Goal: Task Accomplishment & Management: Manage account settings

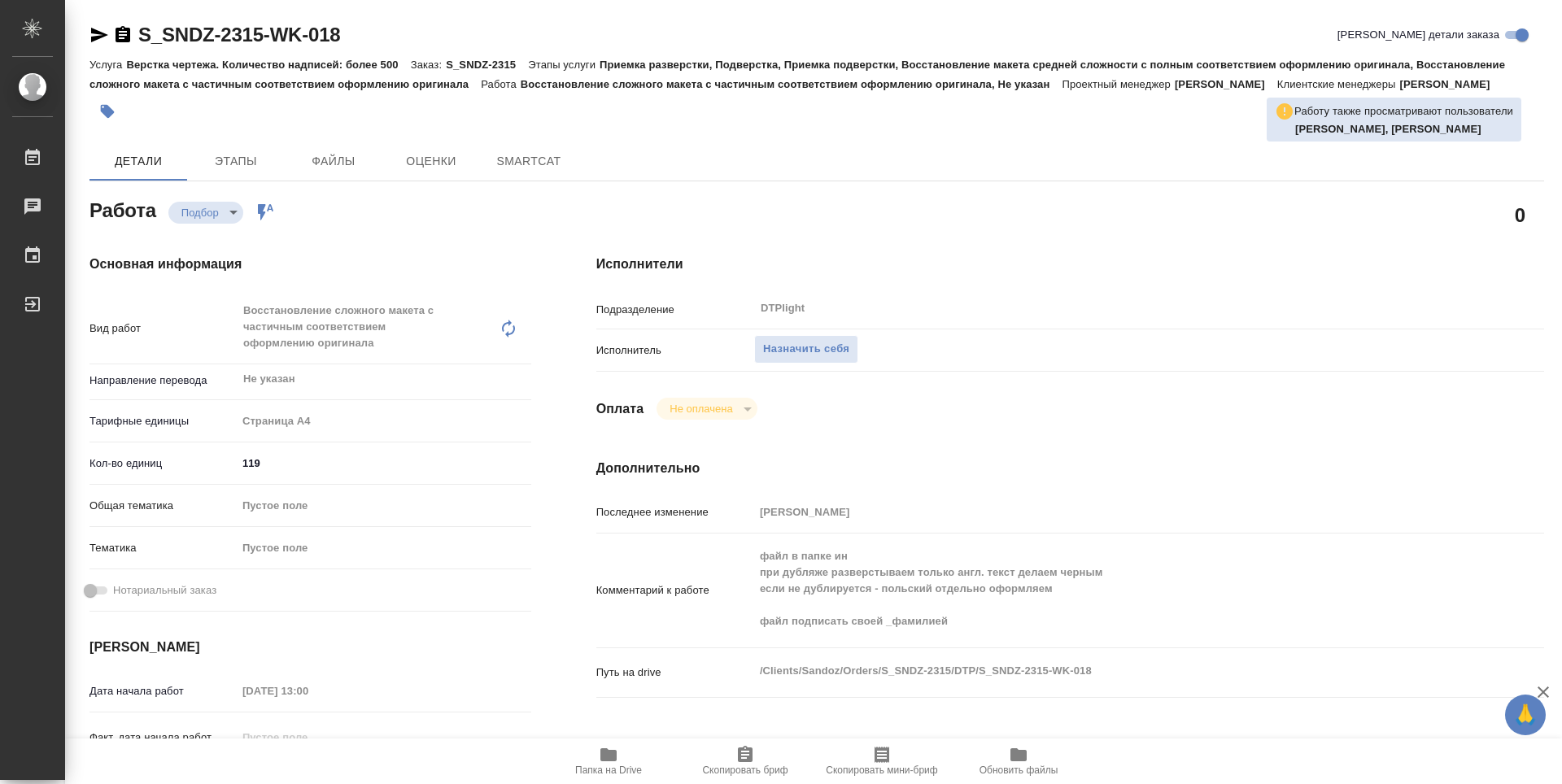
type textarea "x"
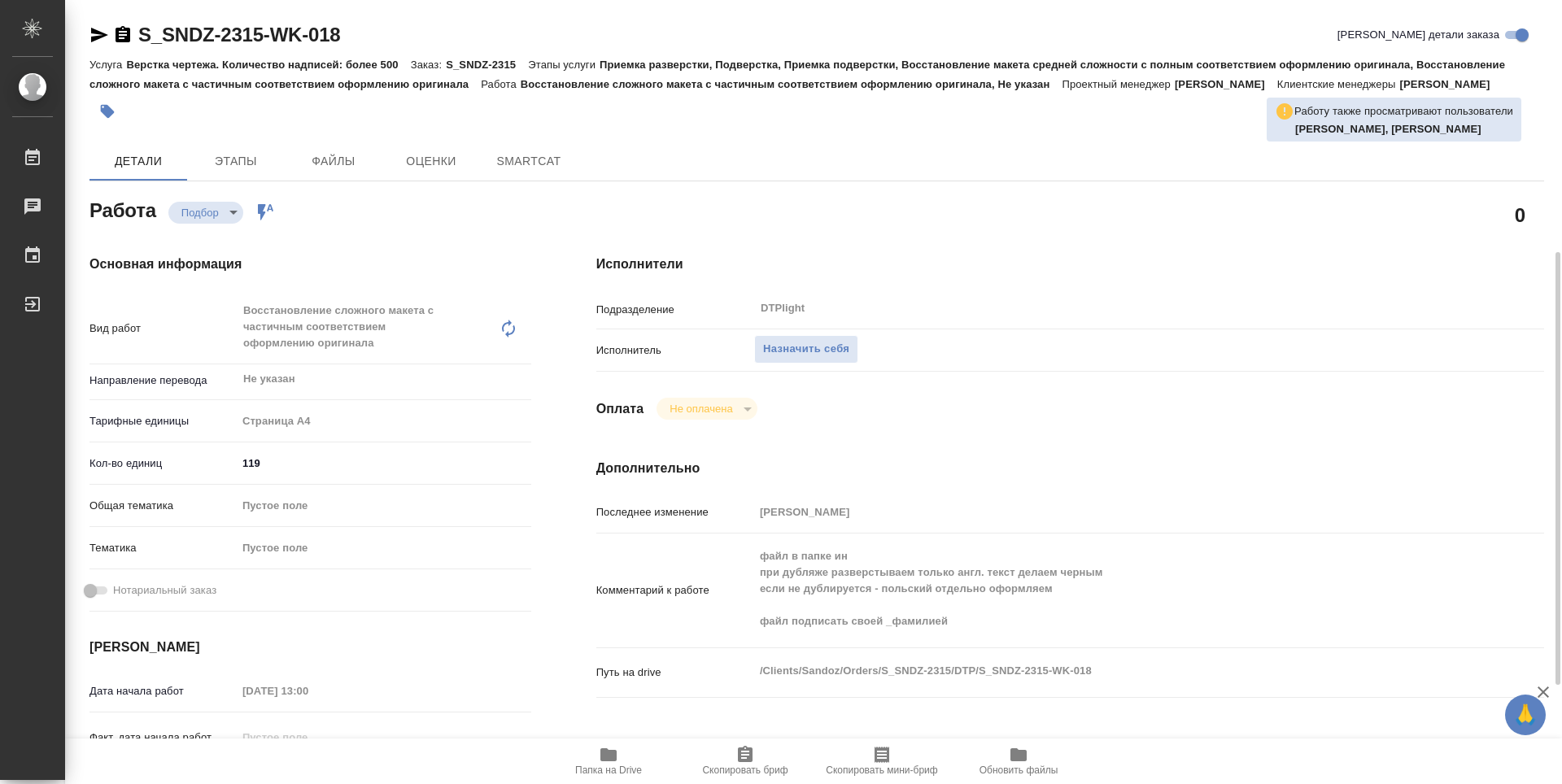
scroll to position [163, 0]
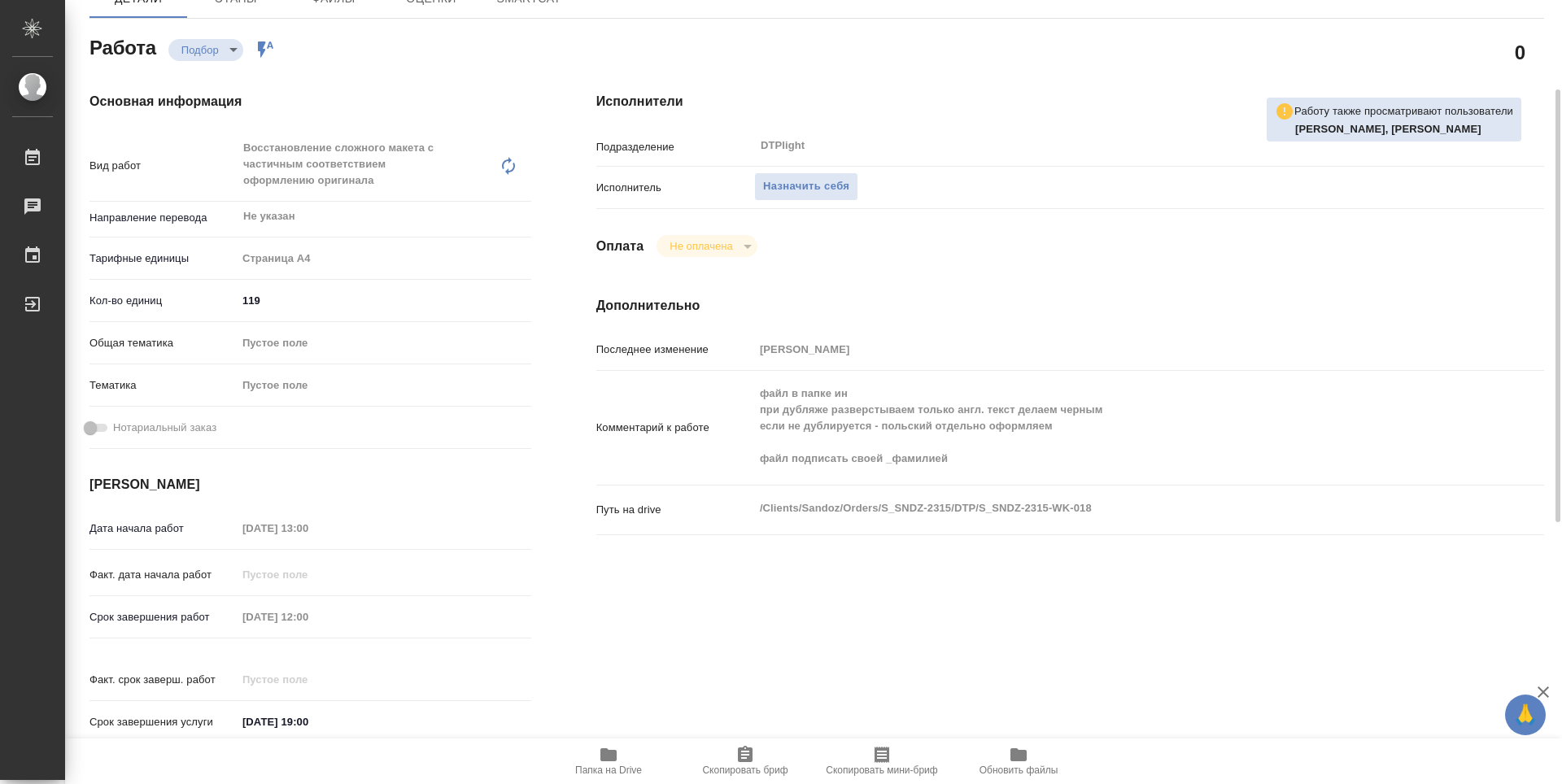
type textarea "x"
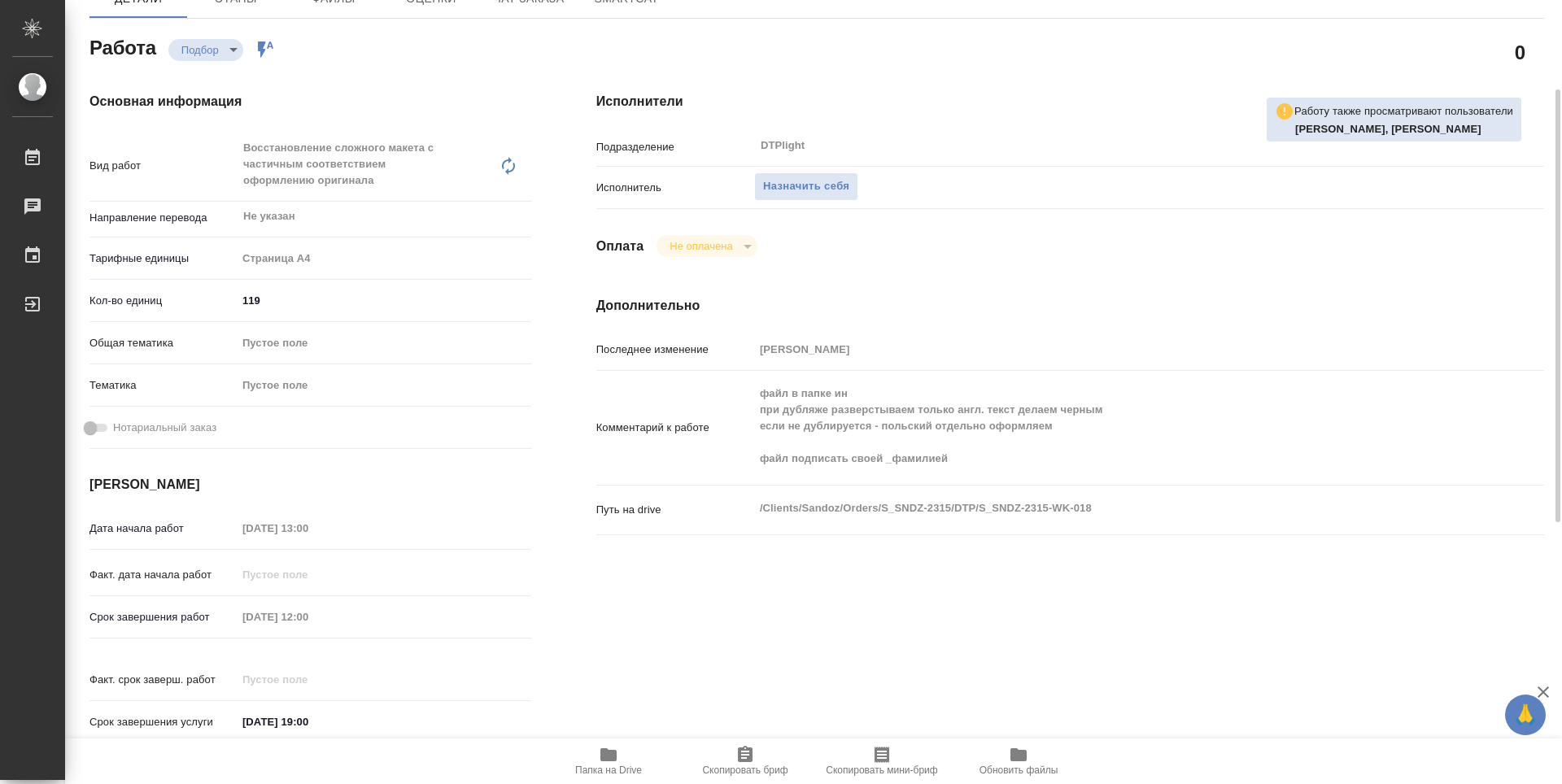
click at [589, 754] on span "Папка на Drive" at bounding box center [609, 761] width 117 height 31
type textarea "x"
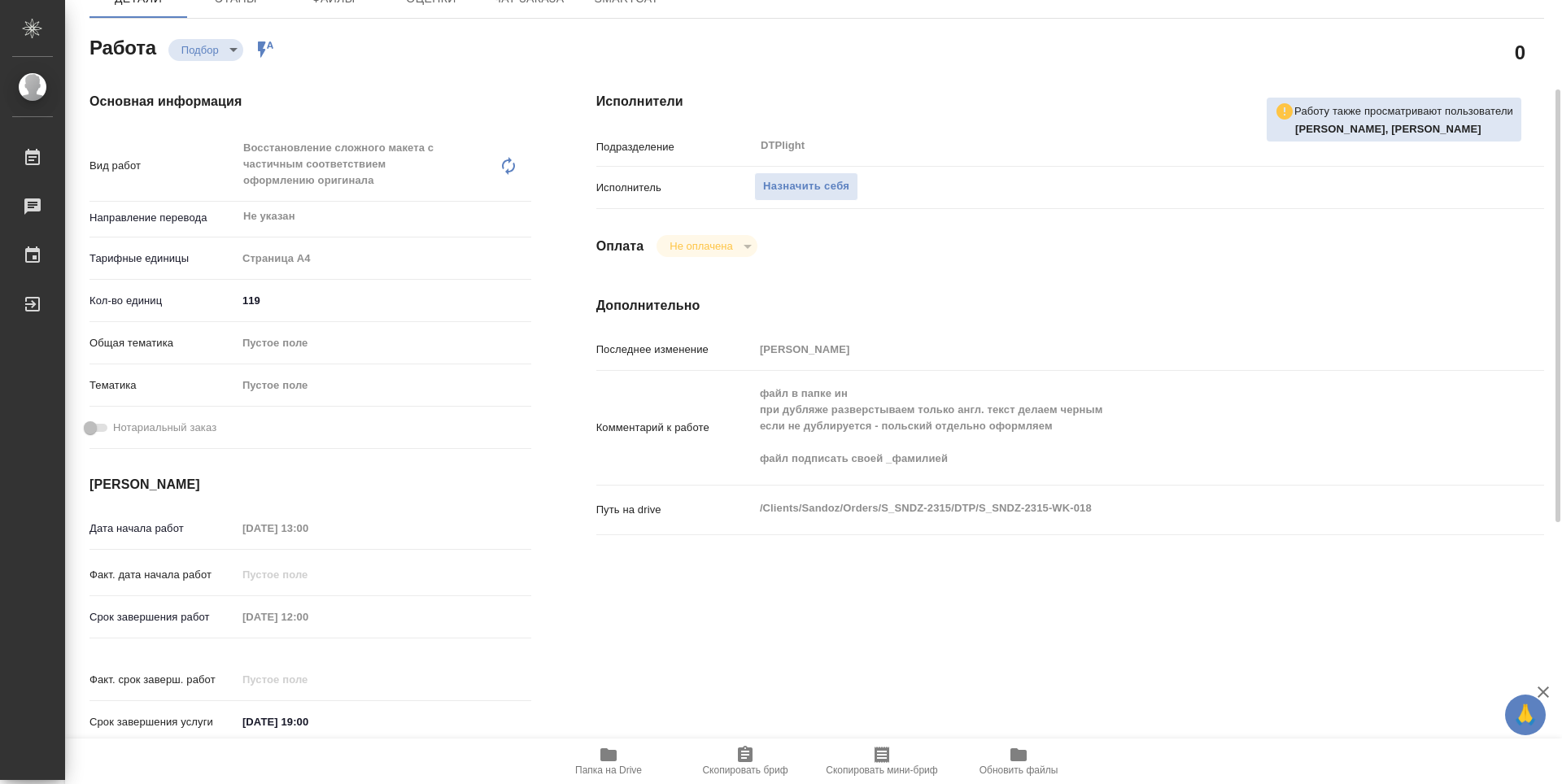
type textarea "x"
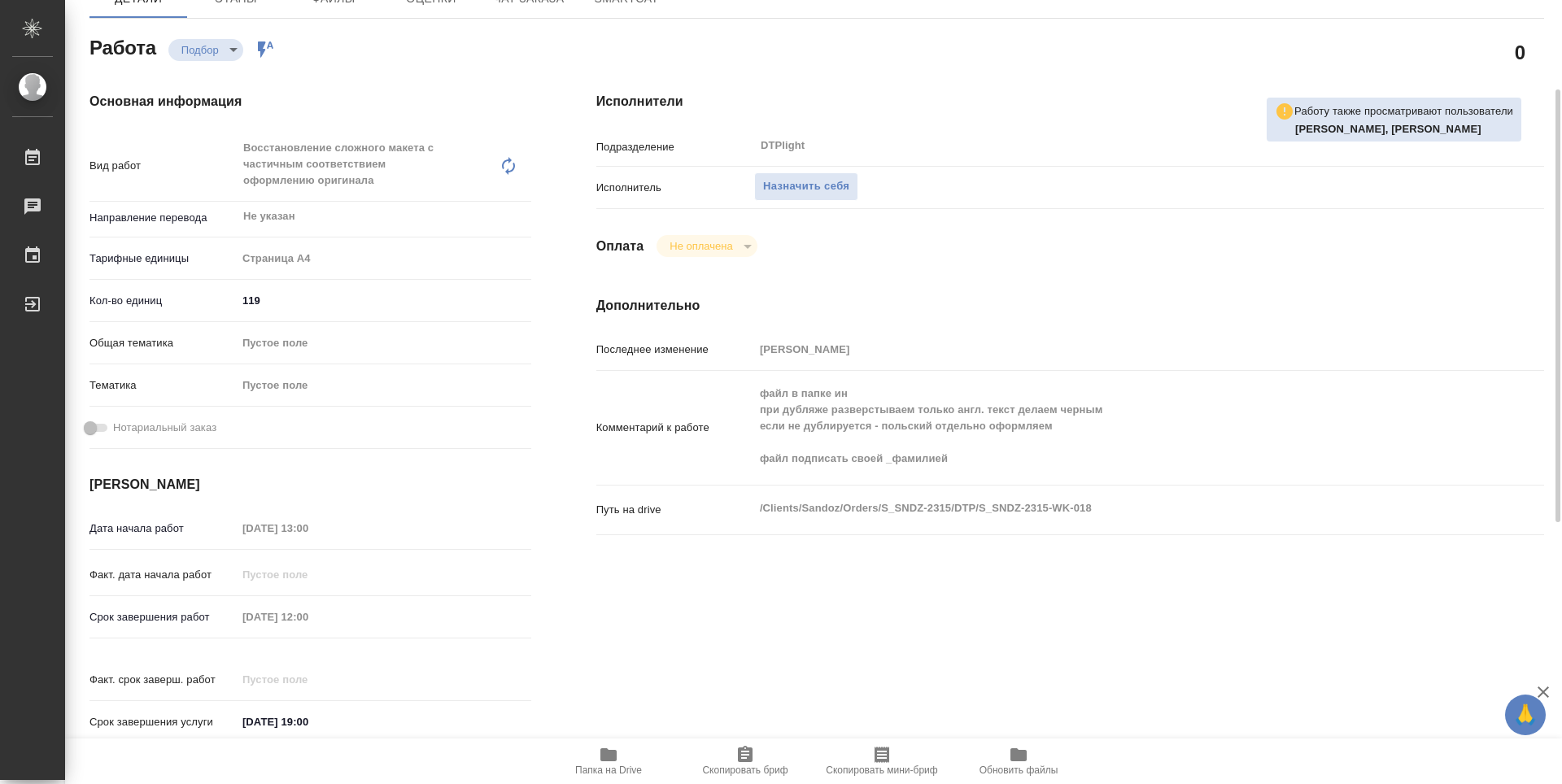
type textarea "x"
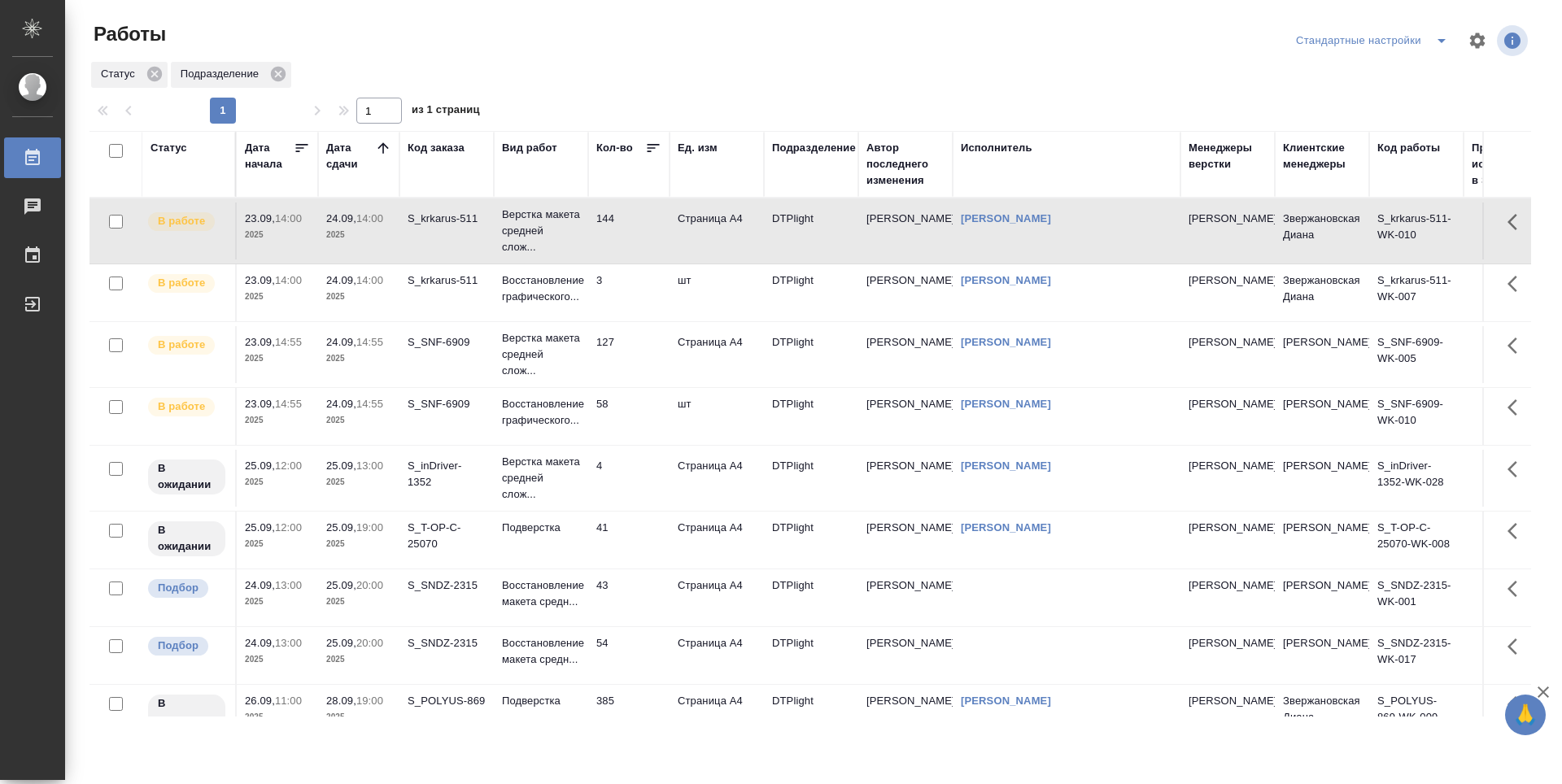
click at [650, 225] on td "144" at bounding box center [629, 230] width 81 height 57
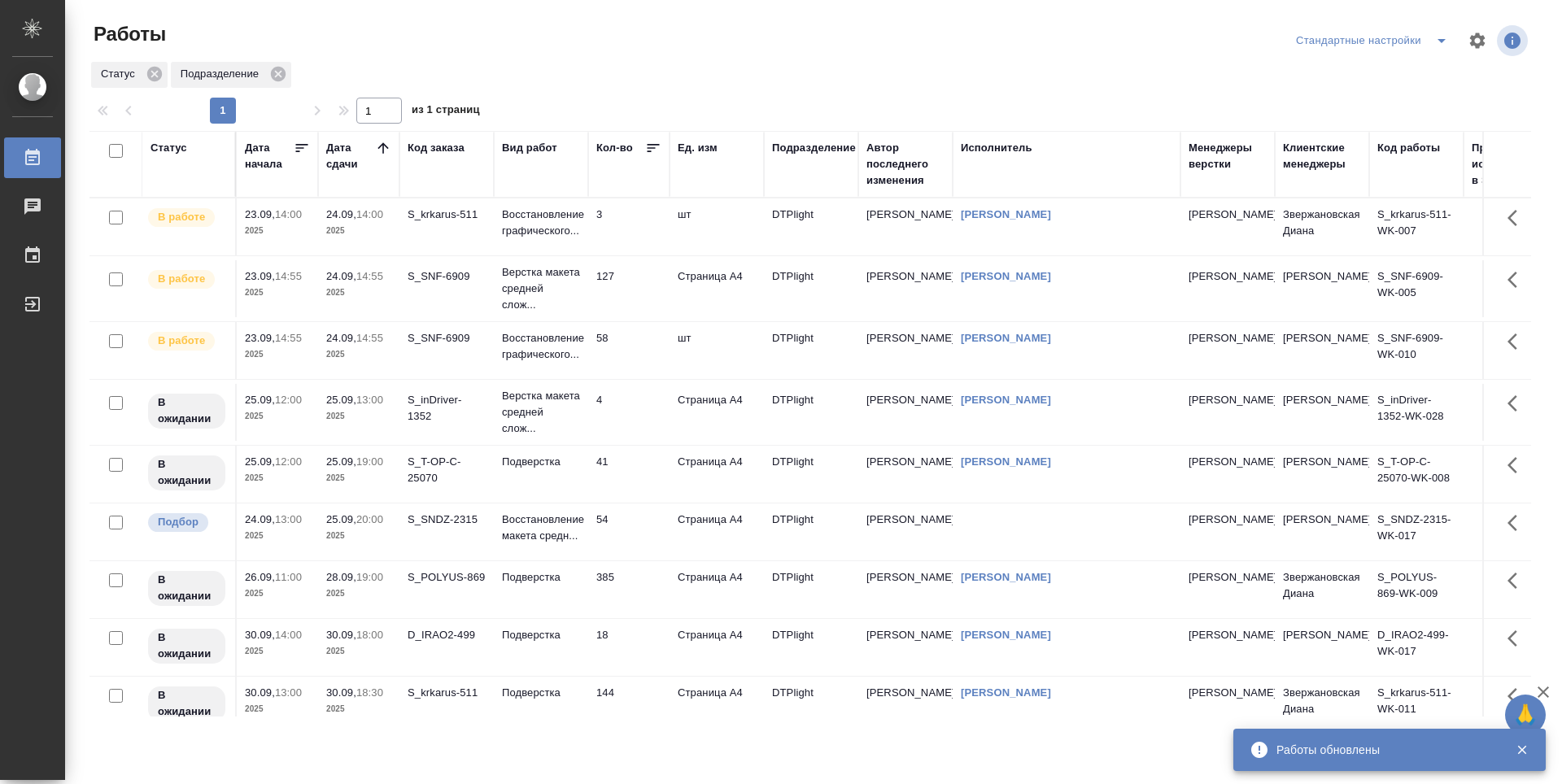
click at [625, 233] on td "3" at bounding box center [629, 227] width 81 height 57
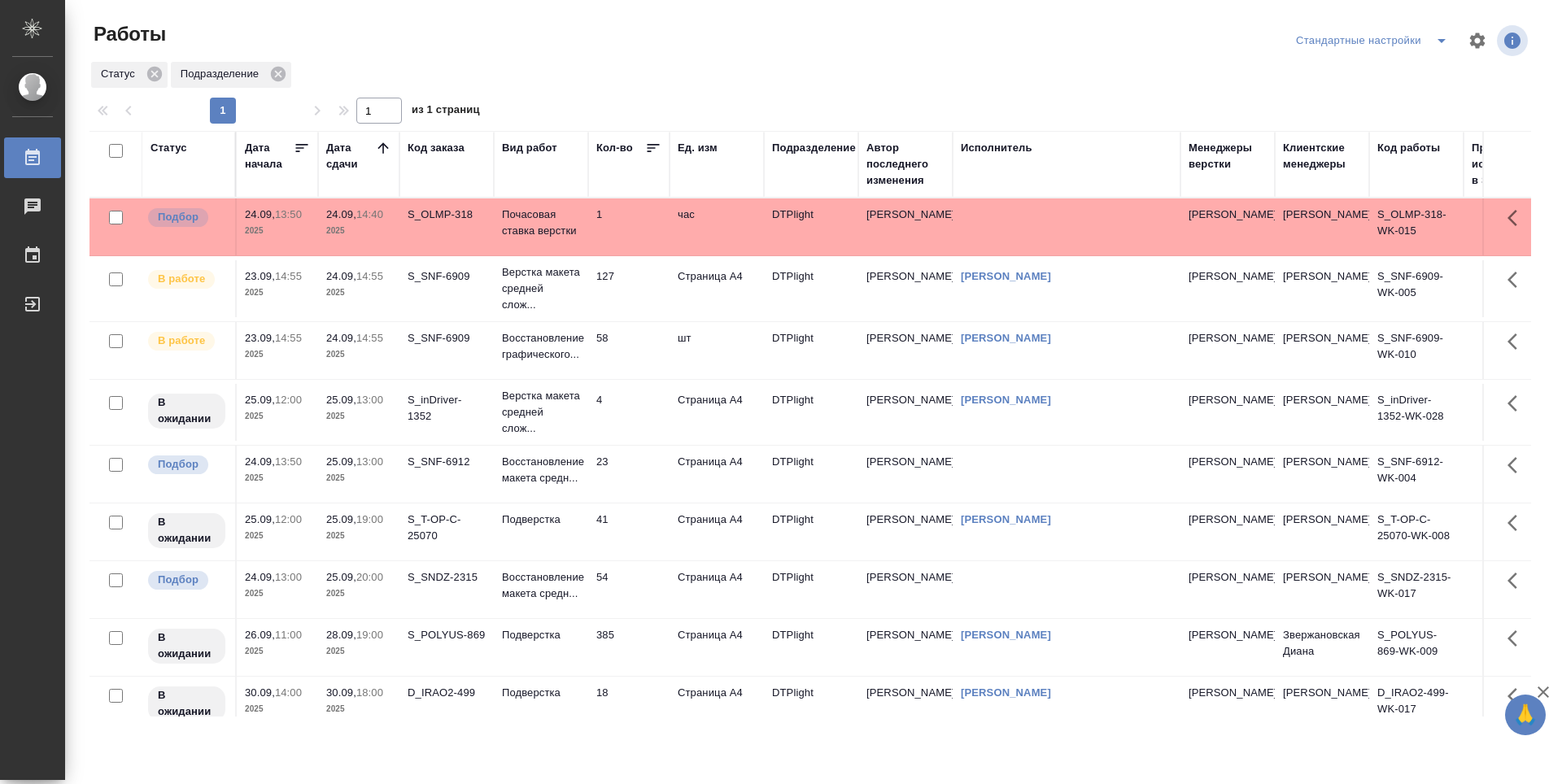
click at [639, 357] on td "58" at bounding box center [629, 350] width 81 height 57
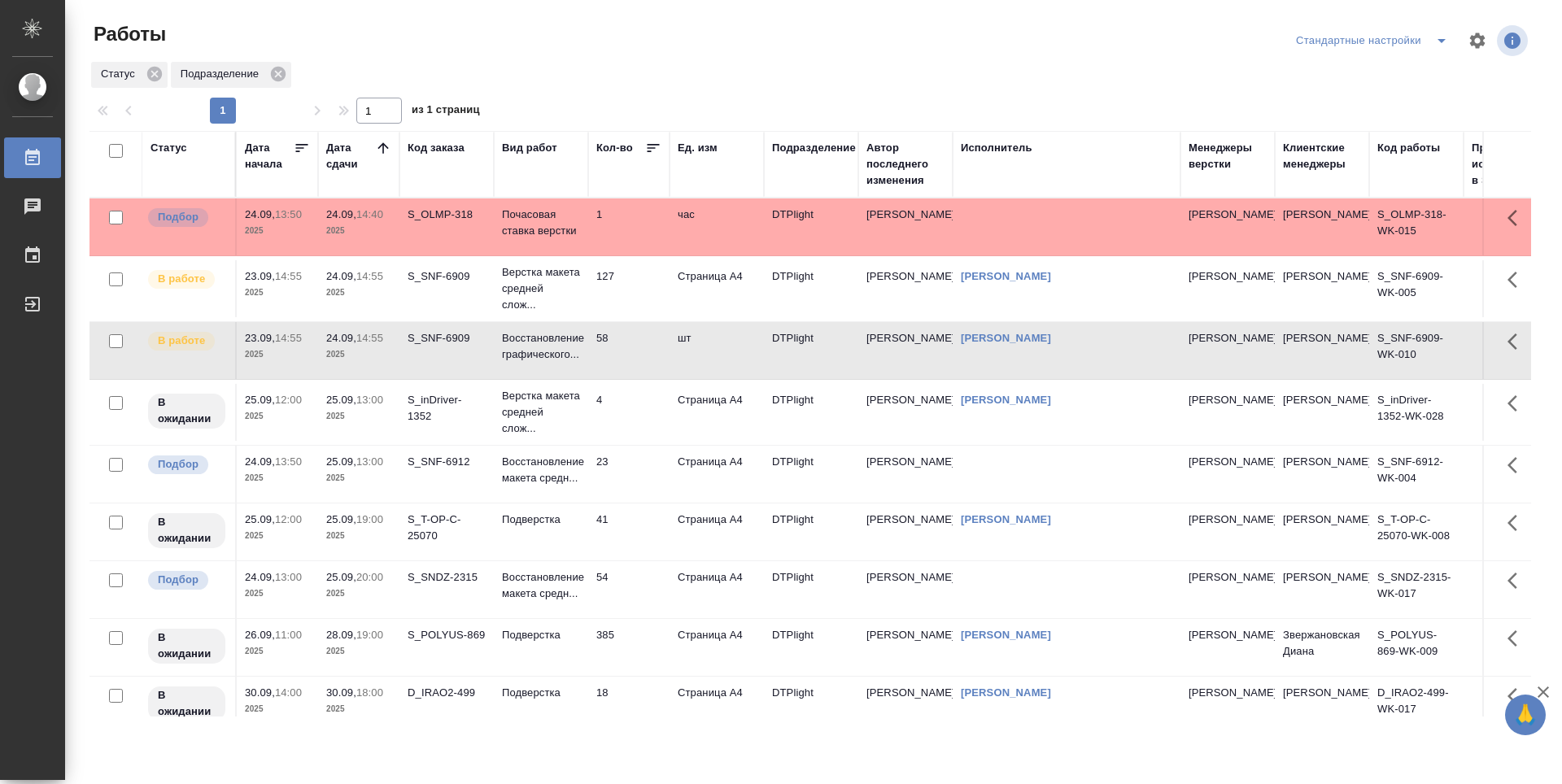
click at [628, 421] on td "4" at bounding box center [629, 412] width 81 height 57
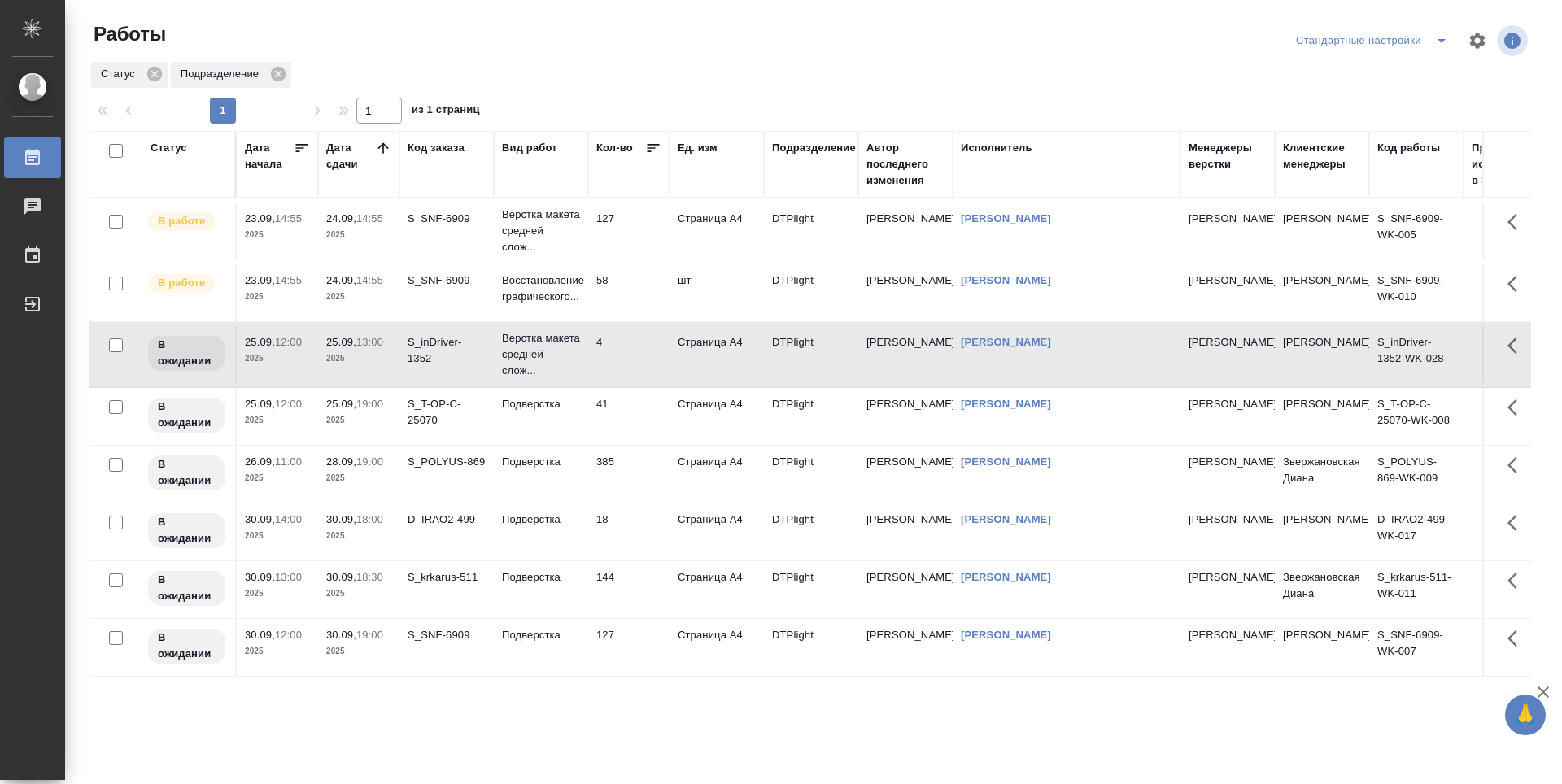
click at [469, 281] on div "S_SNF-6909" at bounding box center [446, 281] width 78 height 16
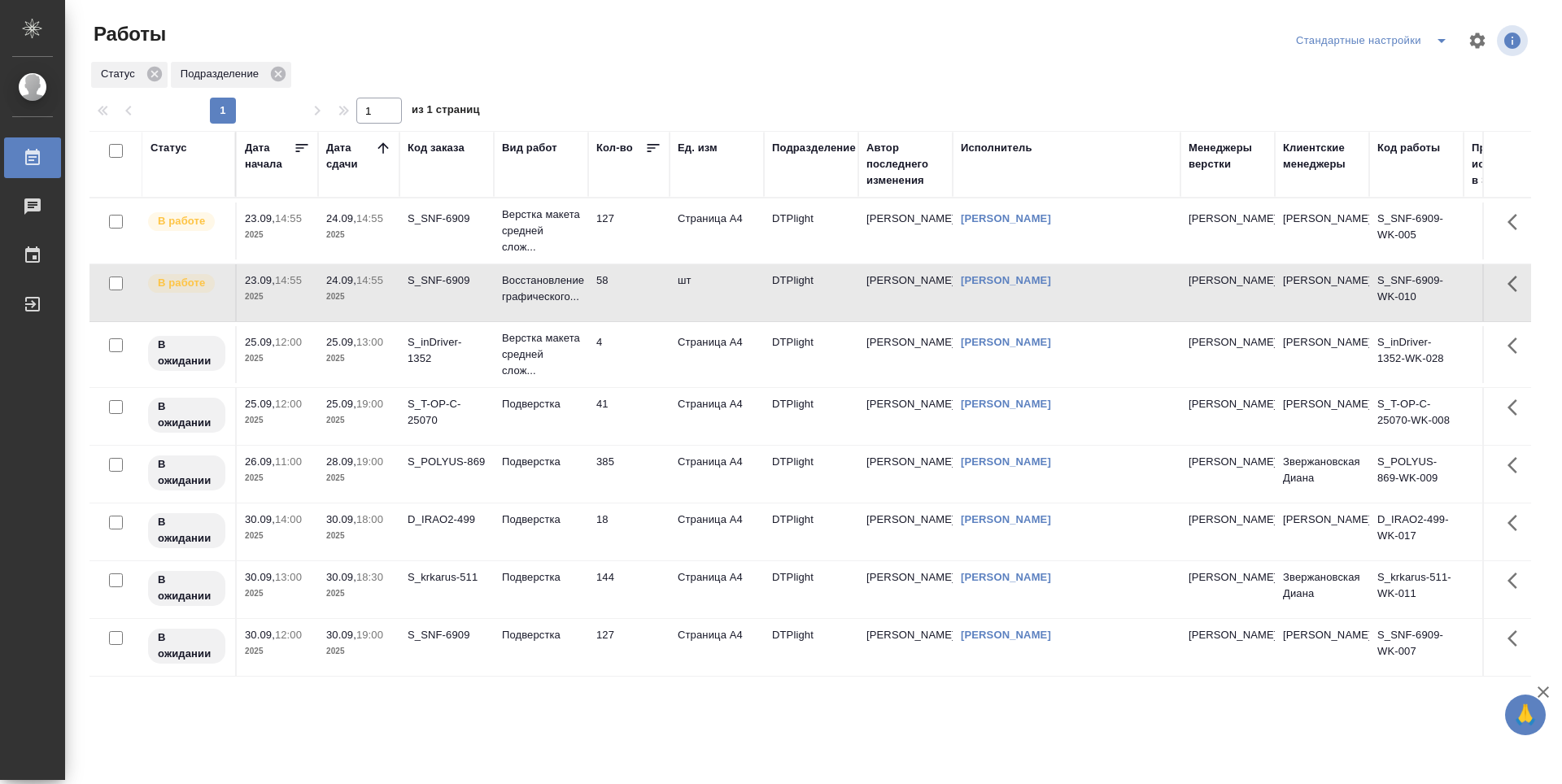
click at [645, 300] on td "58" at bounding box center [629, 293] width 81 height 57
click at [351, 371] on td "25.09, 13:00 2025" at bounding box center [359, 354] width 81 height 57
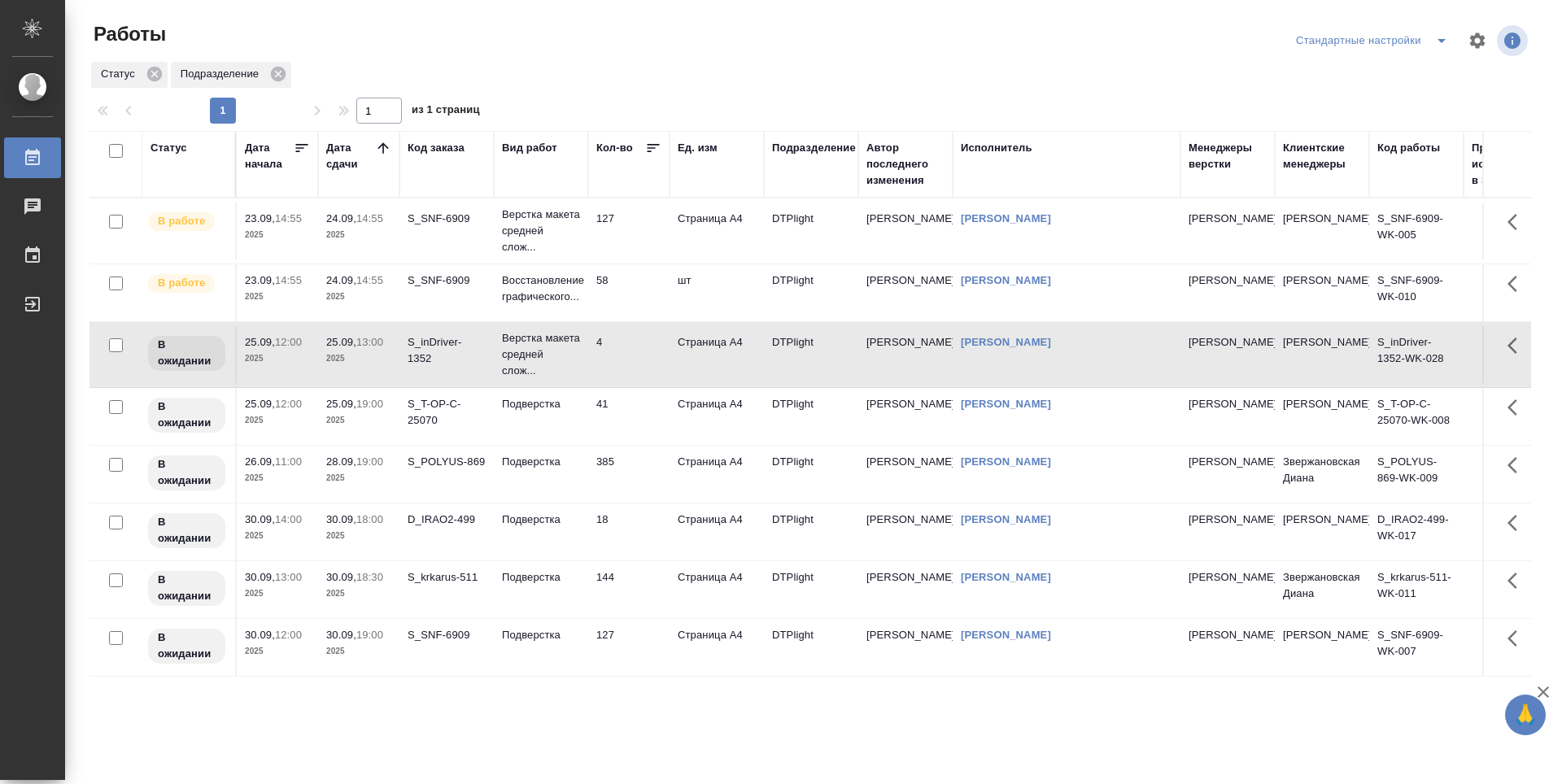
click at [635, 230] on td "127" at bounding box center [629, 230] width 81 height 57
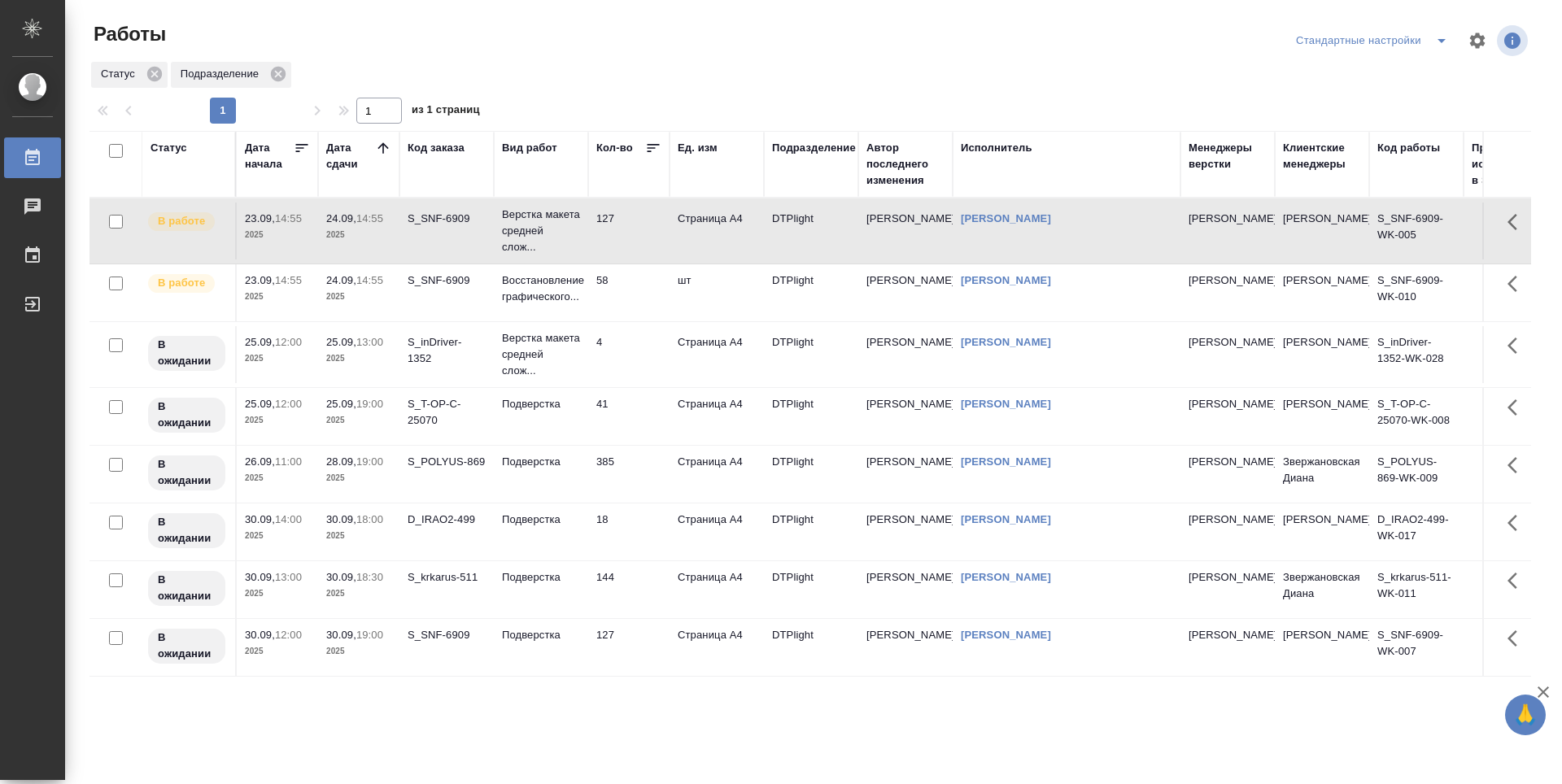
click at [647, 285] on td "58" at bounding box center [629, 293] width 81 height 57
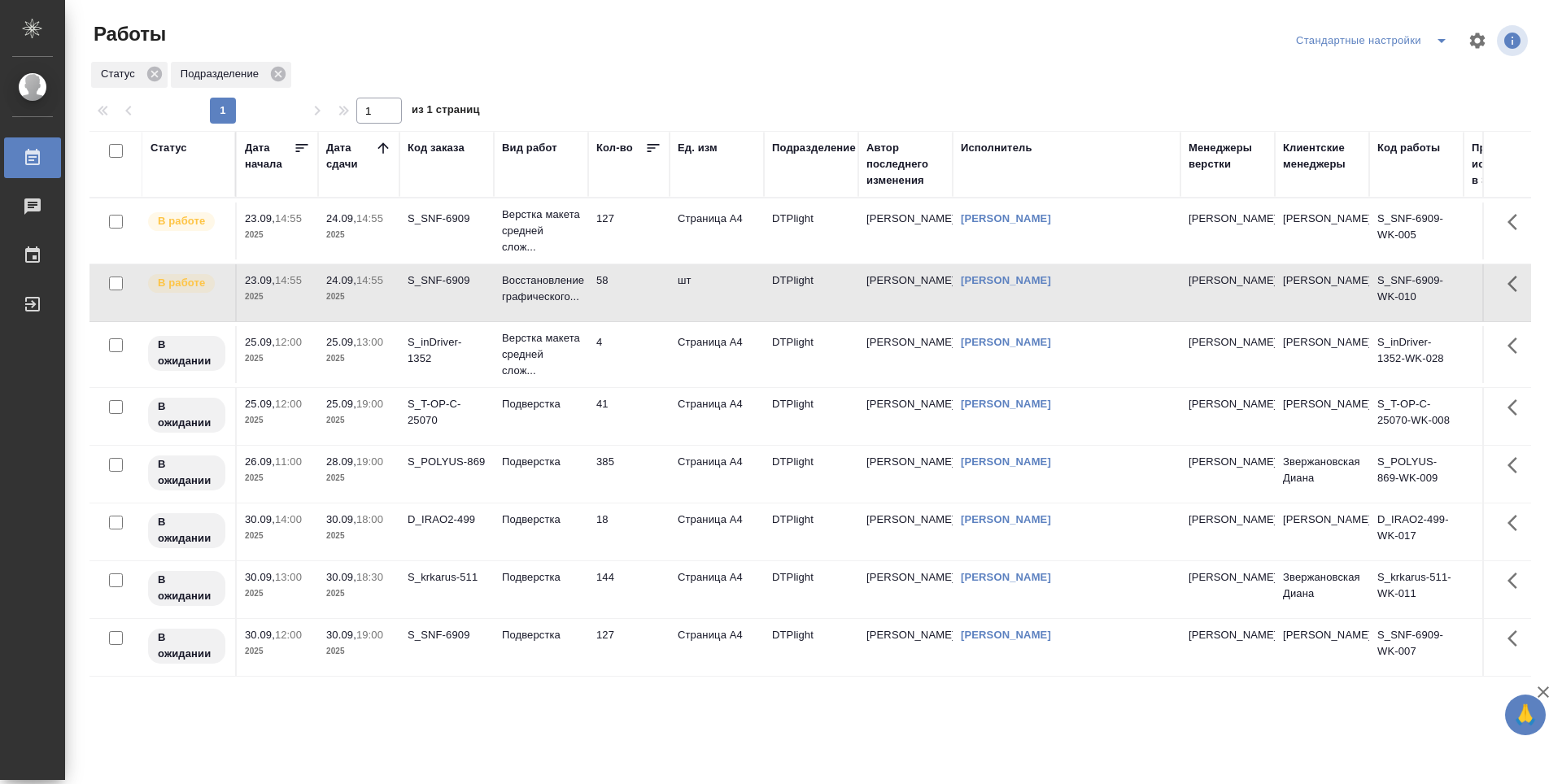
click at [647, 285] on td "58" at bounding box center [629, 293] width 81 height 57
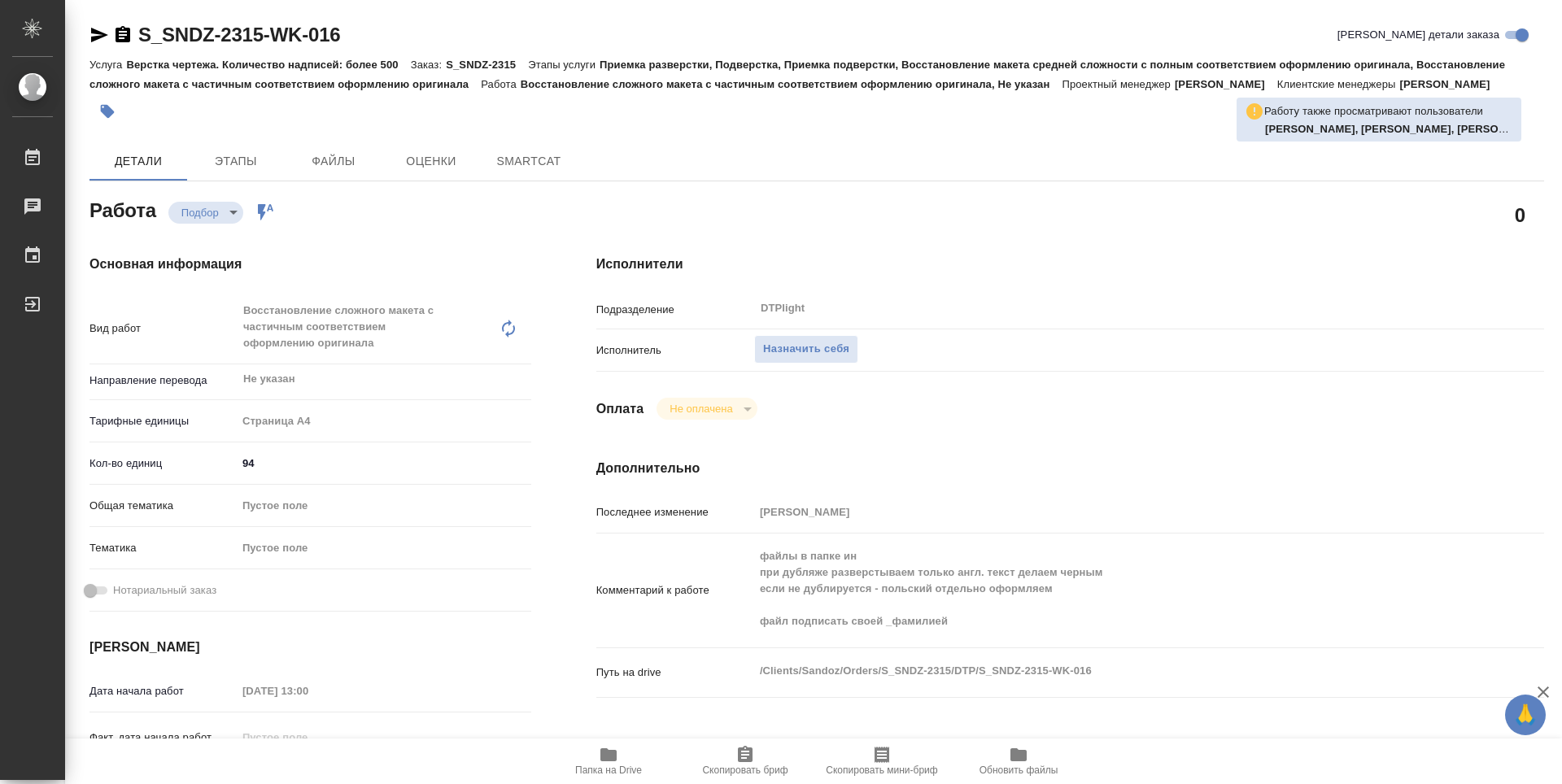
type textarea "x"
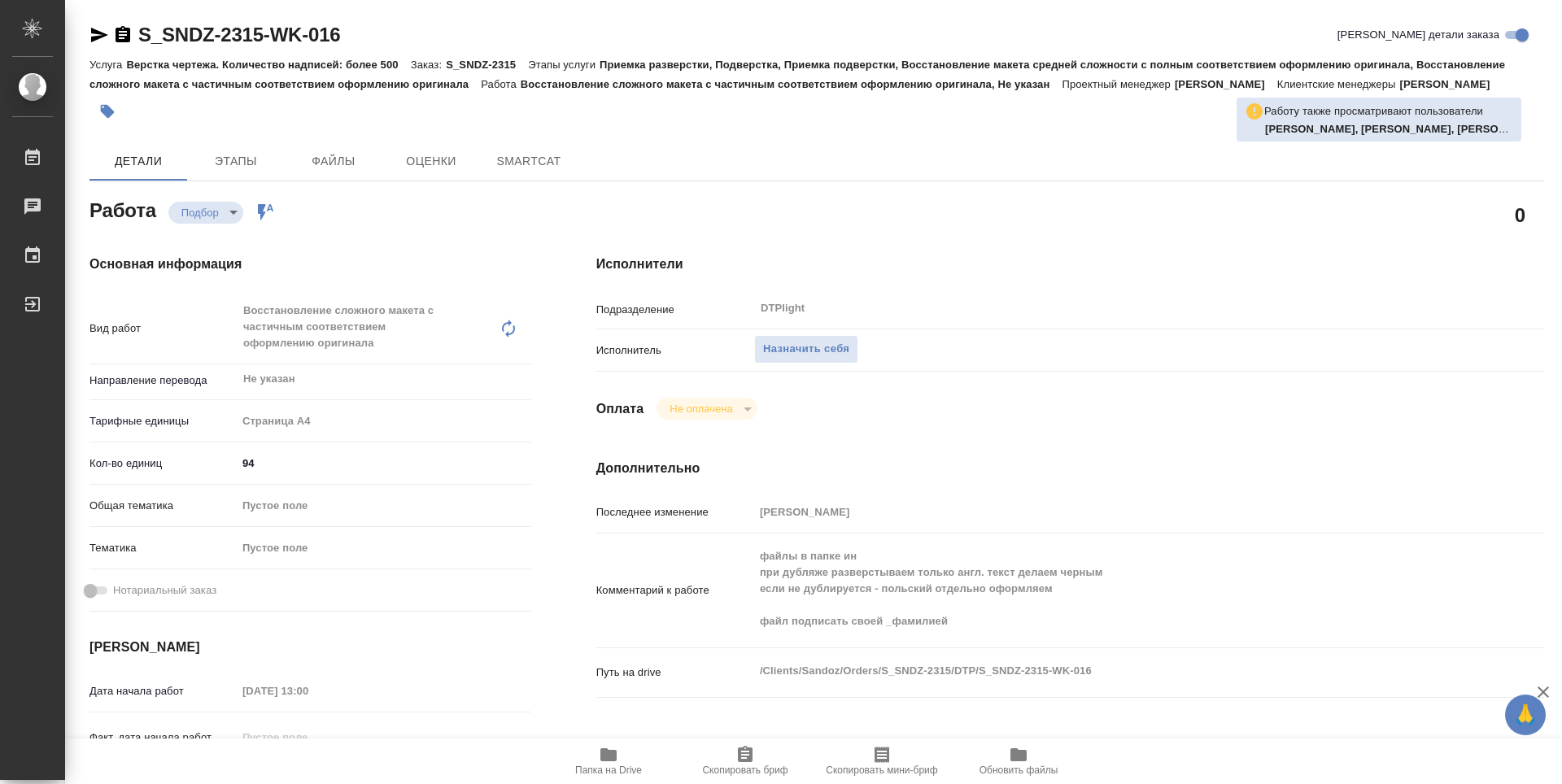
type textarea "x"
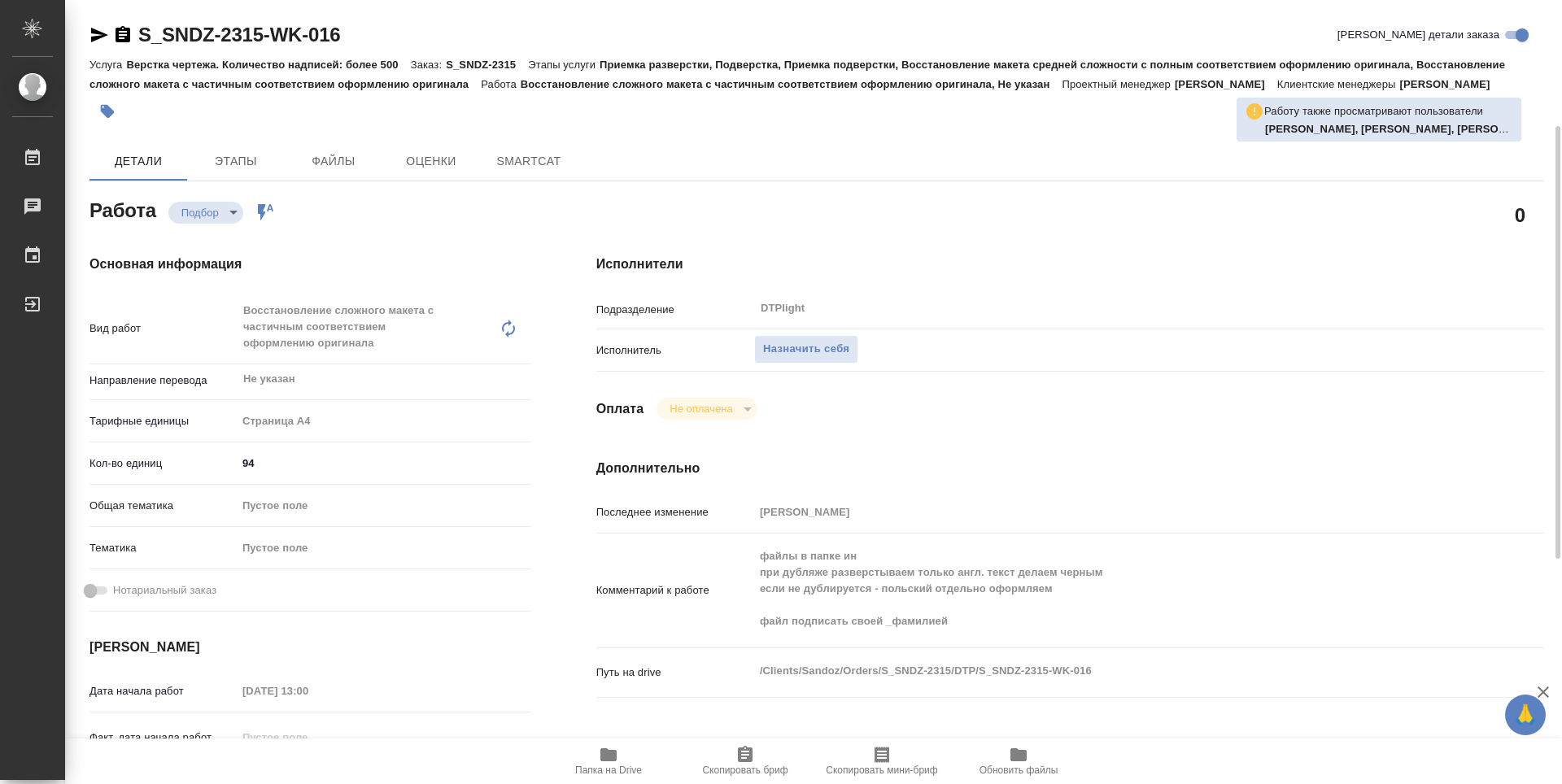
type textarea "x"
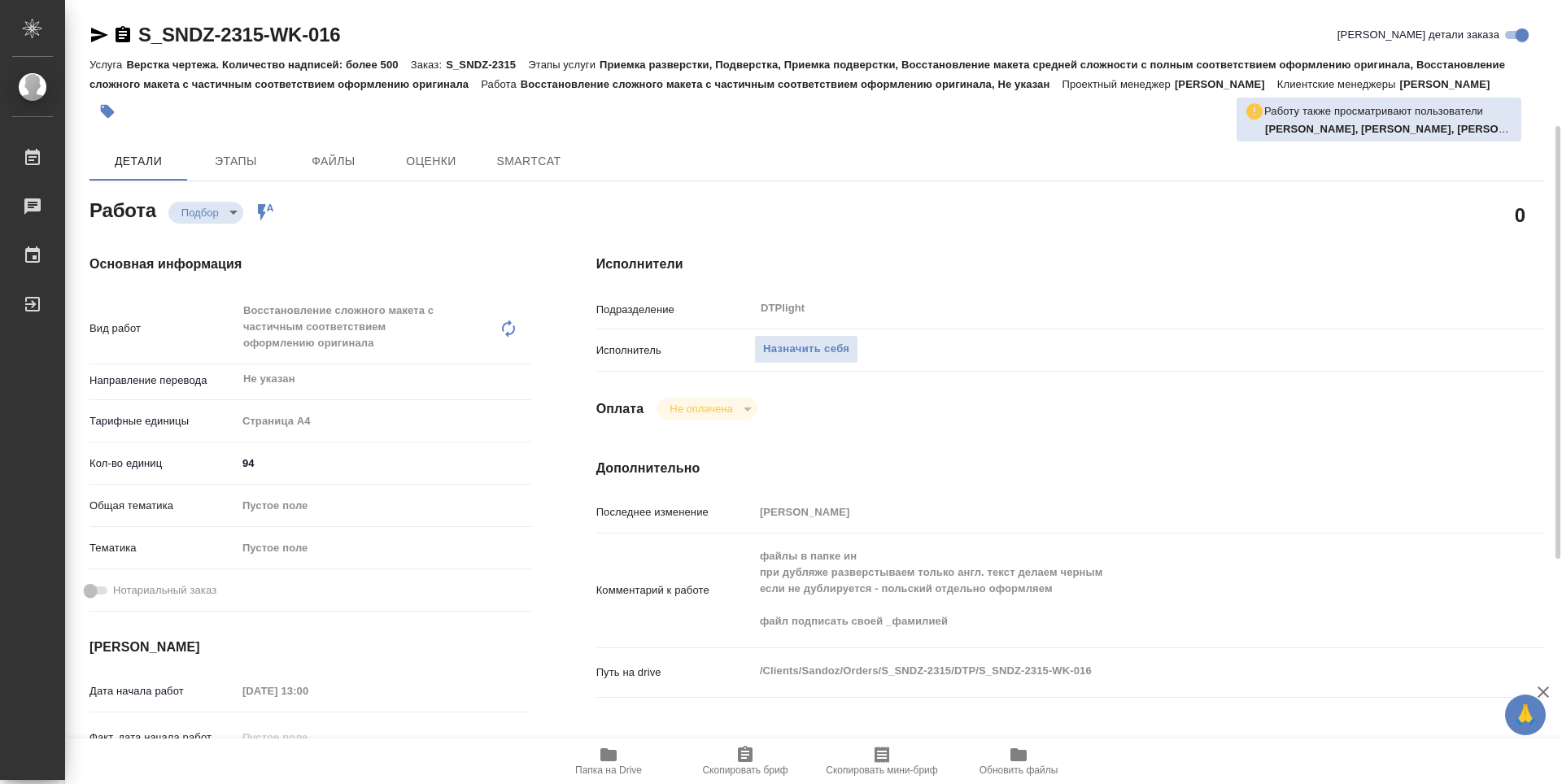
scroll to position [81, 0]
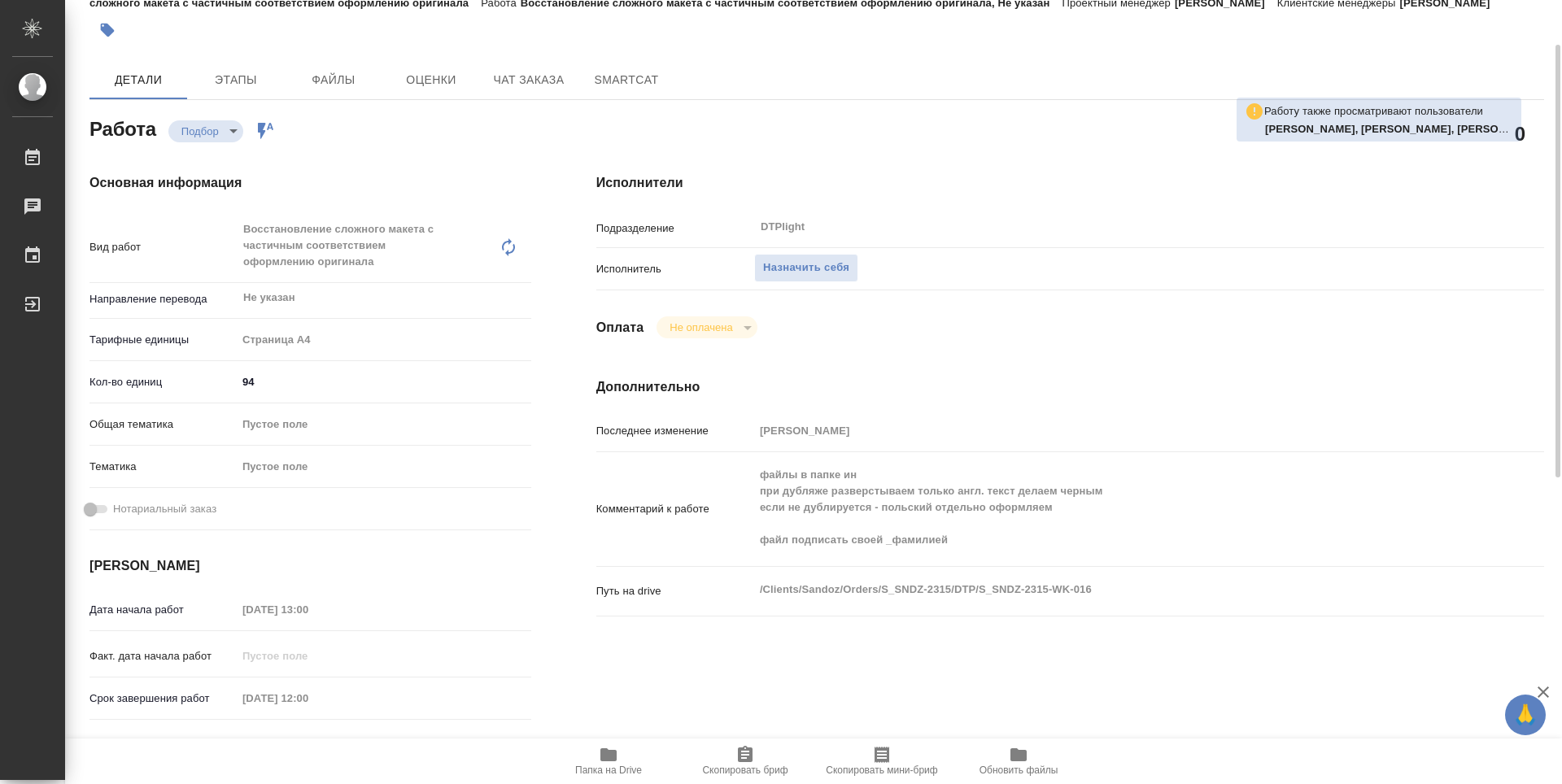
click at [626, 753] on span "Папка на Drive" at bounding box center [609, 761] width 117 height 31
type textarea "x"
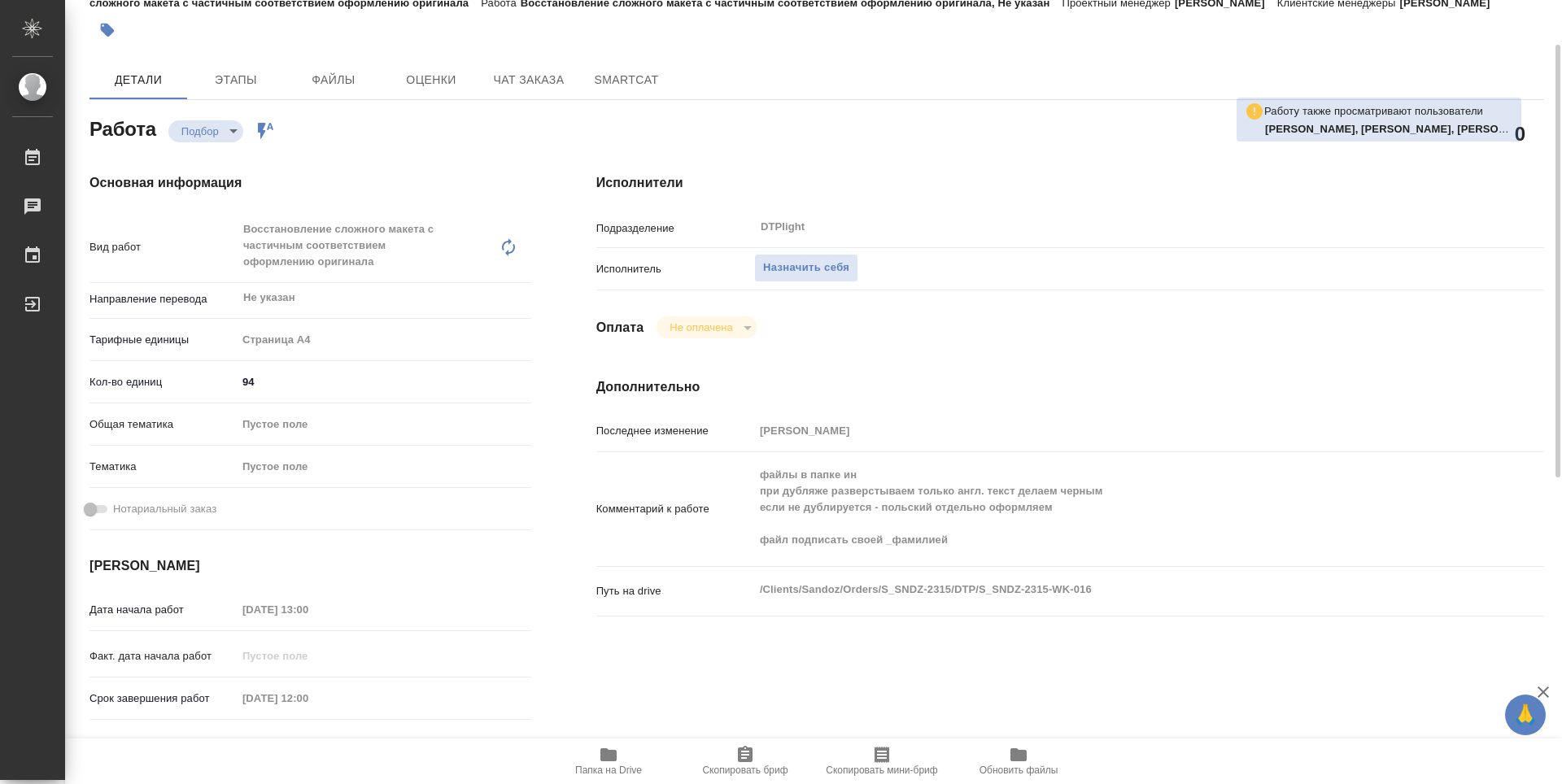
type textarea "x"
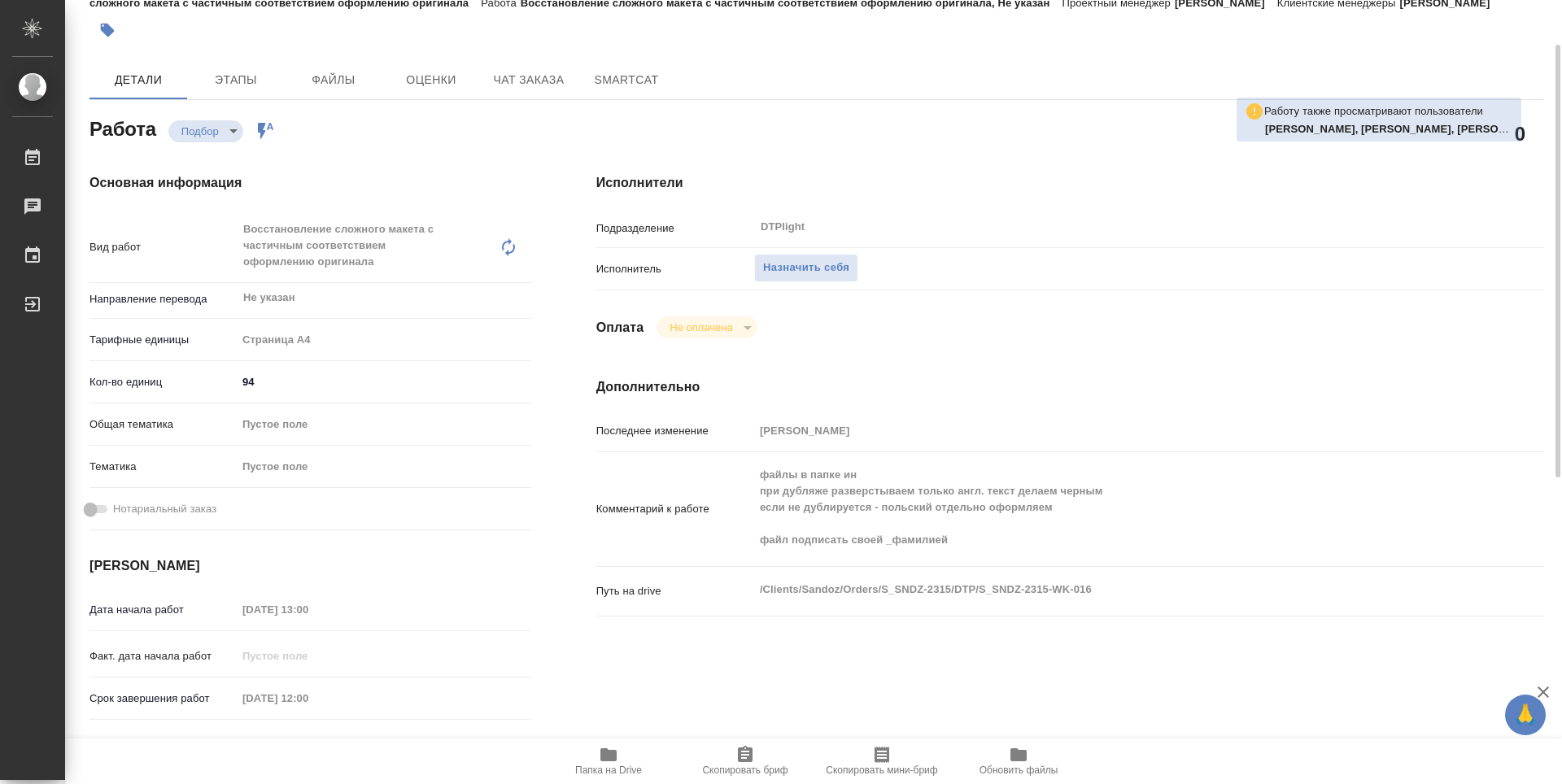
type textarea "x"
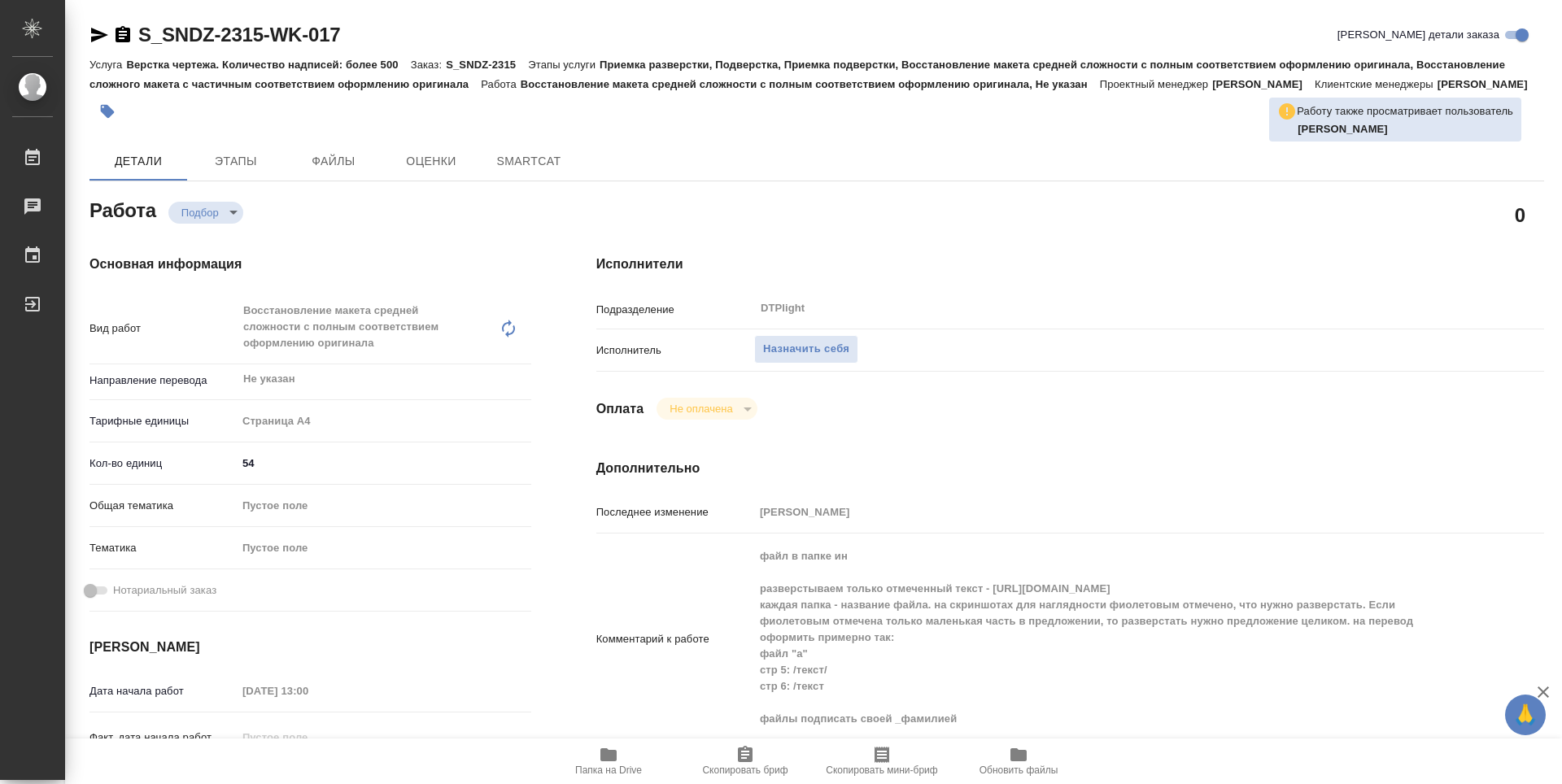
type textarea "x"
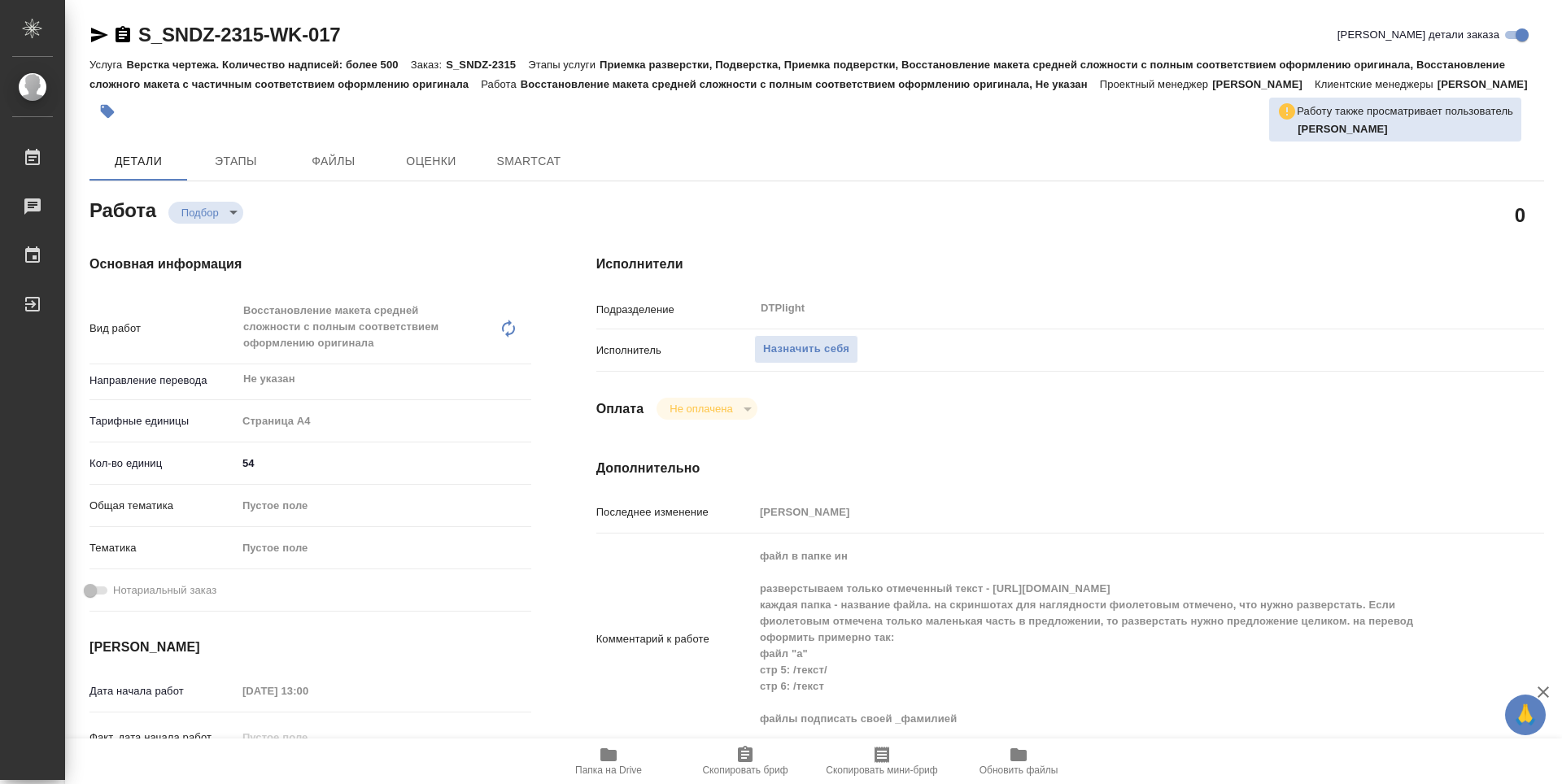
type textarea "x"
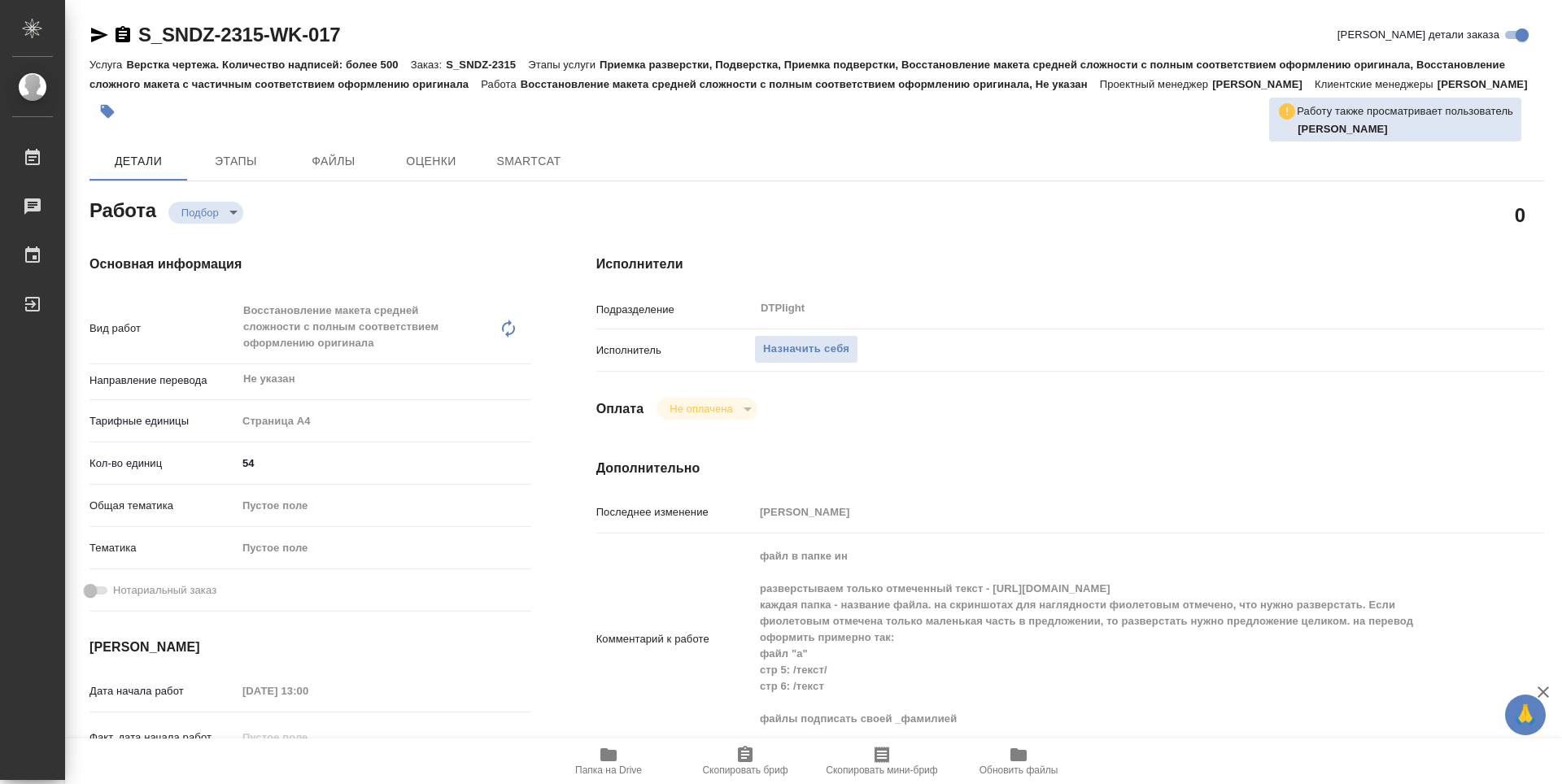
type textarea "x"
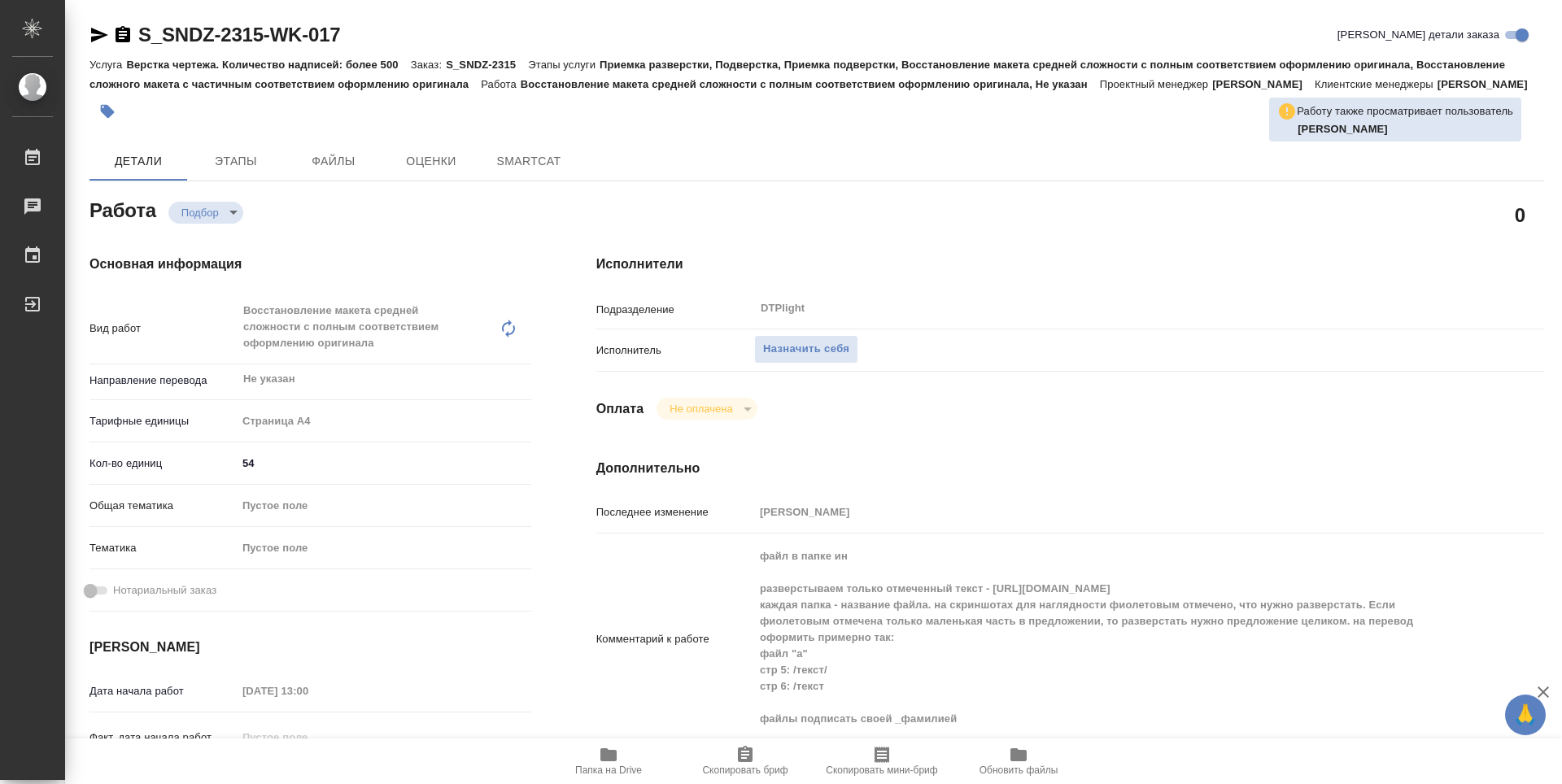
scroll to position [569, 0]
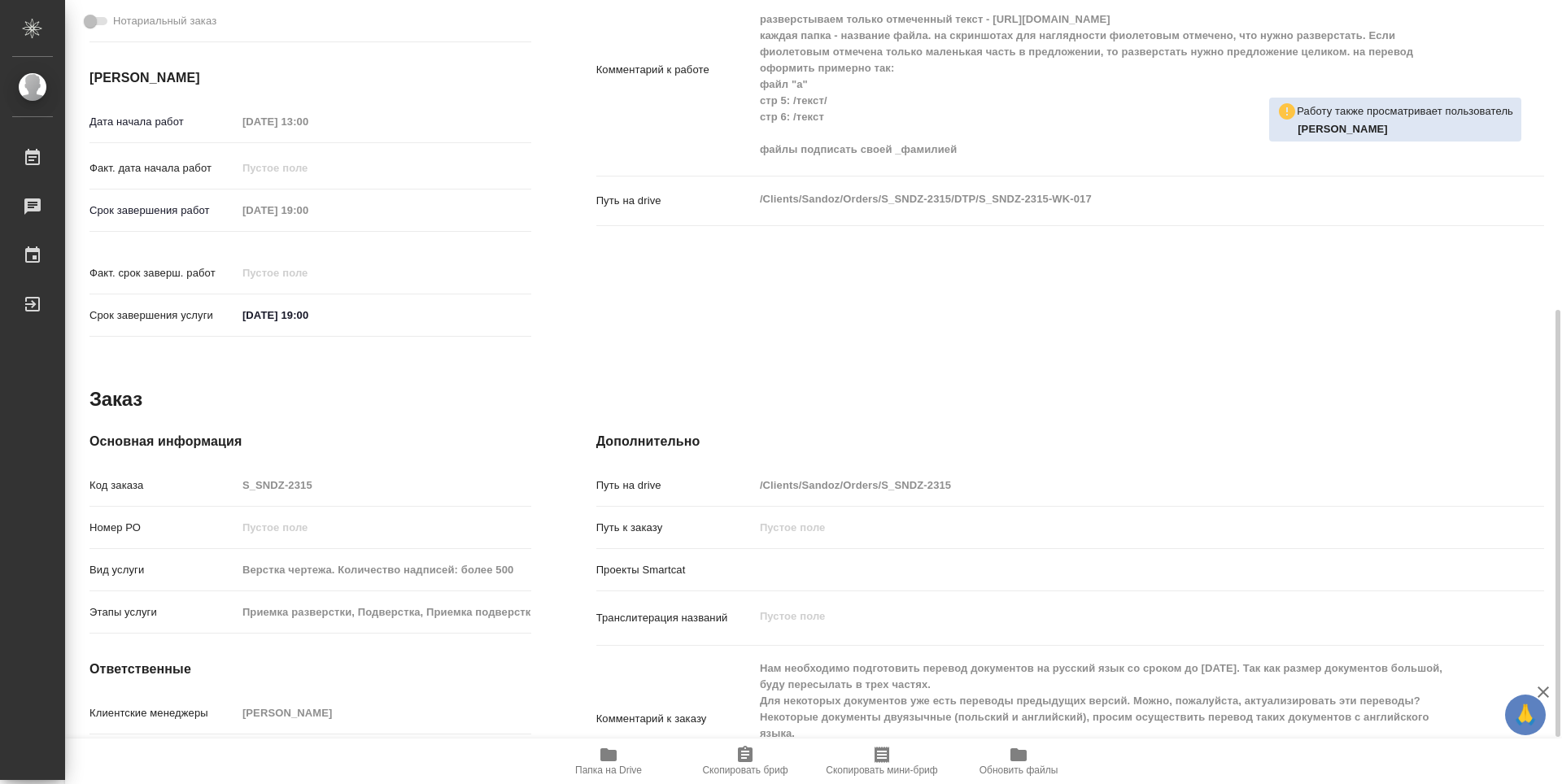
type textarea "x"
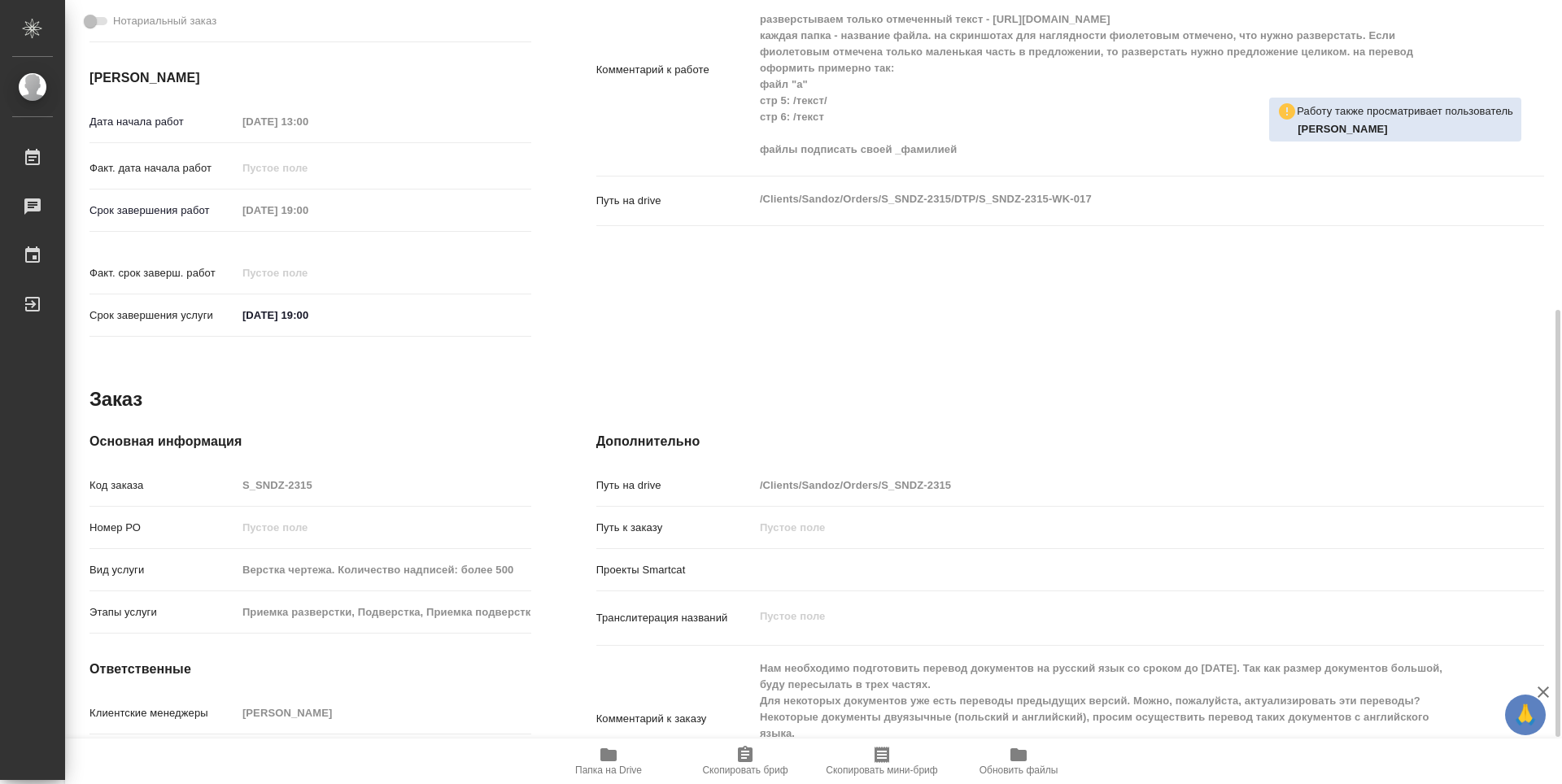
type textarea "x"
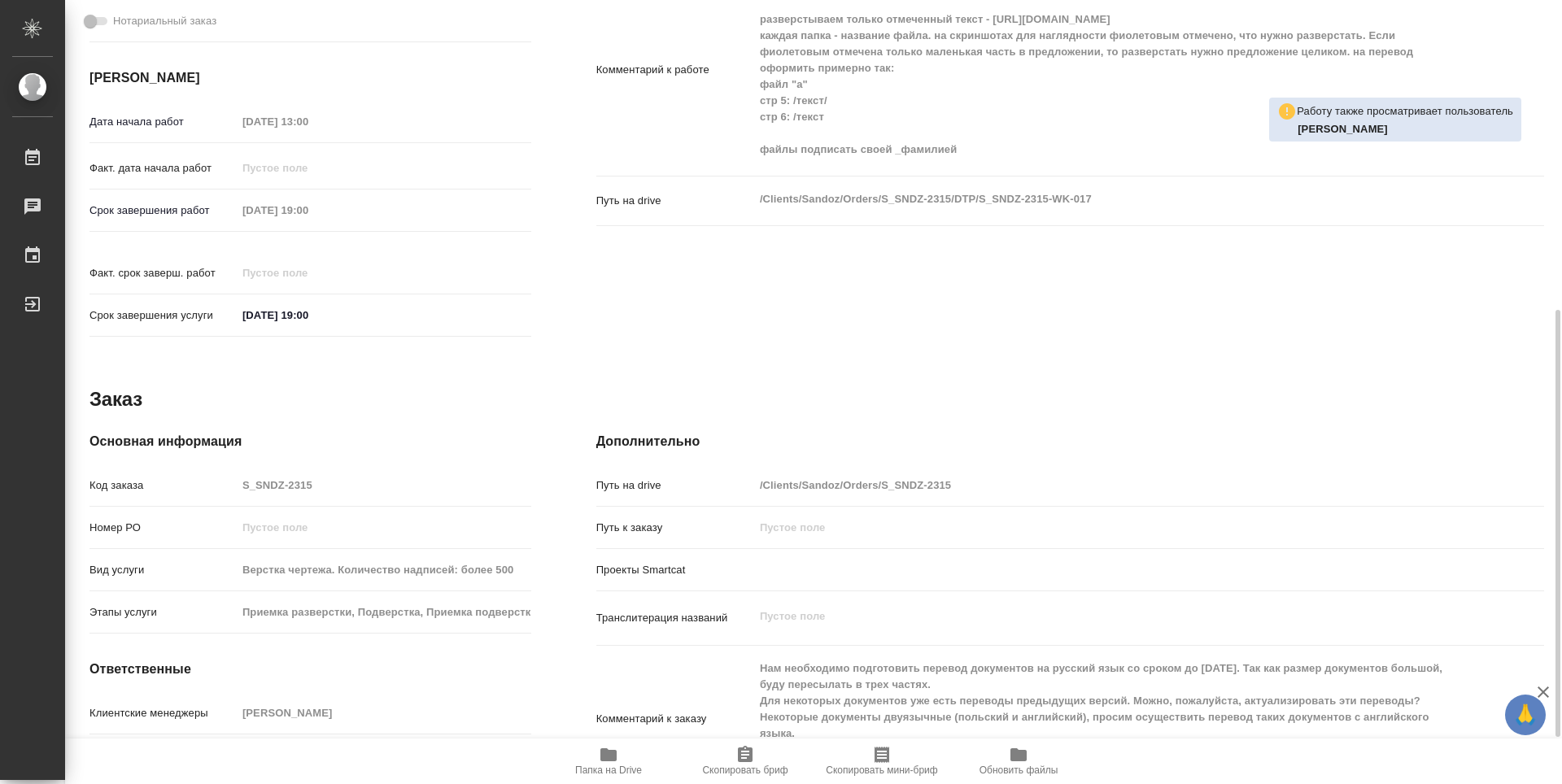
scroll to position [406, 0]
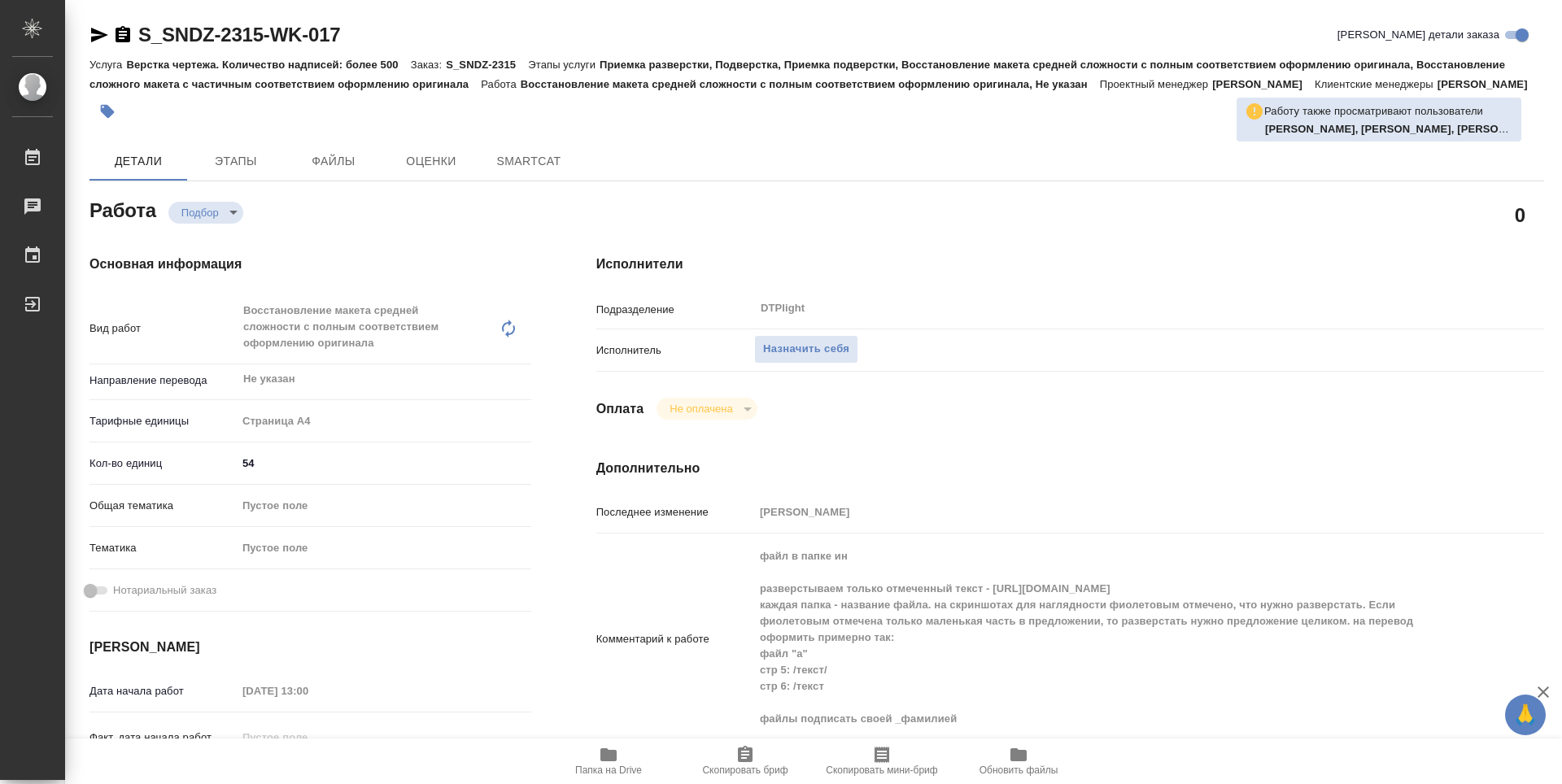
type textarea "x"
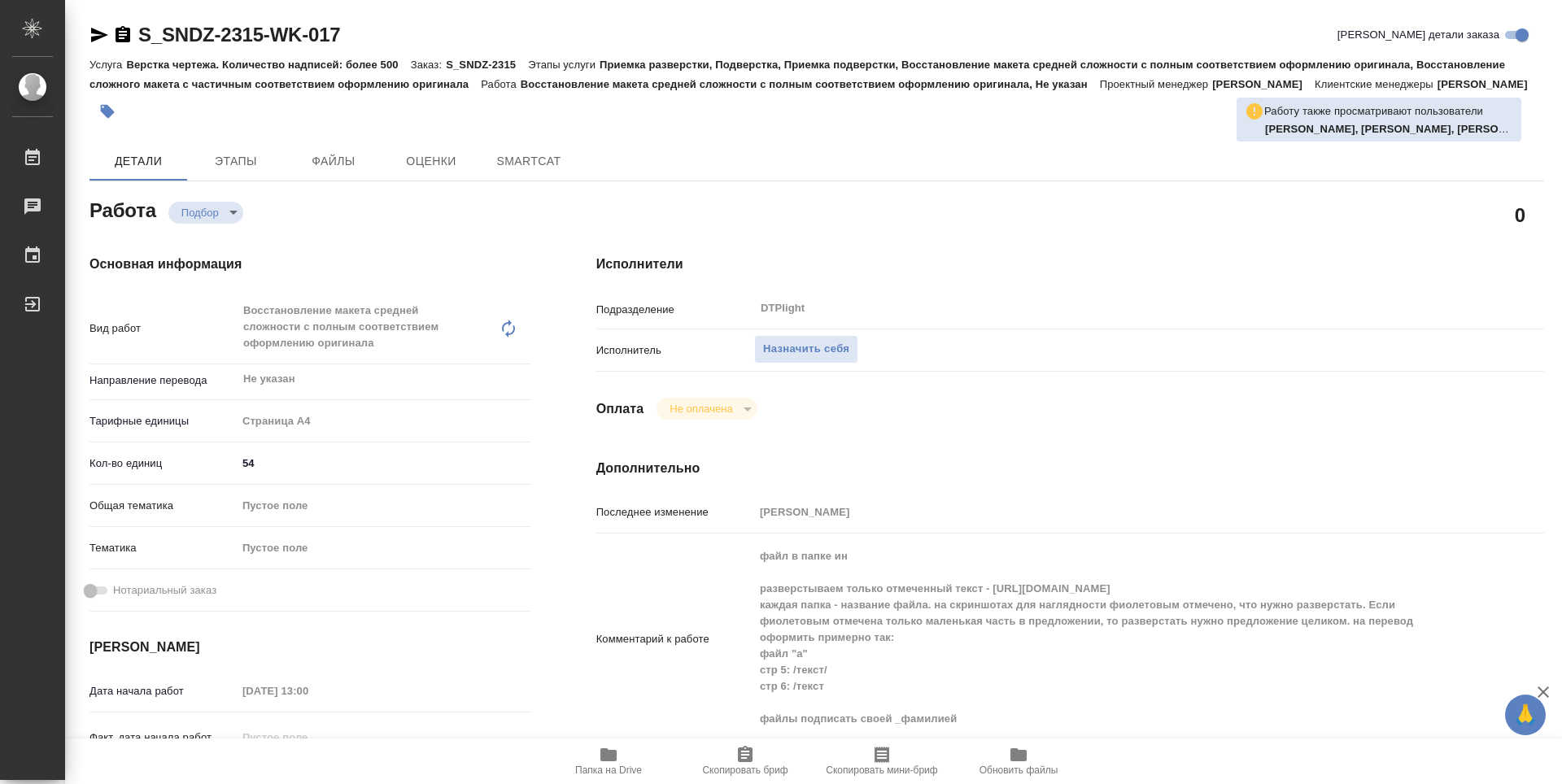
type textarea "x"
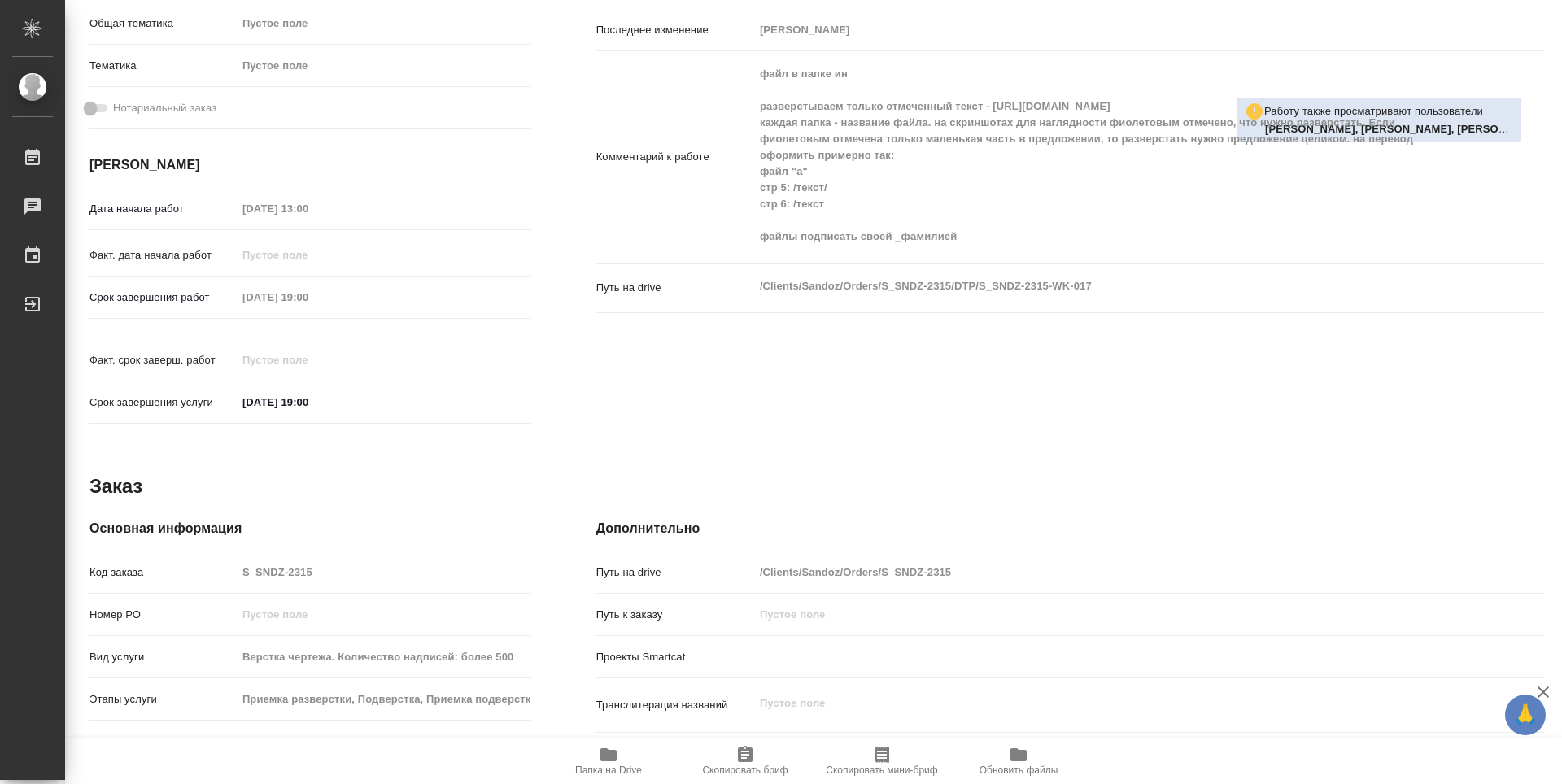
type textarea "x"
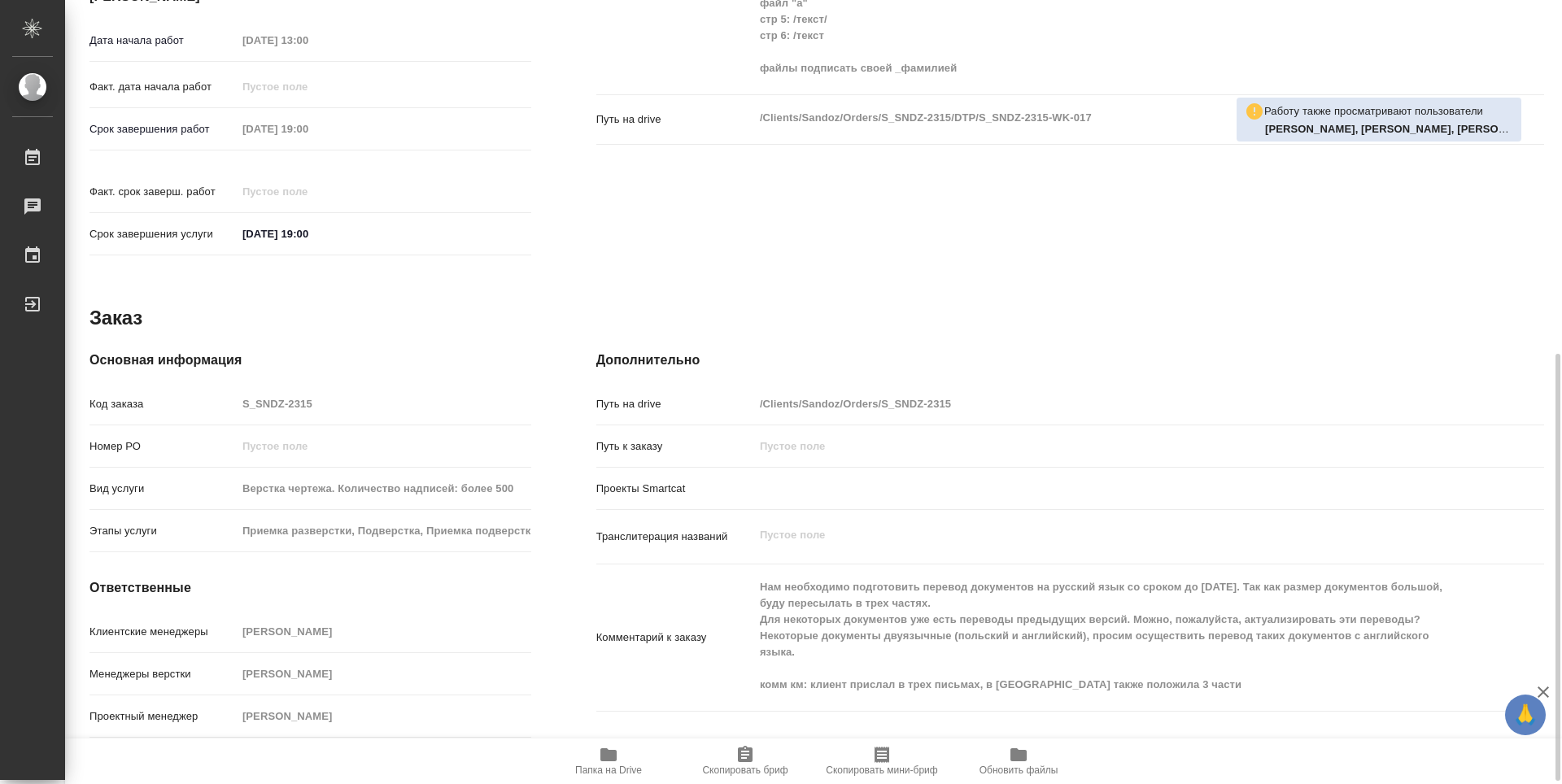
scroll to position [656, 0]
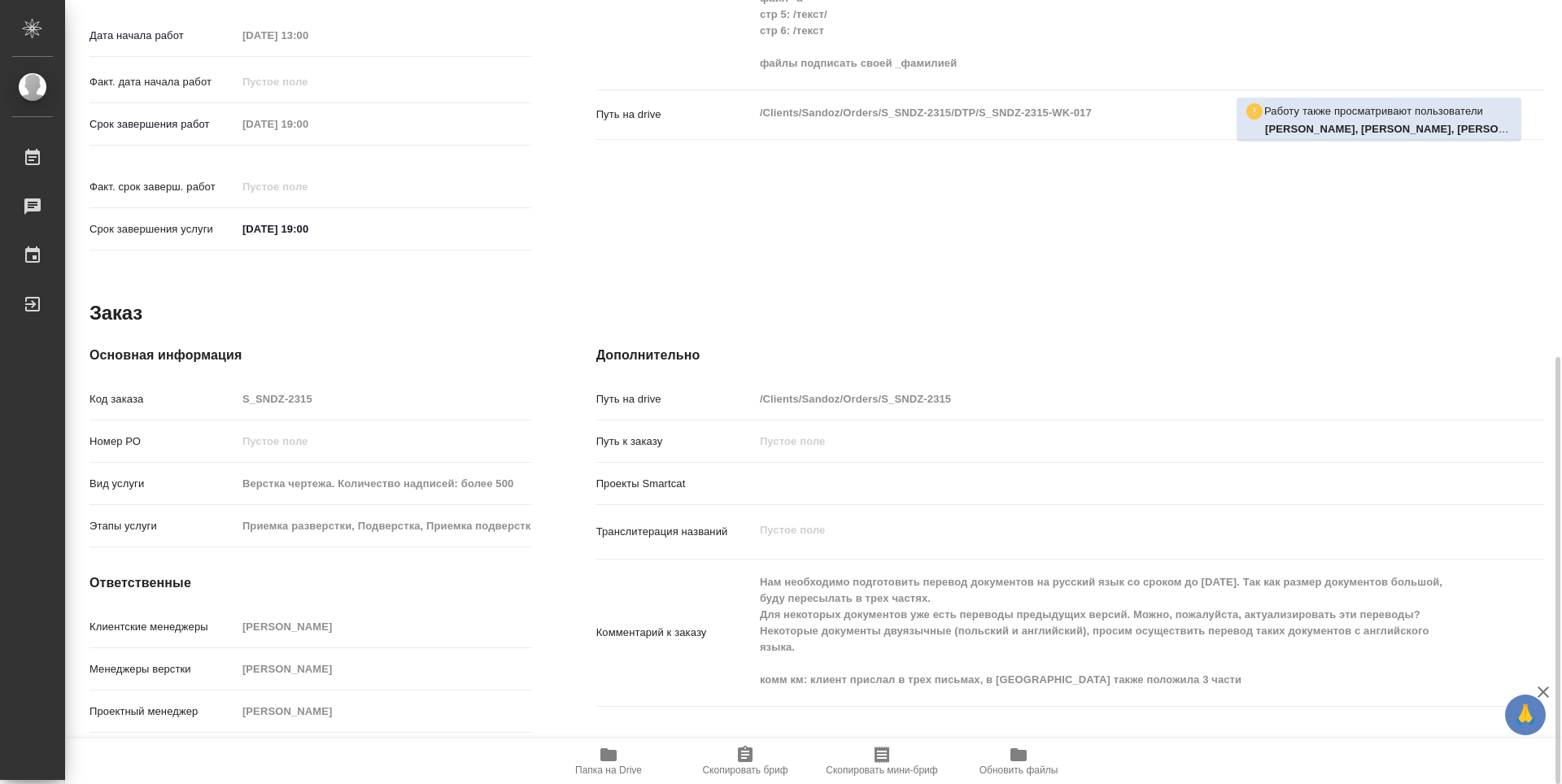
type textarea "x"
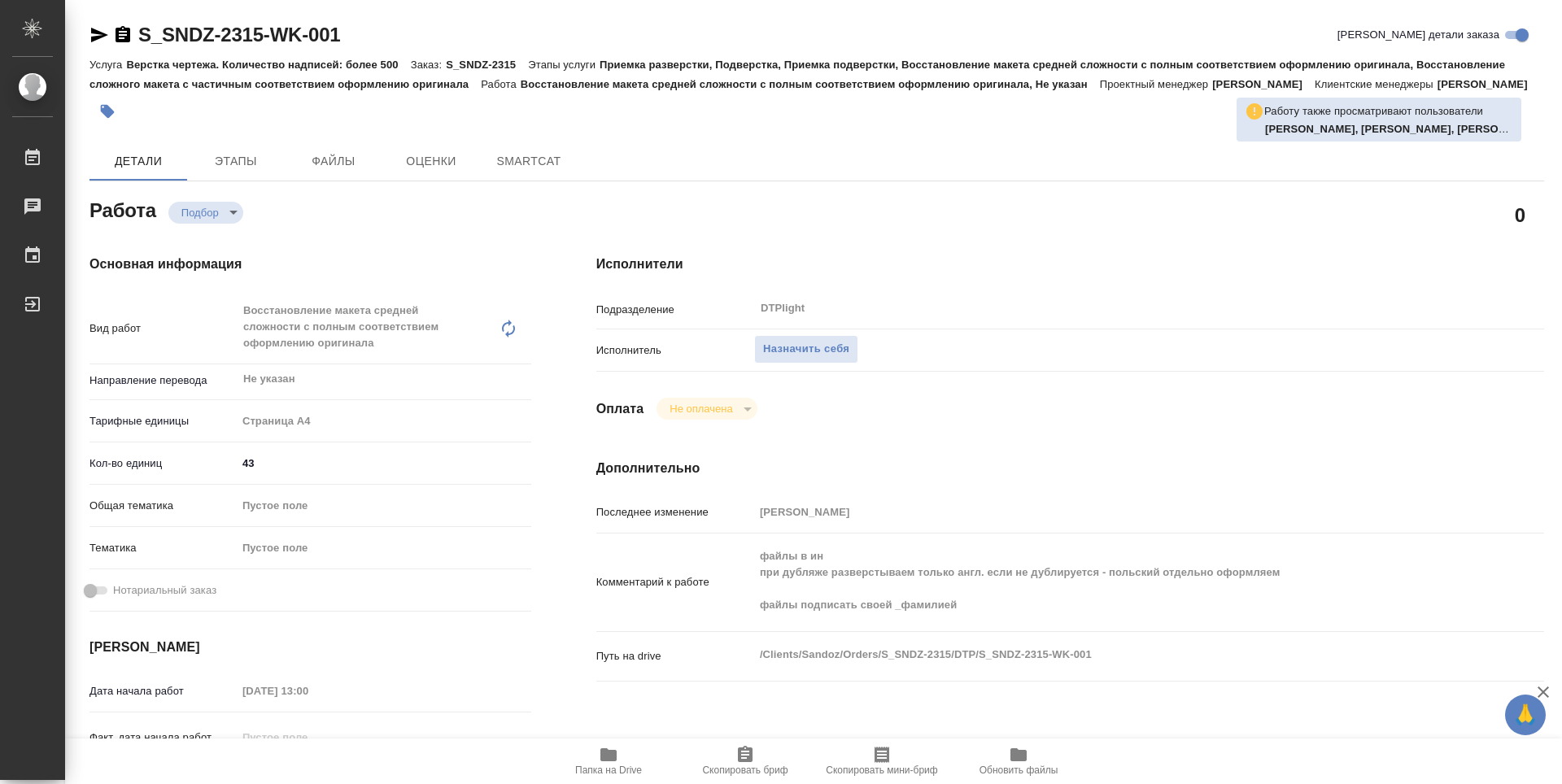
type textarea "x"
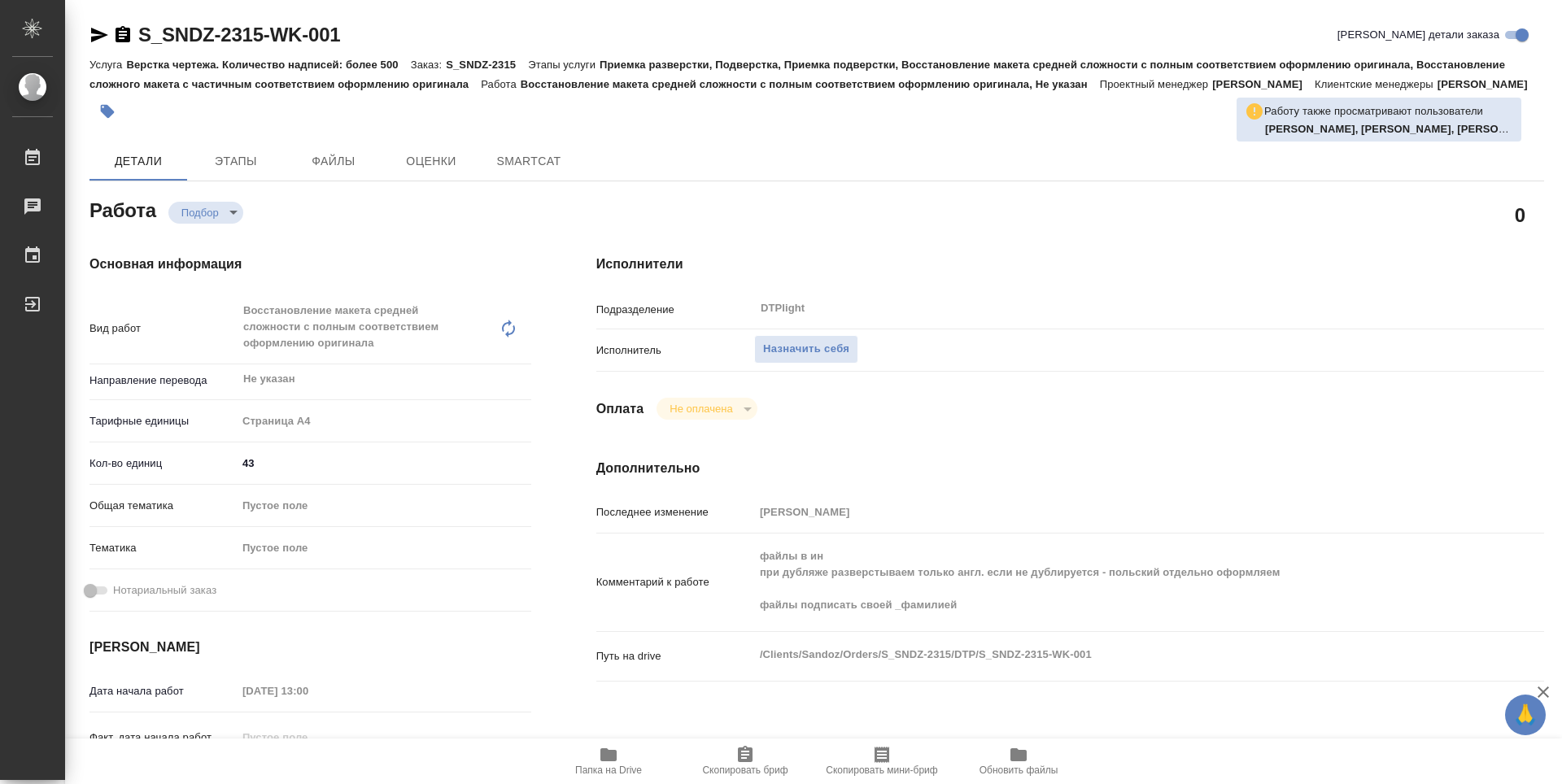
type textarea "x"
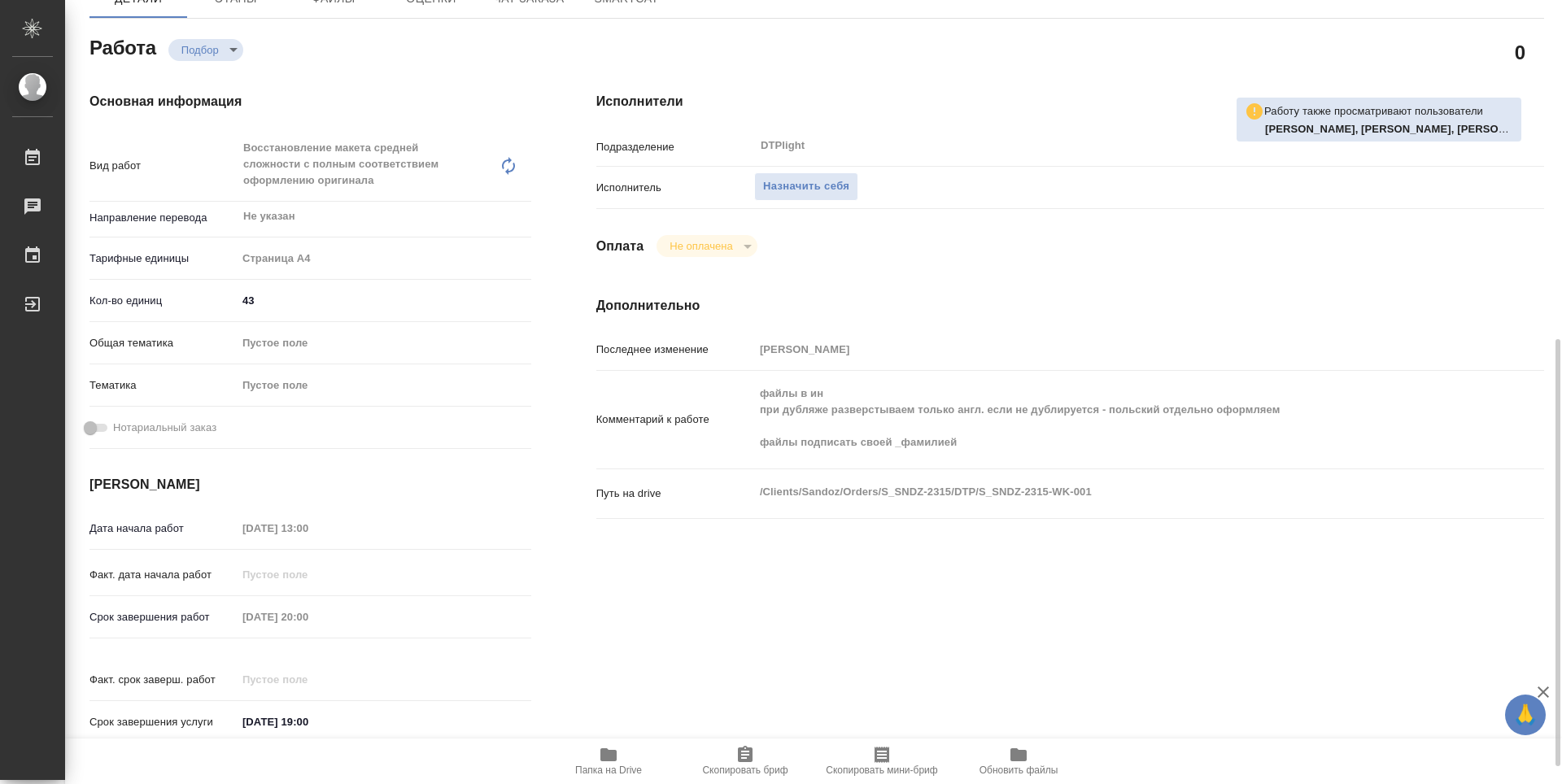
scroll to position [569, 0]
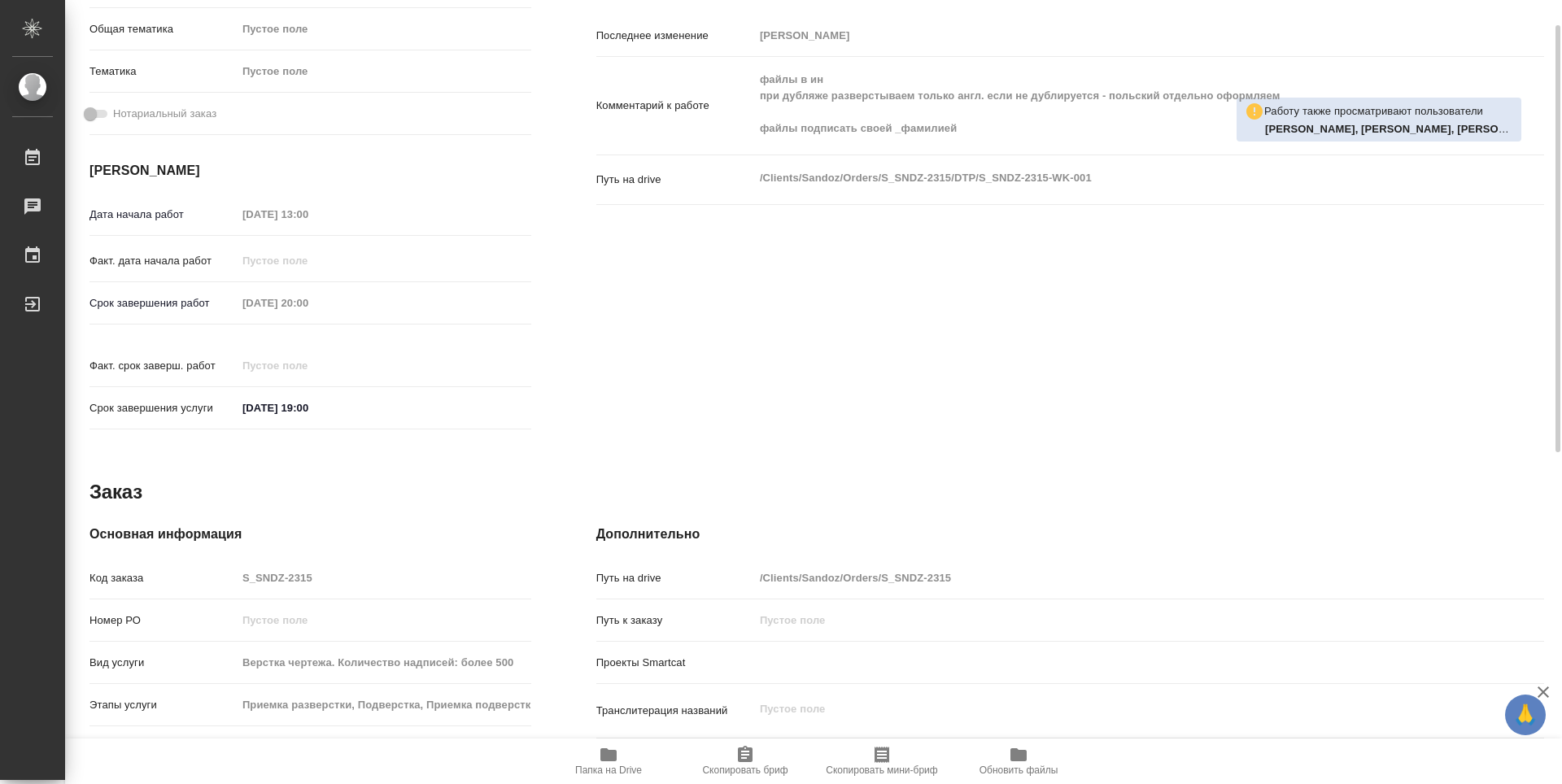
type textarea "x"
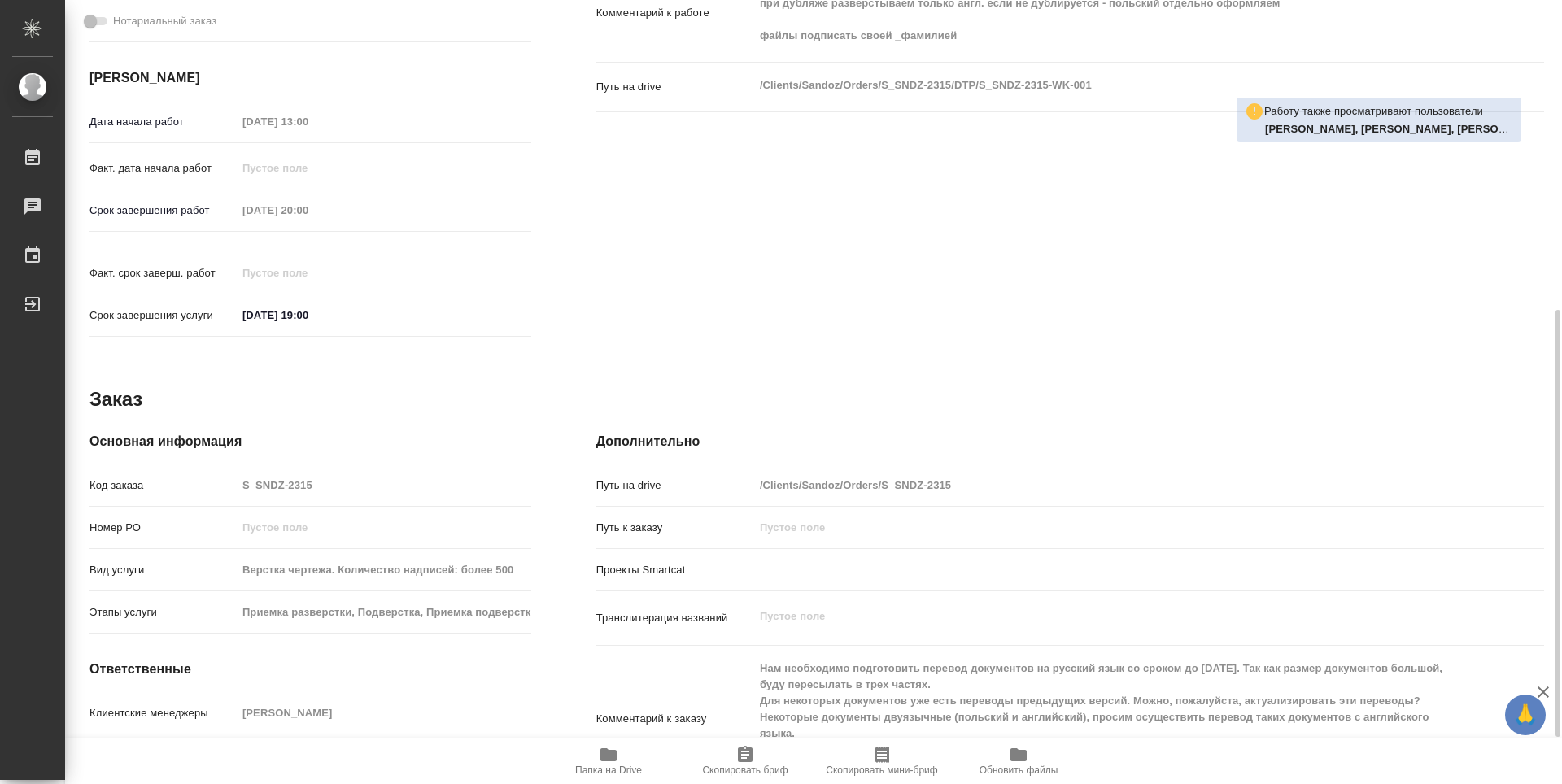
type textarea "x"
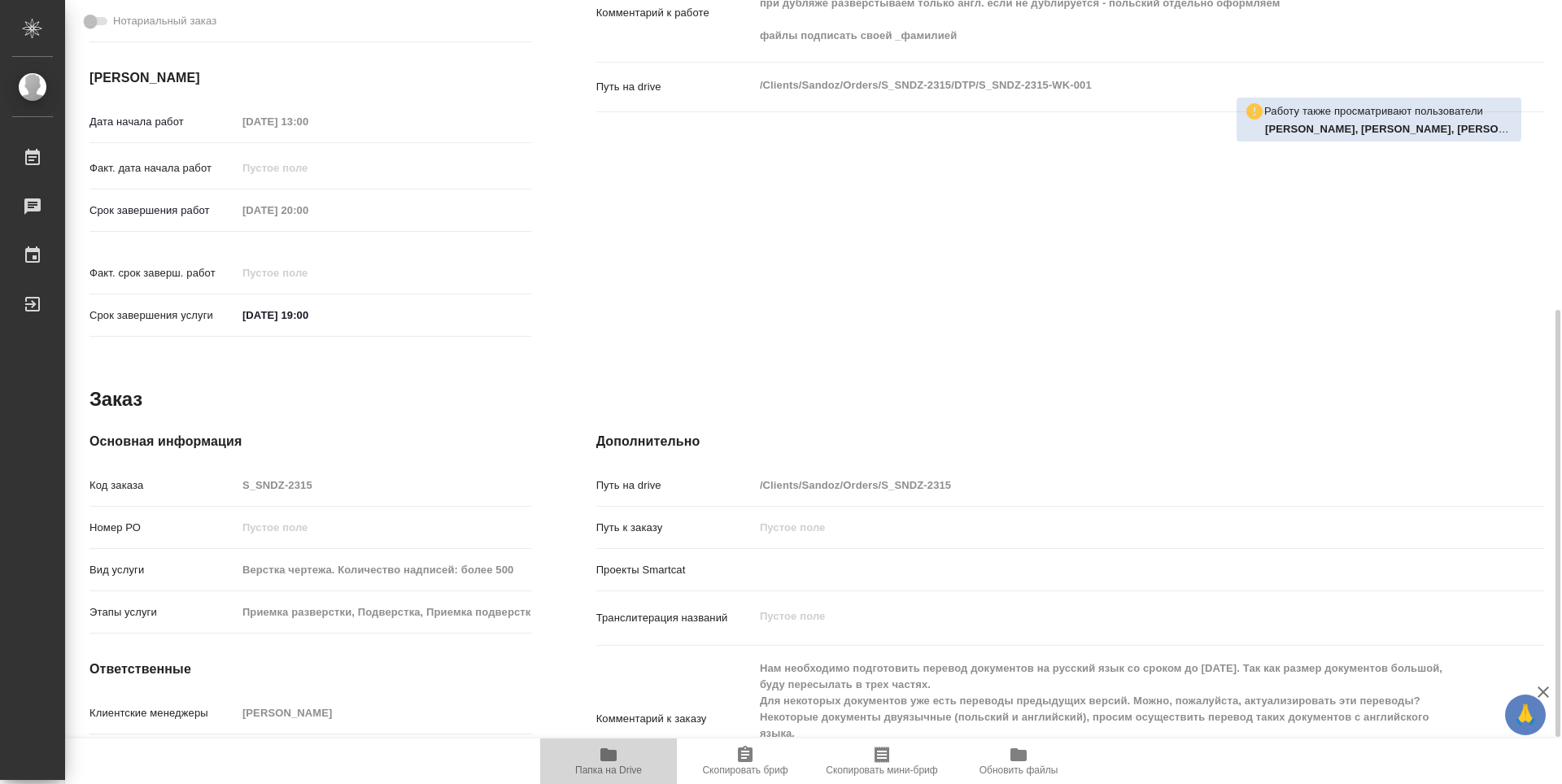
click at [619, 767] on span "Папка на Drive" at bounding box center [609, 770] width 67 height 12
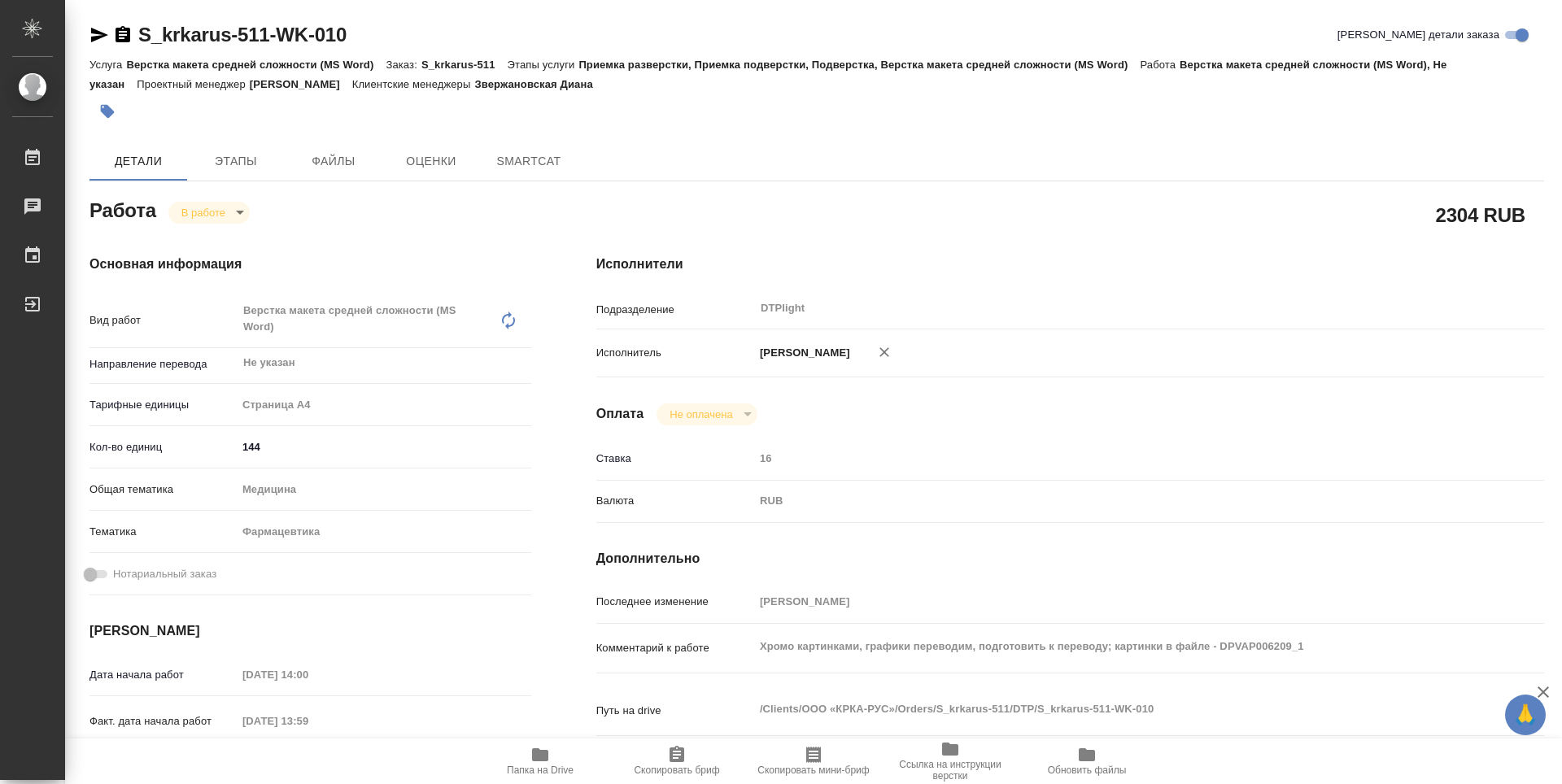
type textarea "x"
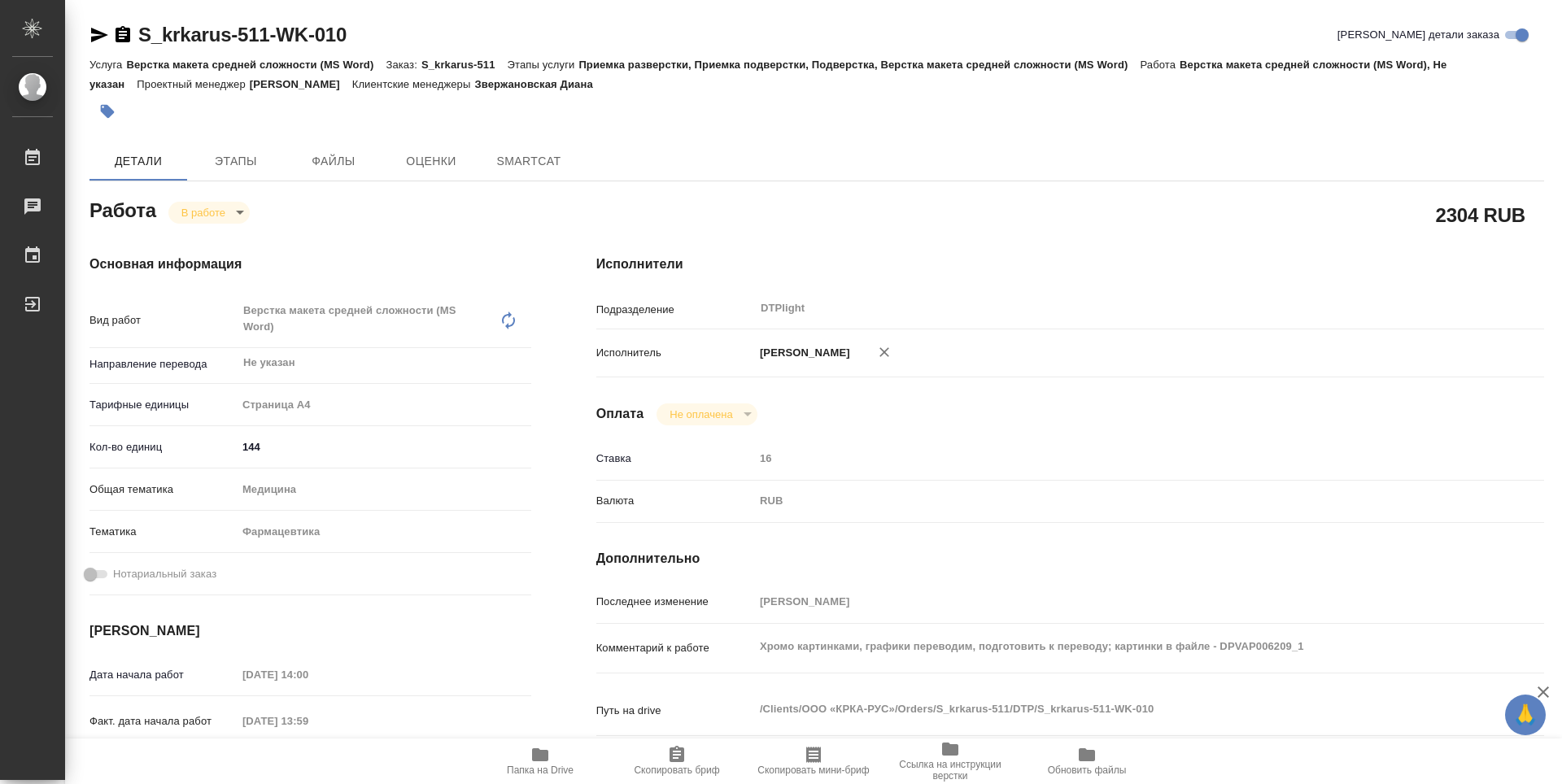
scroll to position [81, 0]
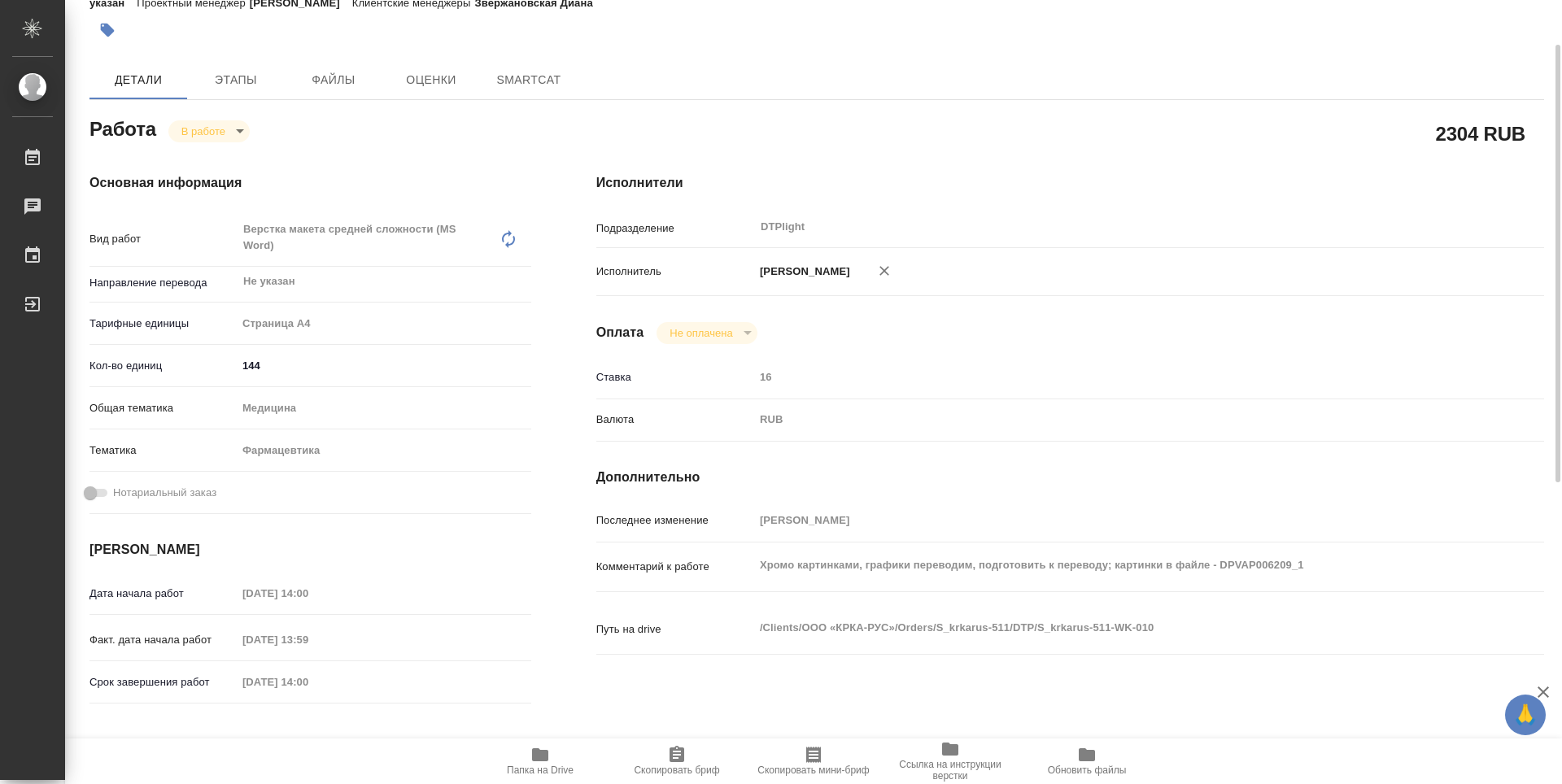
type textarea "x"
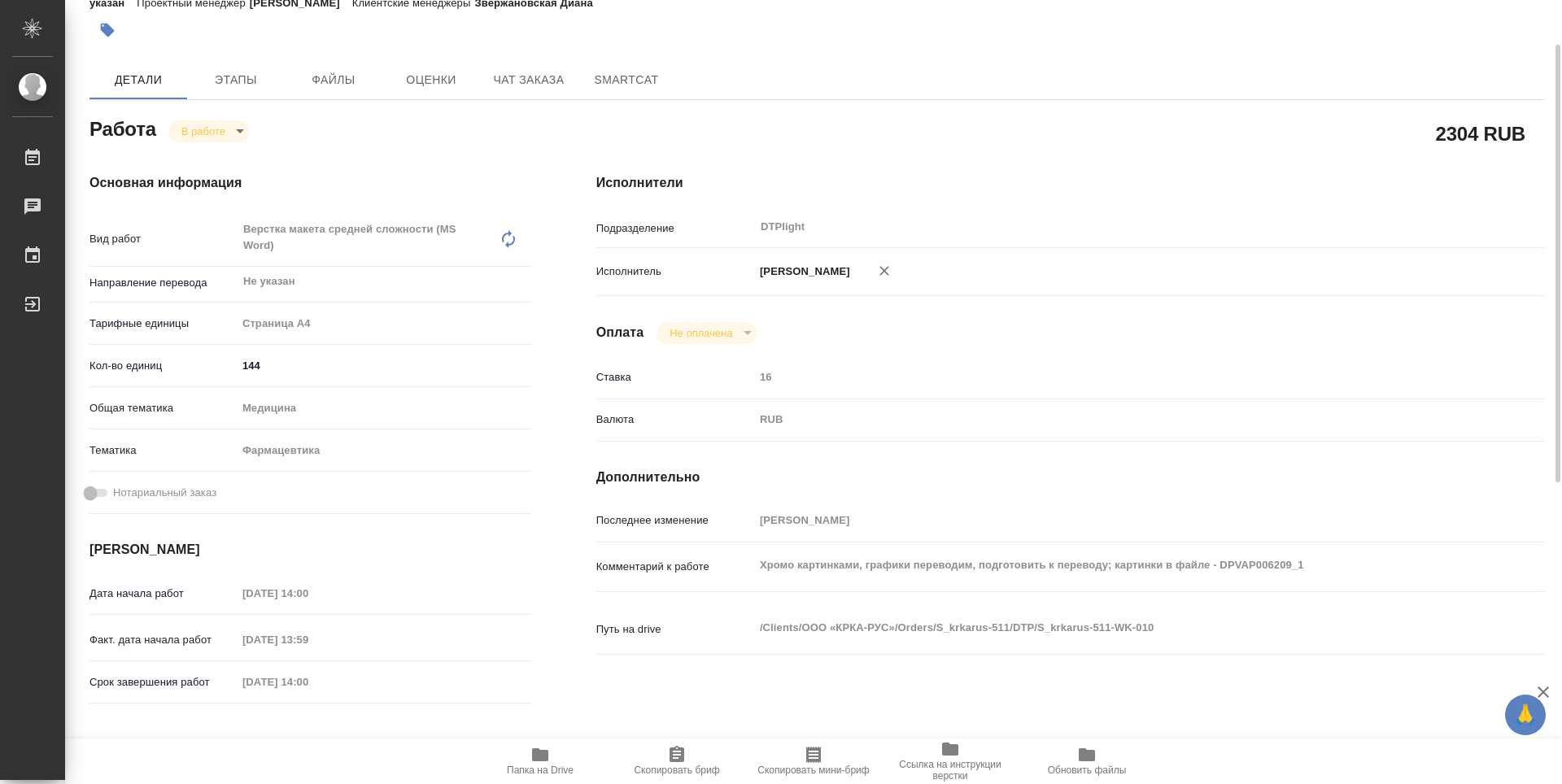
click at [553, 756] on span "Папка на Drive" at bounding box center [540, 761] width 117 height 31
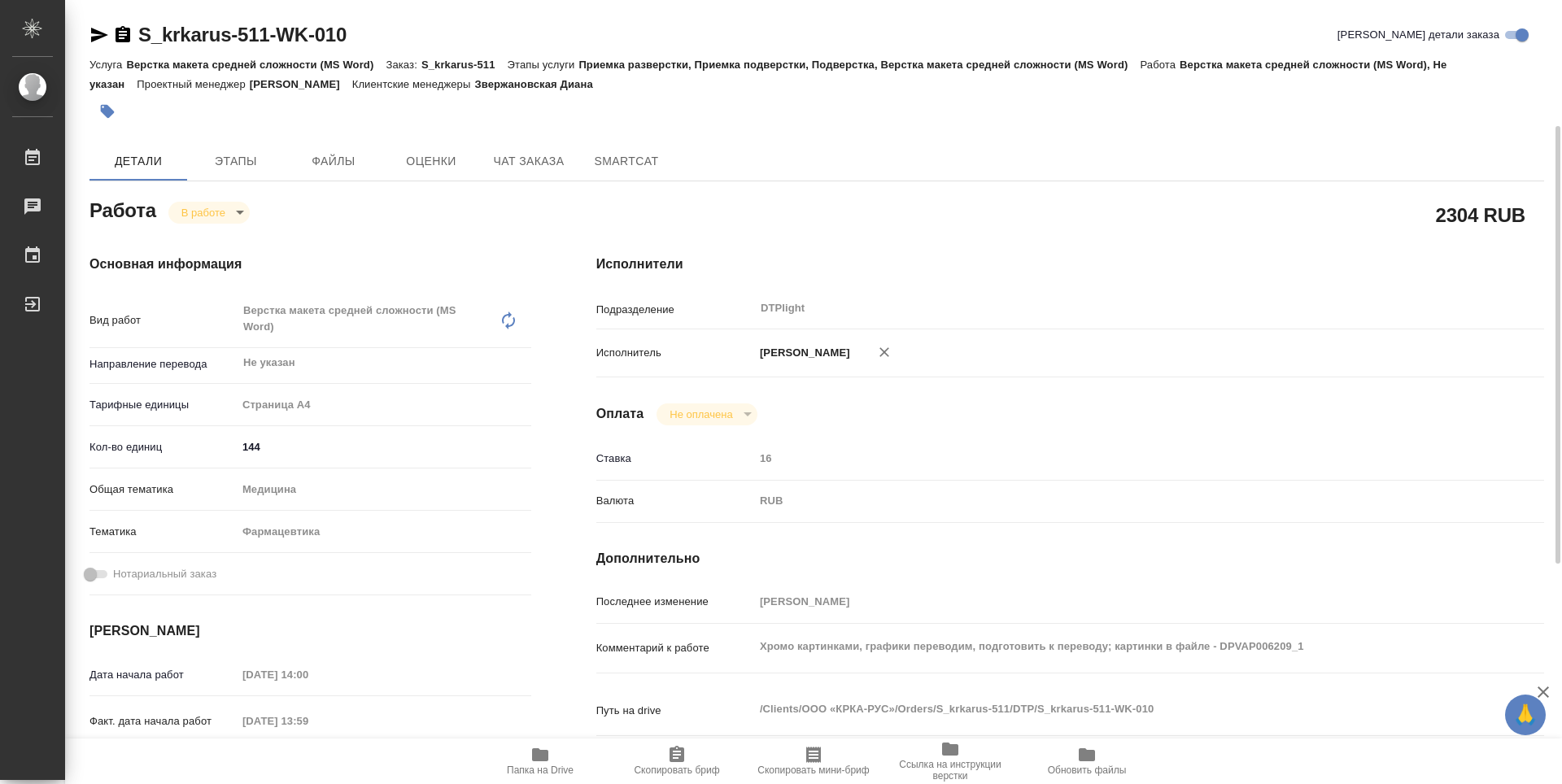
type textarea "x"
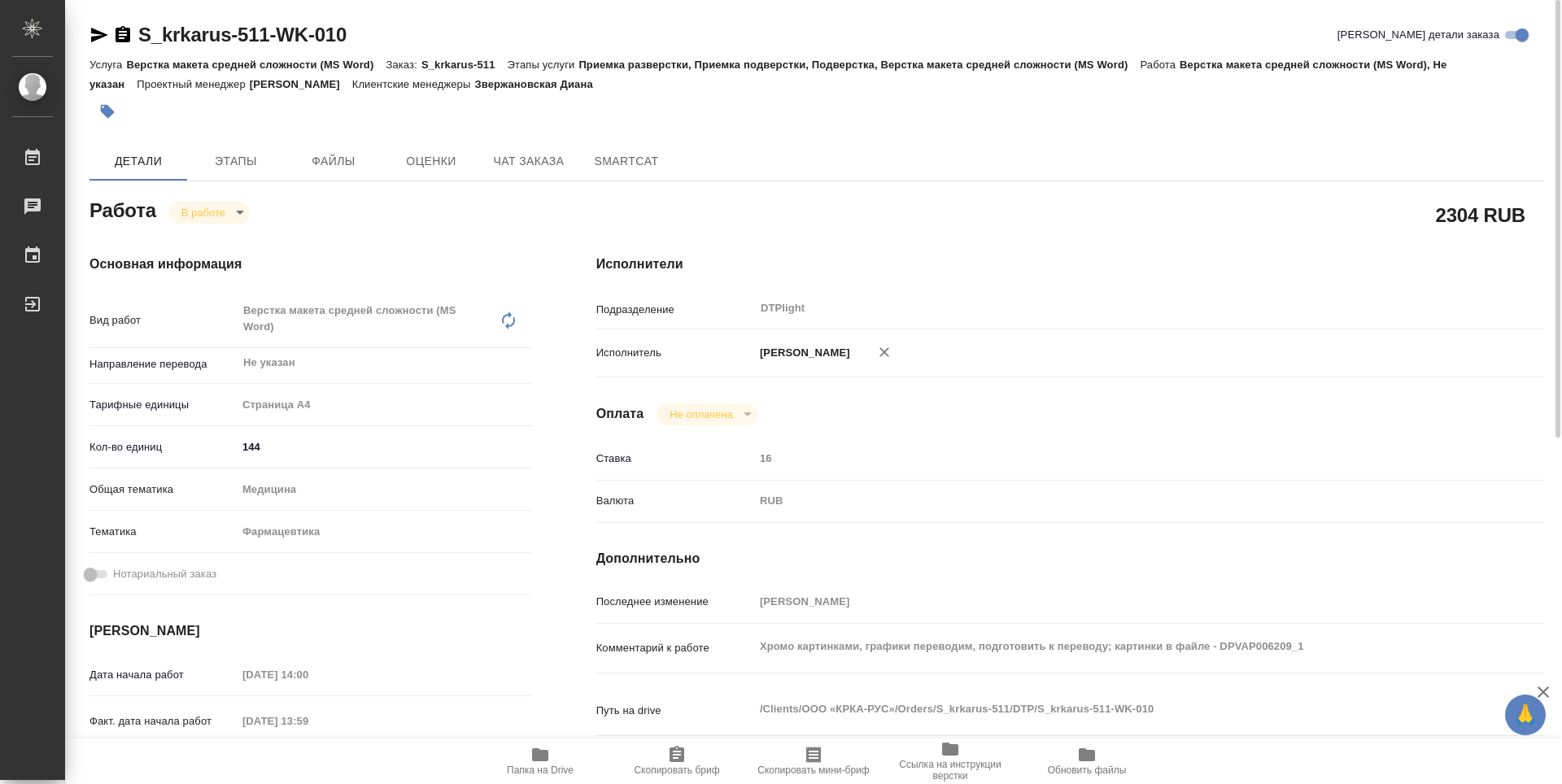
type textarea "x"
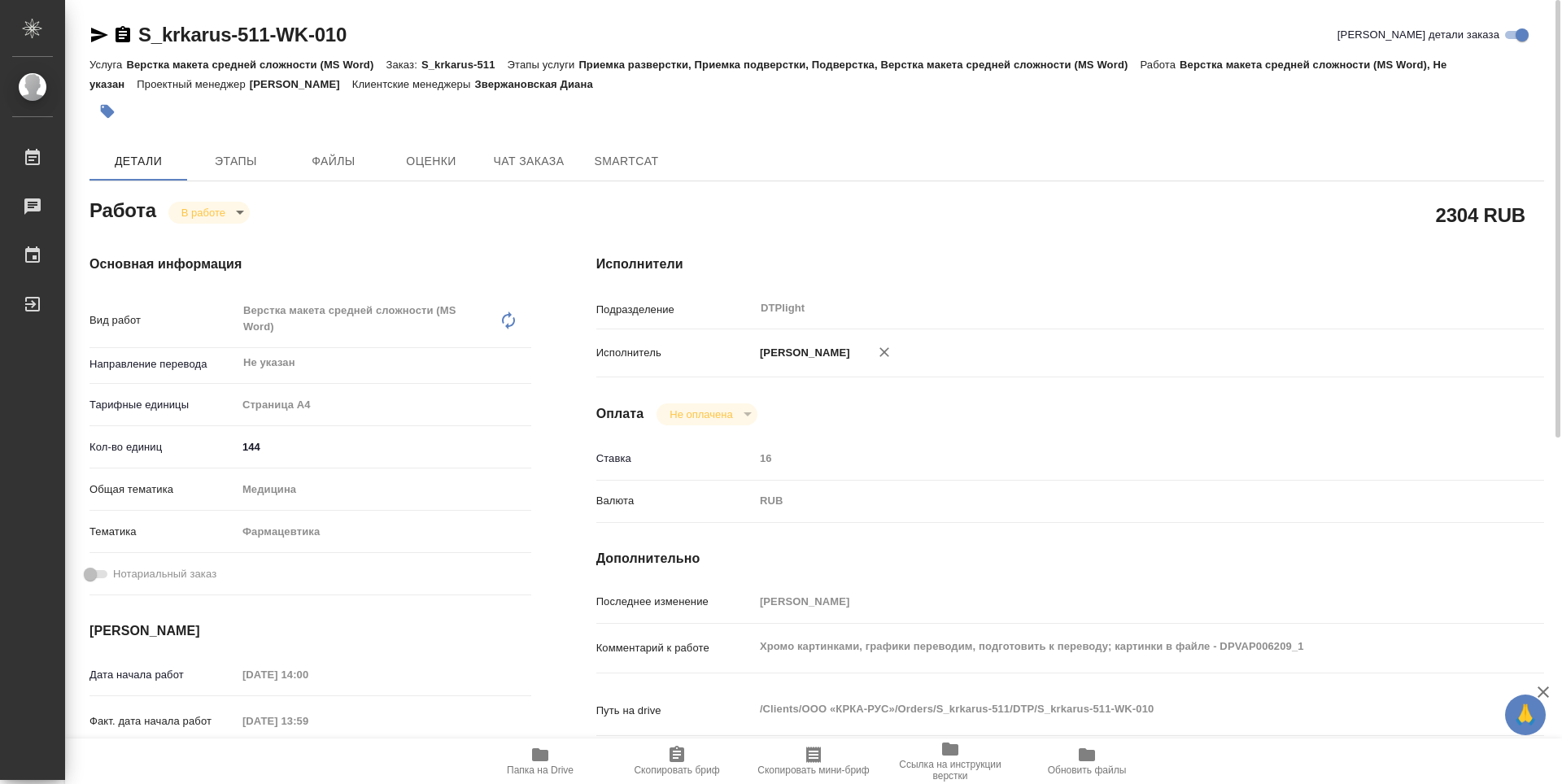
click at [223, 216] on body "🙏 .cls-1 fill:#fff; AWATERA Guselnikov Roman Работы 0 Чаты График Выйти S_krkar…" at bounding box center [781, 392] width 1562 height 784
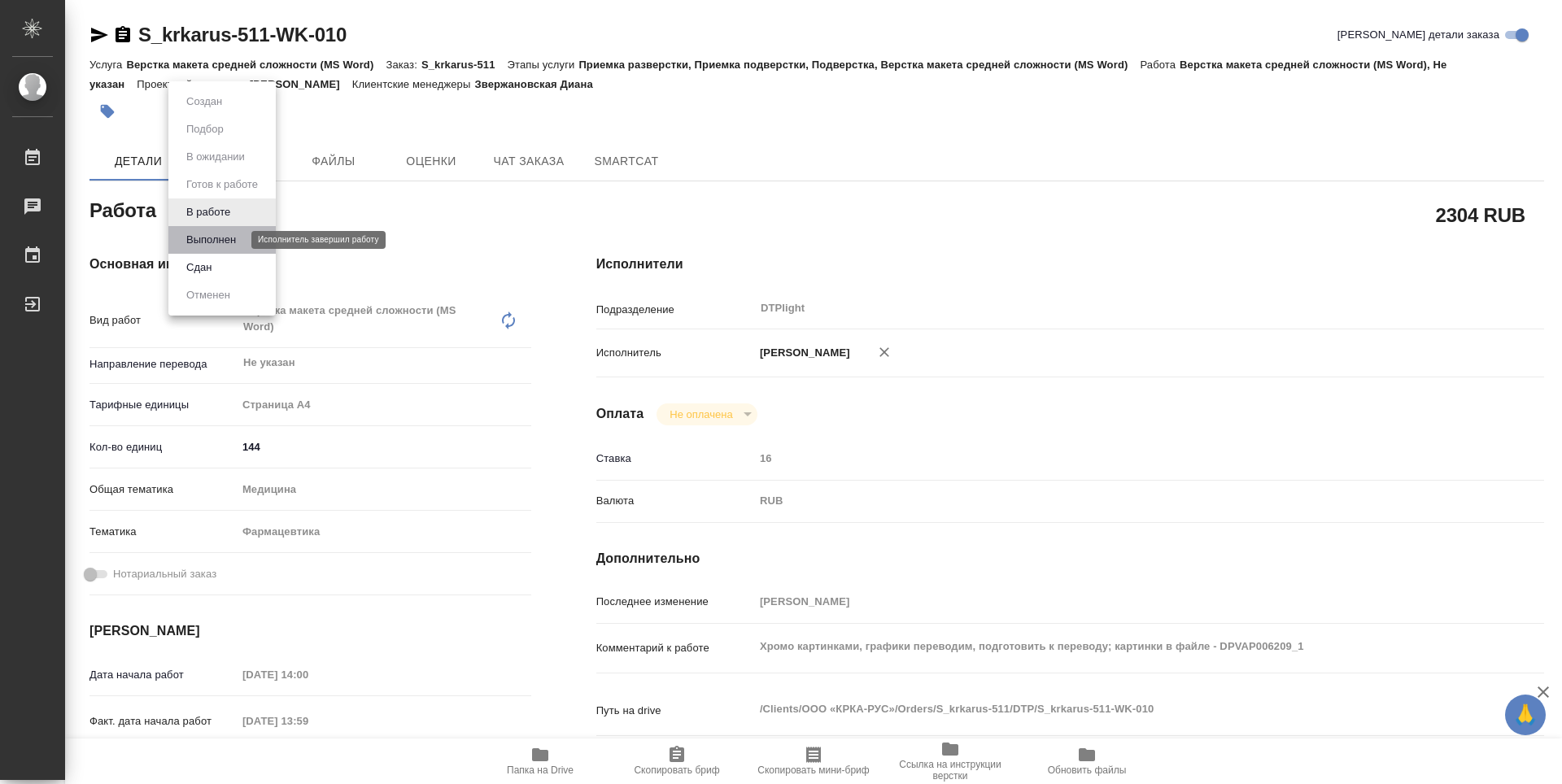
click at [220, 233] on button "Выполнен" at bounding box center [211, 240] width 60 height 18
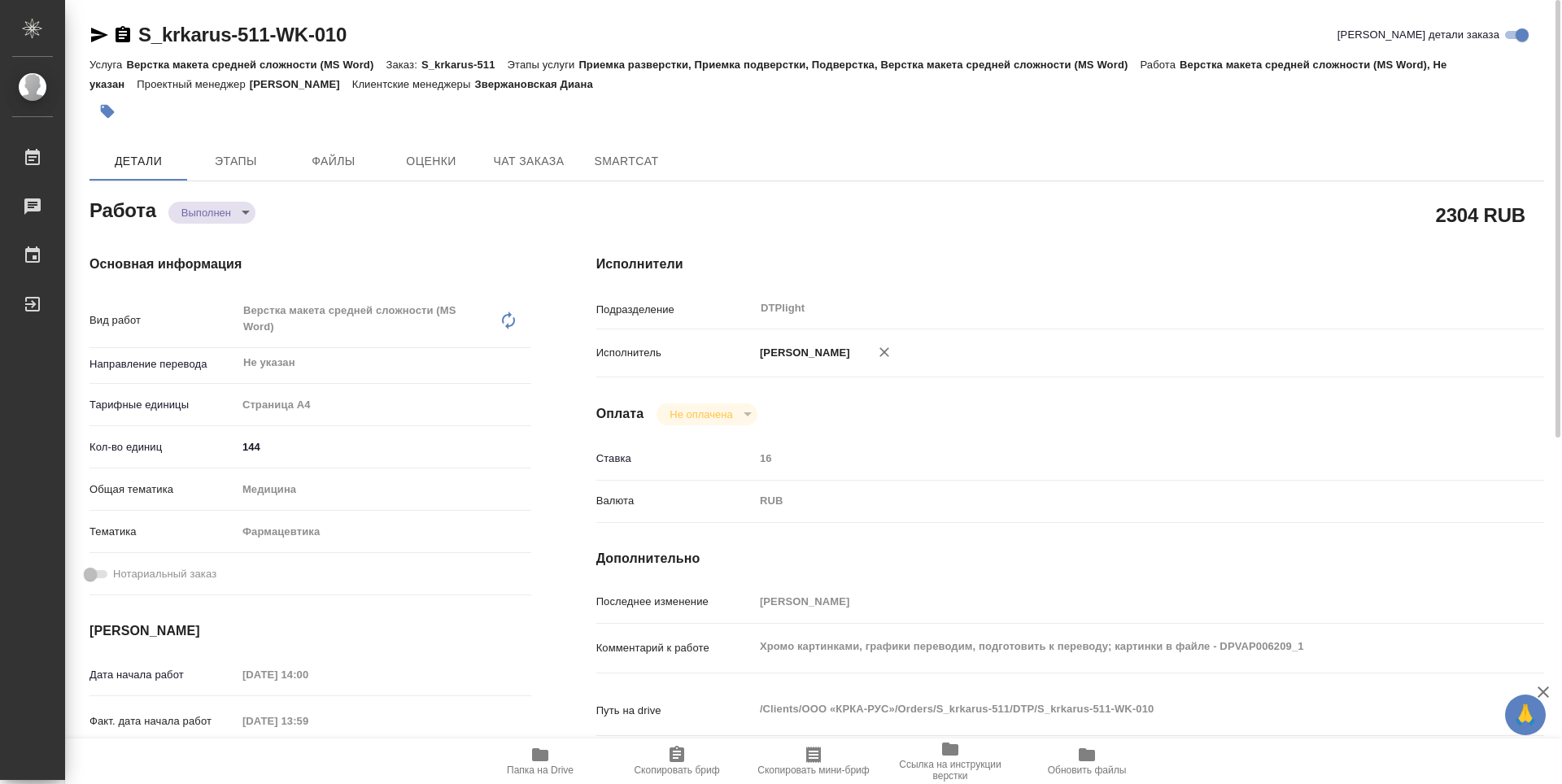
type textarea "x"
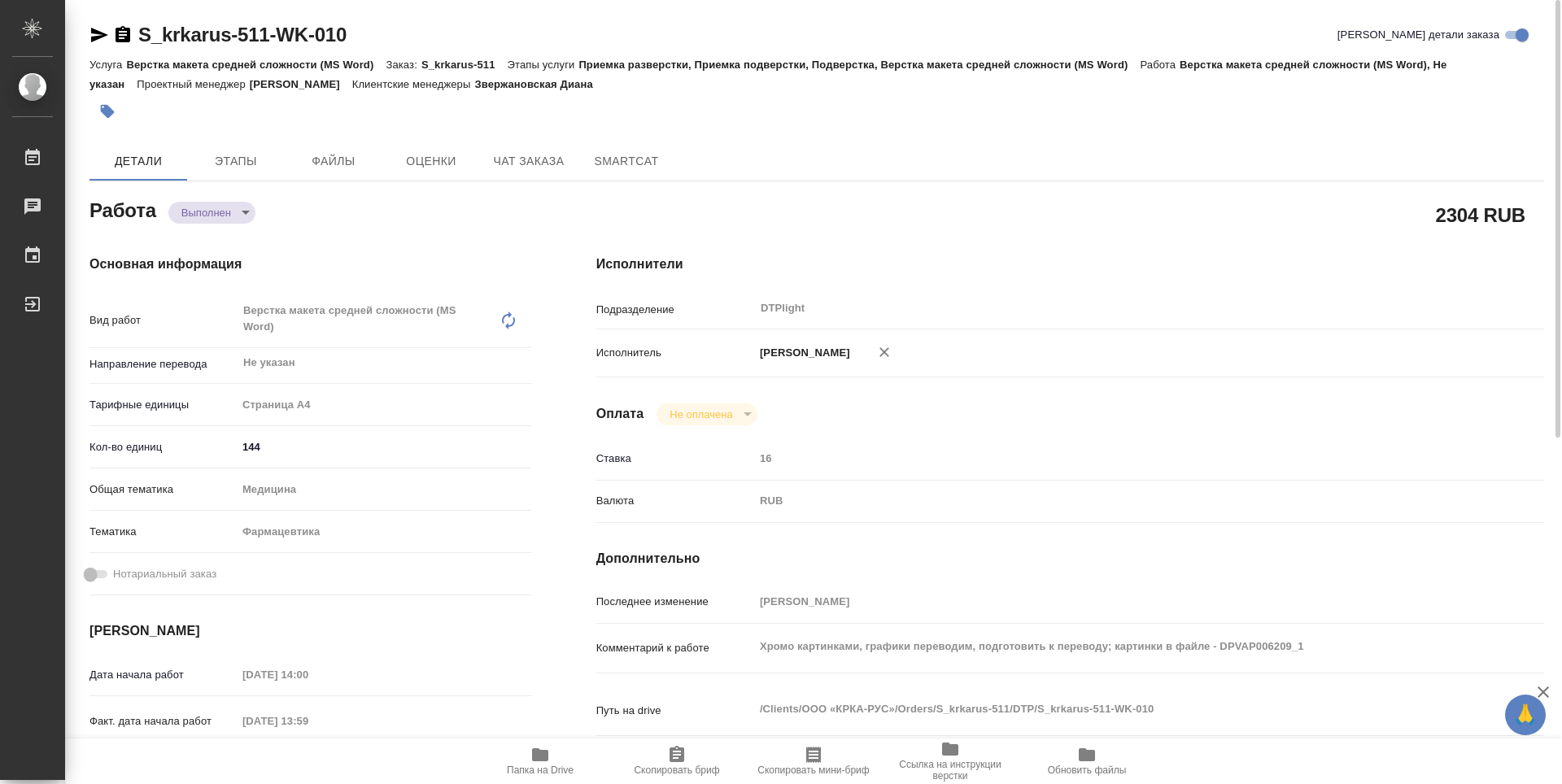
type textarea "x"
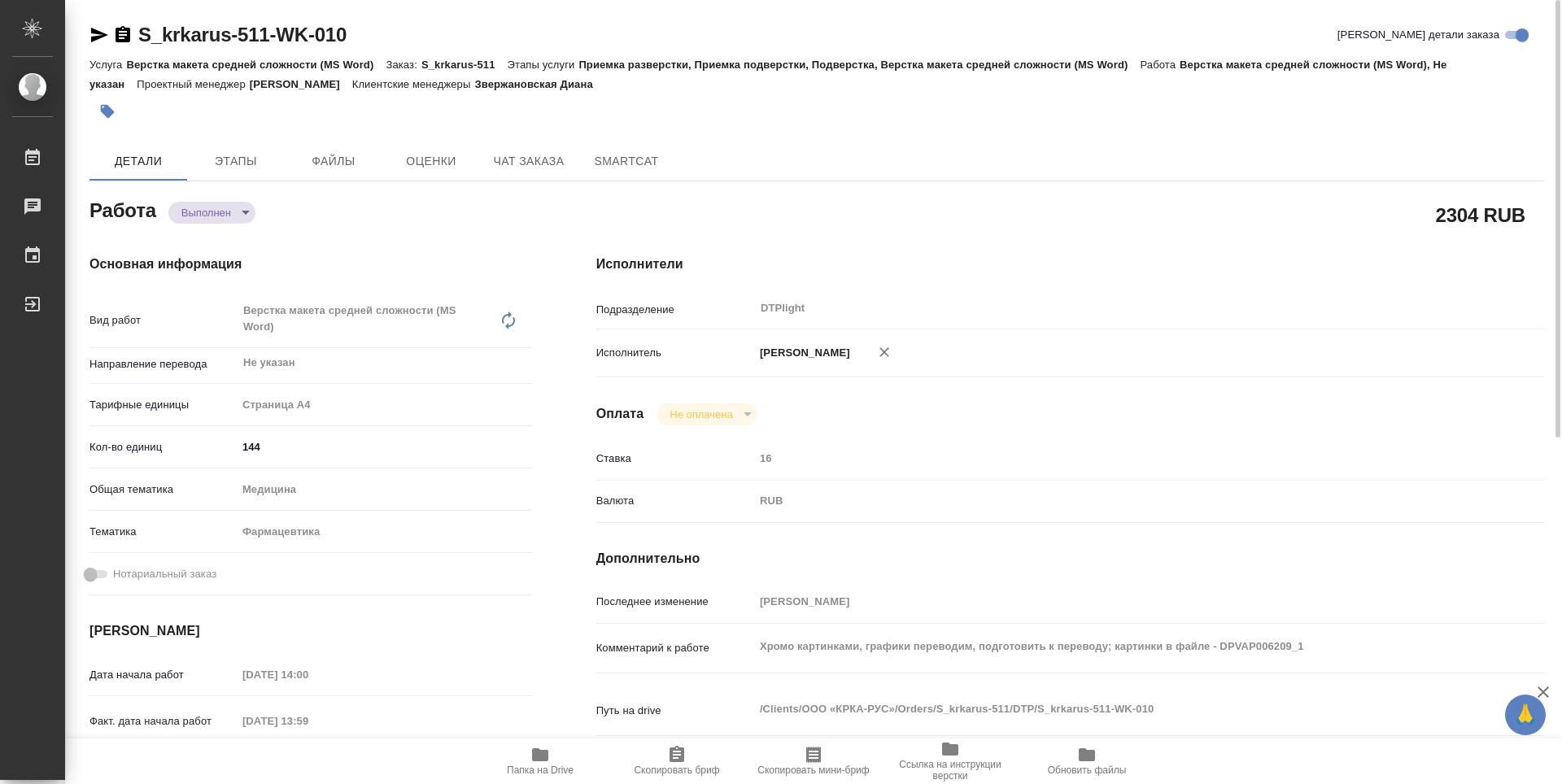
type textarea "x"
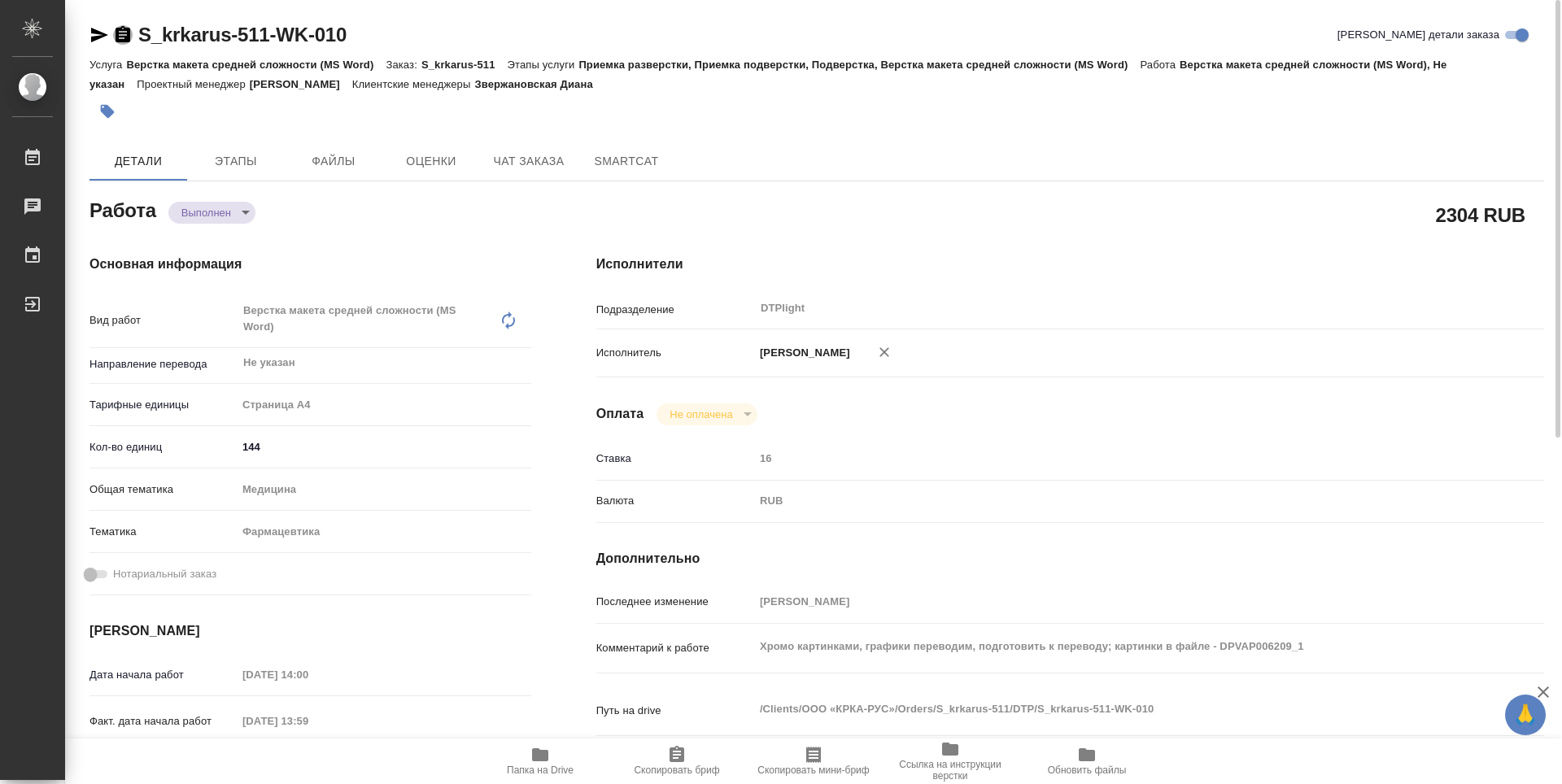
click at [125, 33] on icon "button" at bounding box center [123, 34] width 14 height 16
type textarea "x"
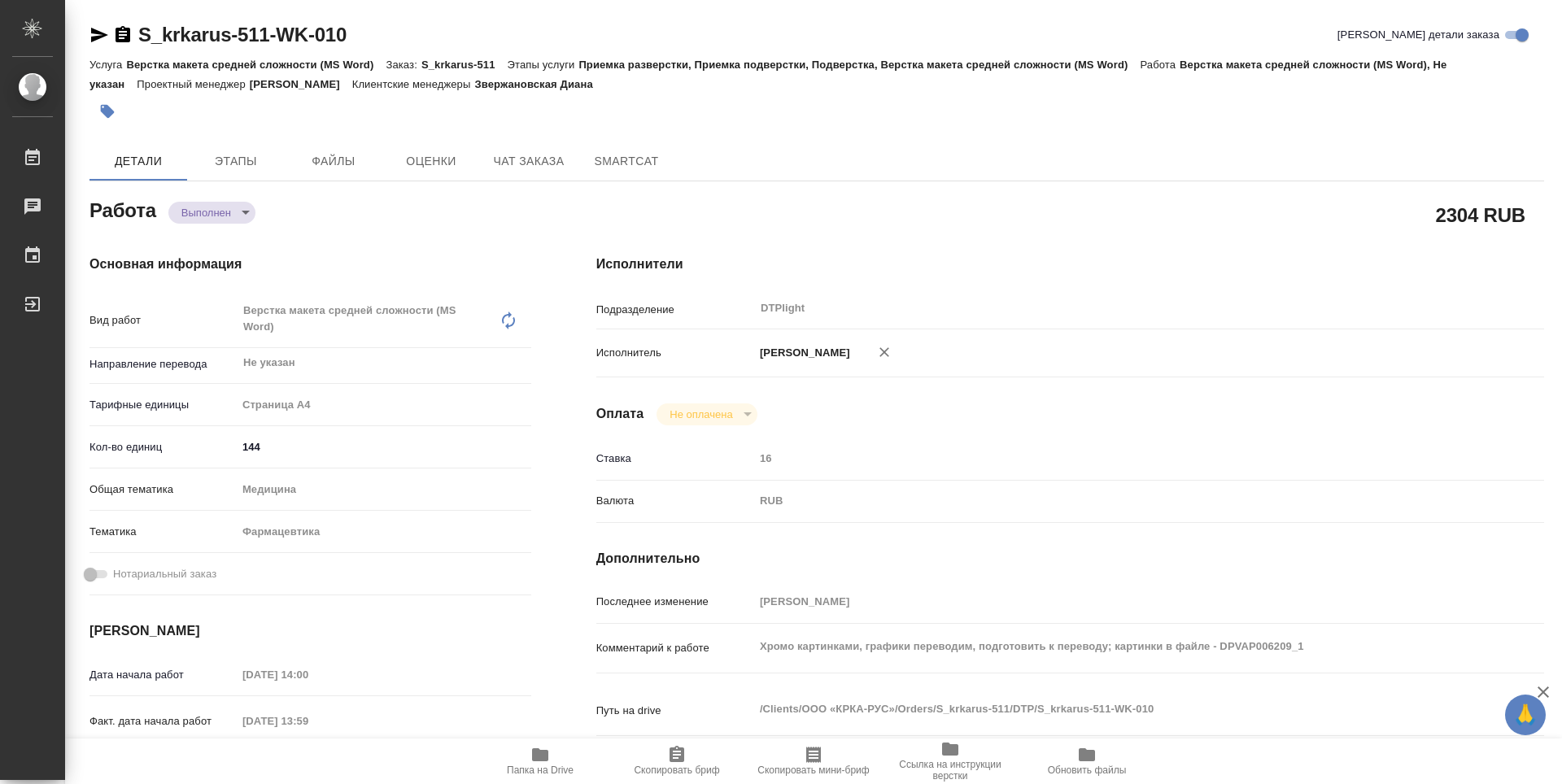
type textarea "x"
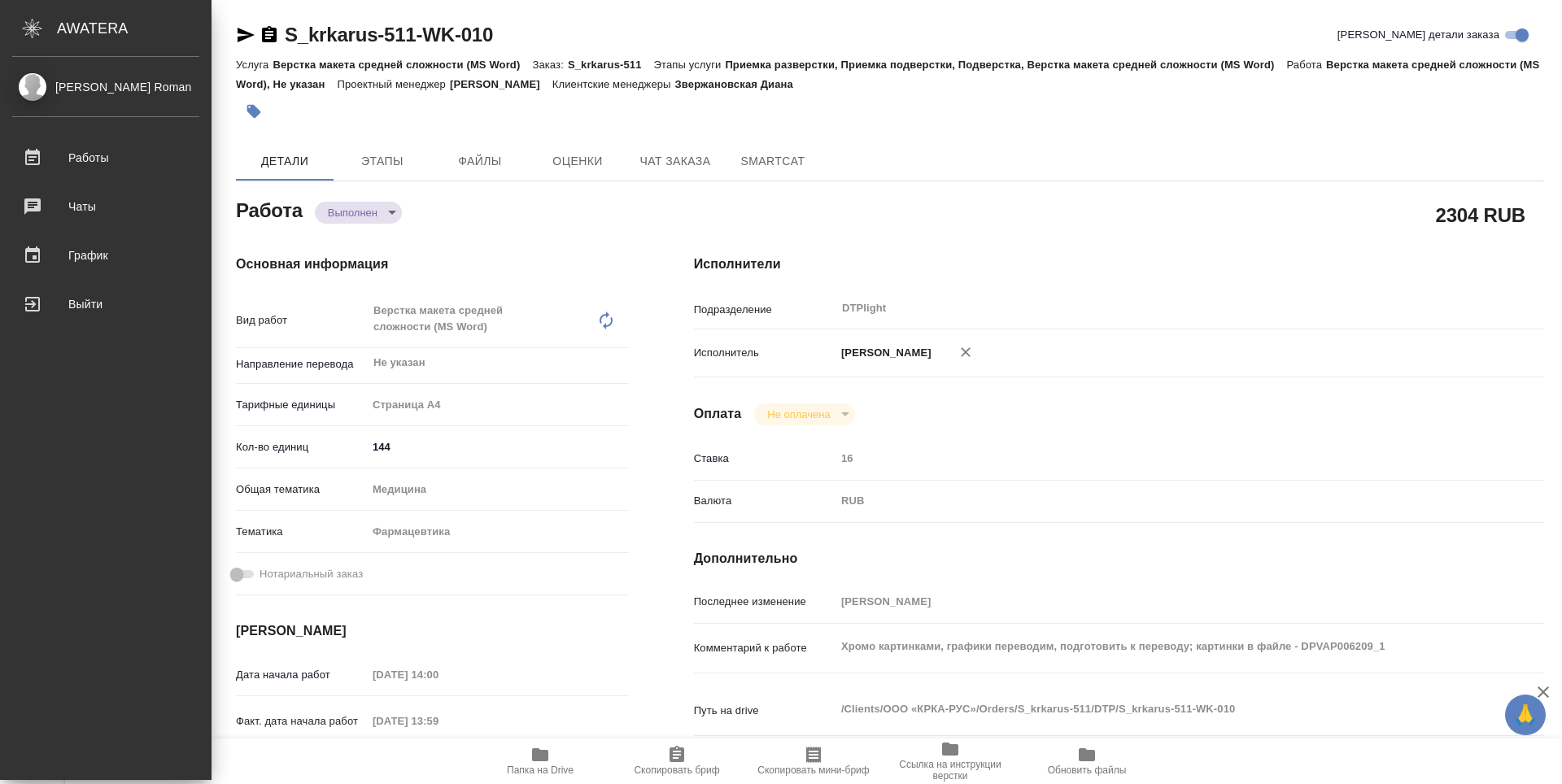
type textarea "x"
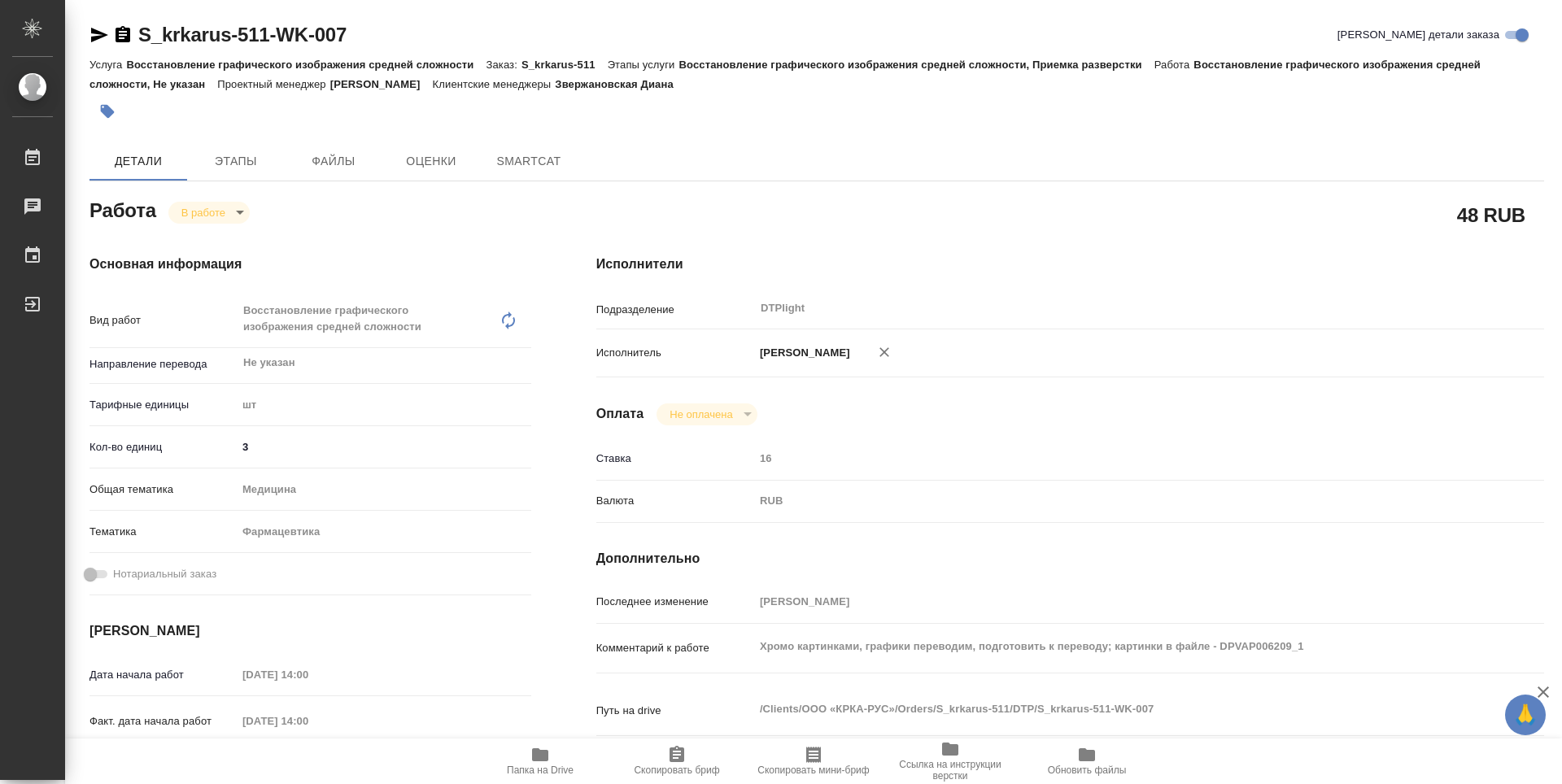
type textarea "x"
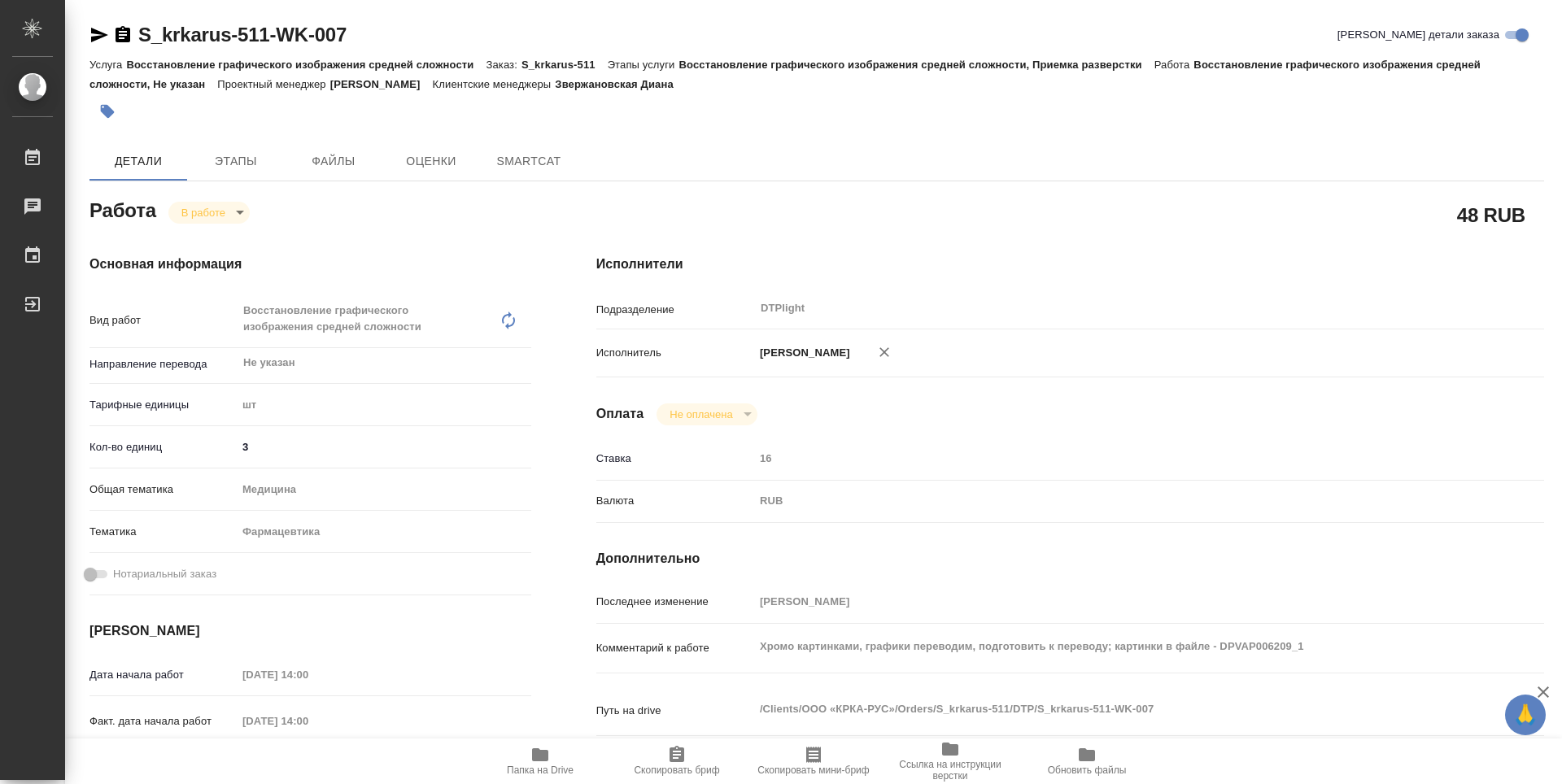
type textarea "x"
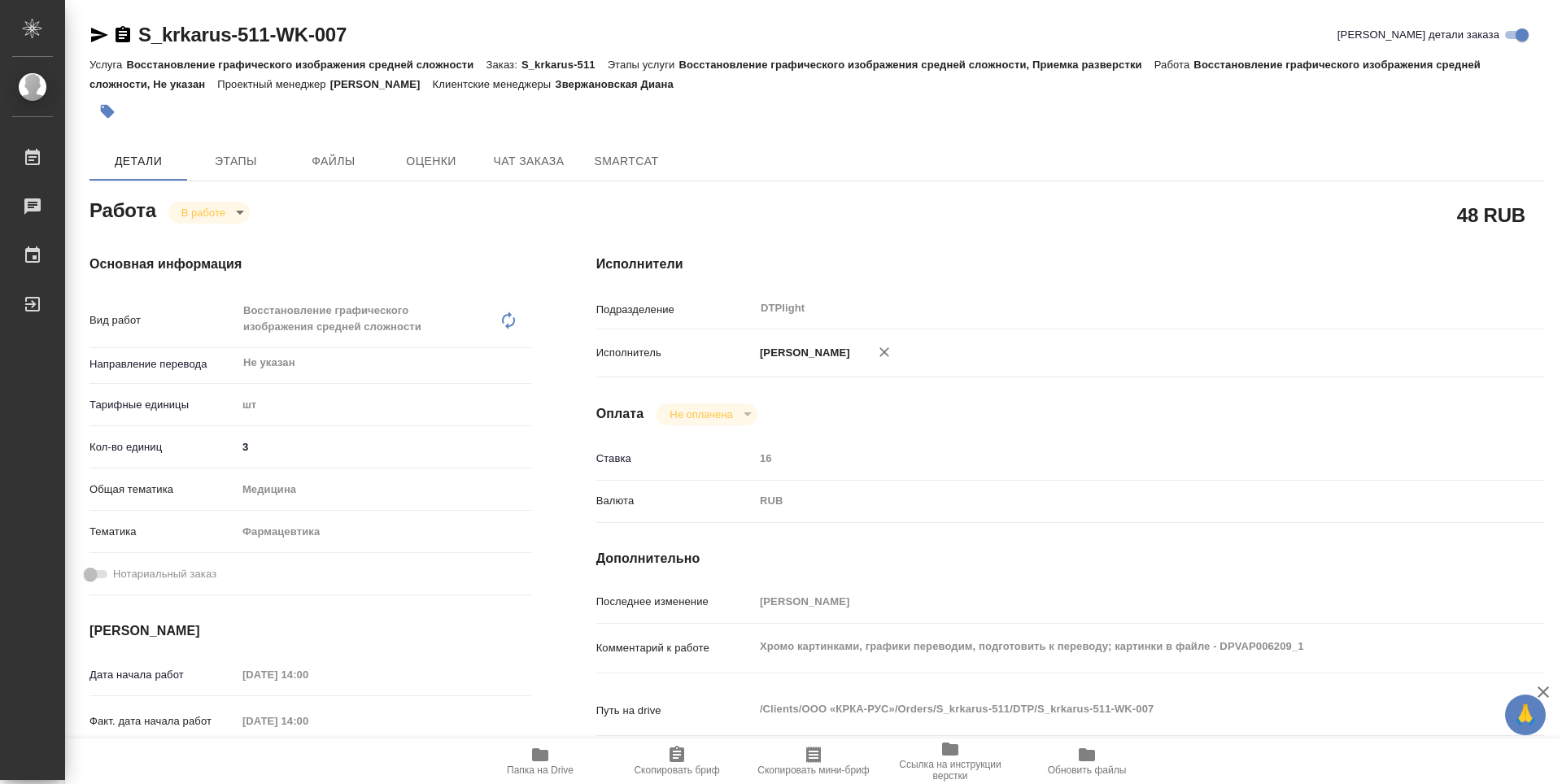
click at [245, 217] on body "🙏 .cls-1 fill:#fff; AWATERA Guselnikov Roman Работы Чаты График Выйти S_krkarus…" at bounding box center [781, 392] width 1562 height 784
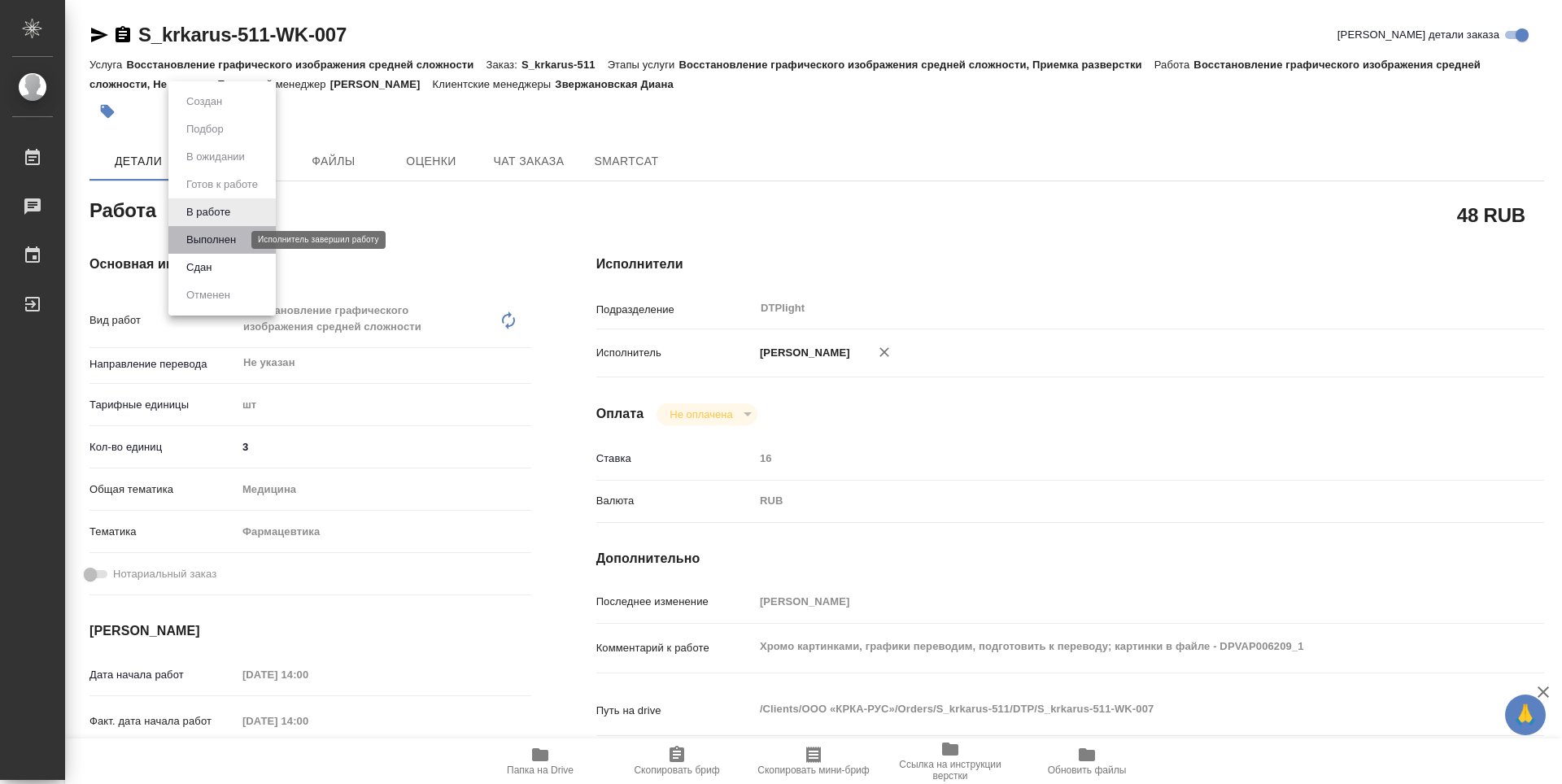
click at [214, 234] on button "Выполнен" at bounding box center [211, 240] width 60 height 18
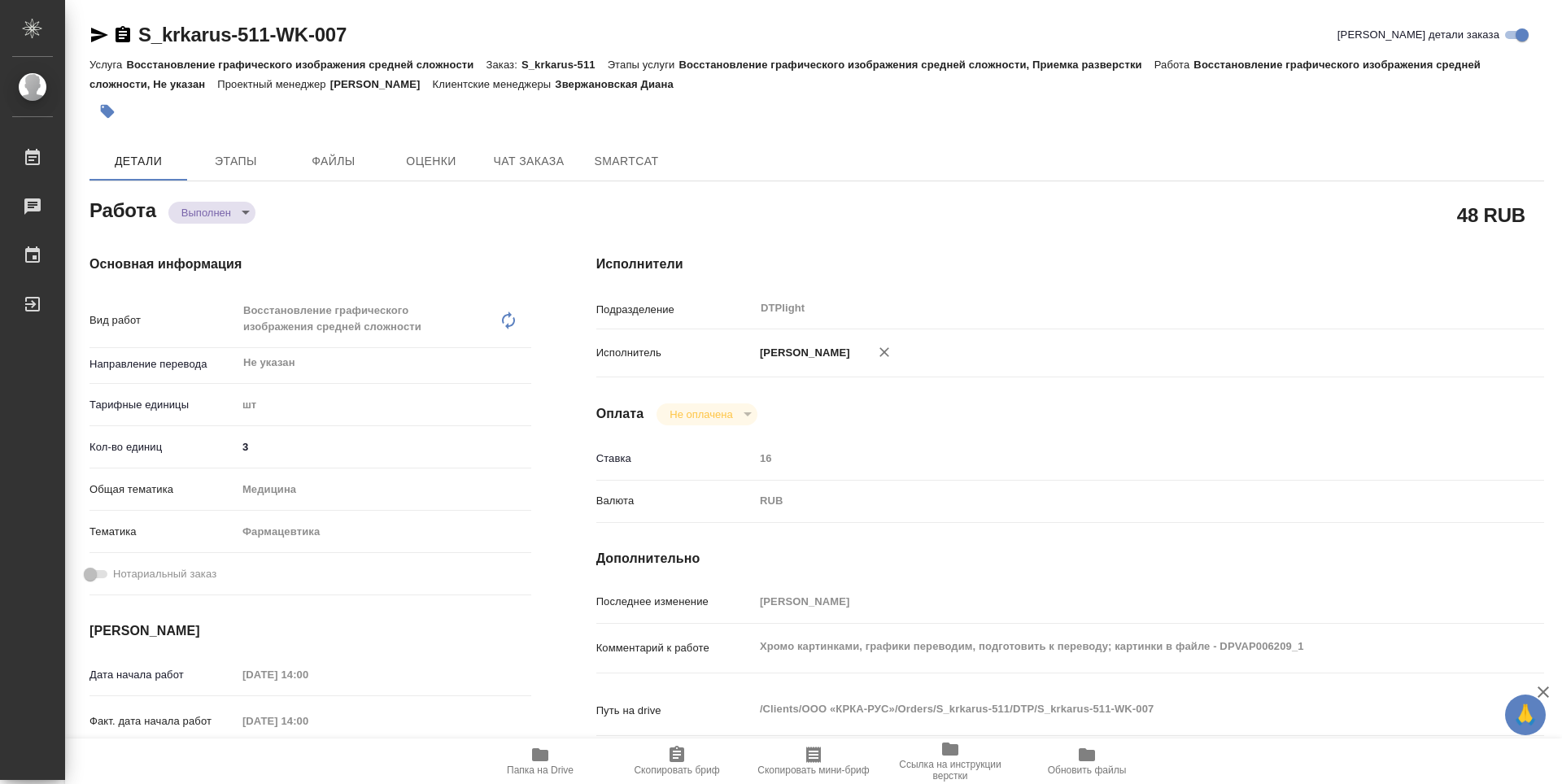
type textarea "x"
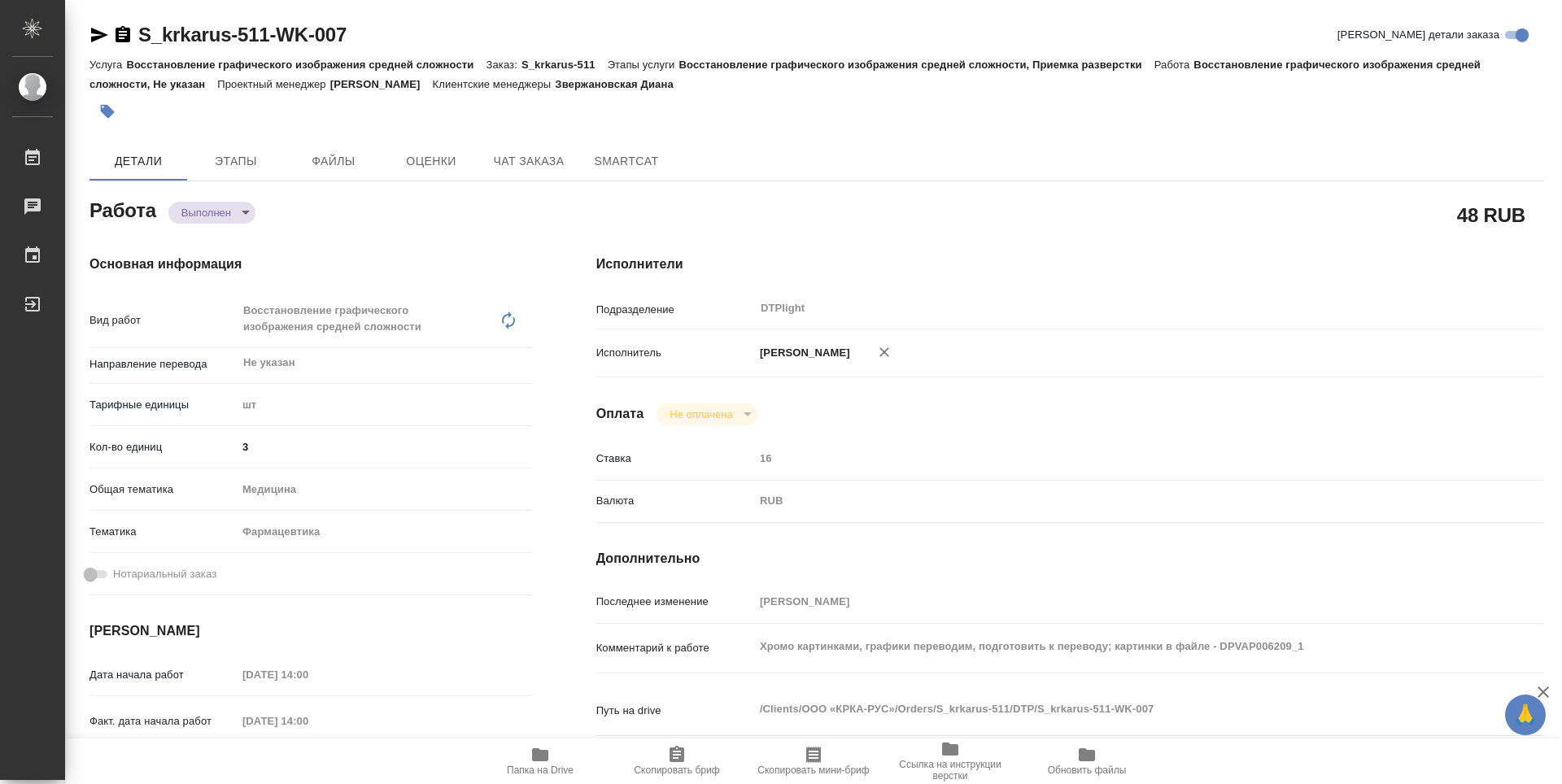
type textarea "x"
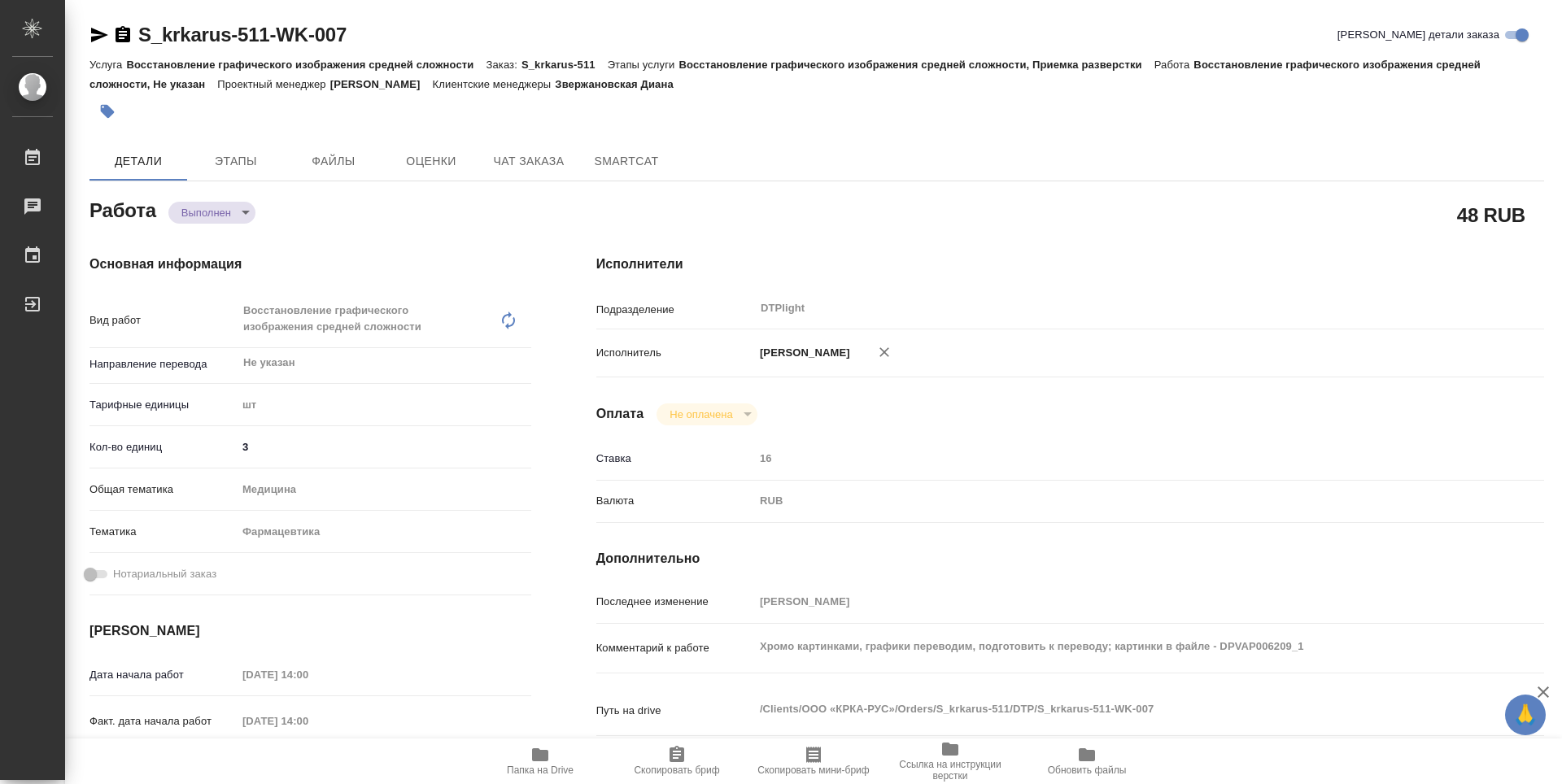
type textarea "x"
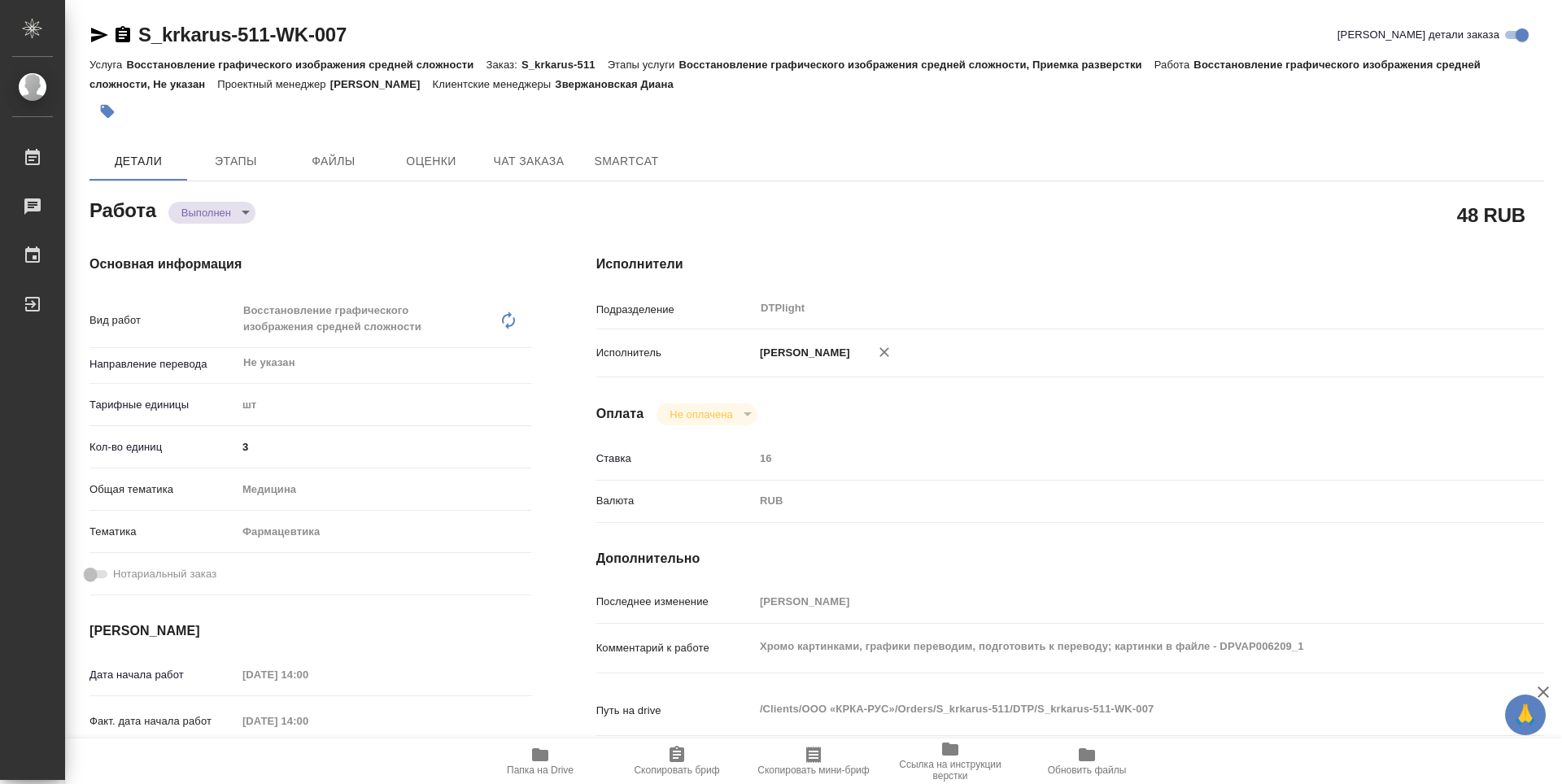
type textarea "x"
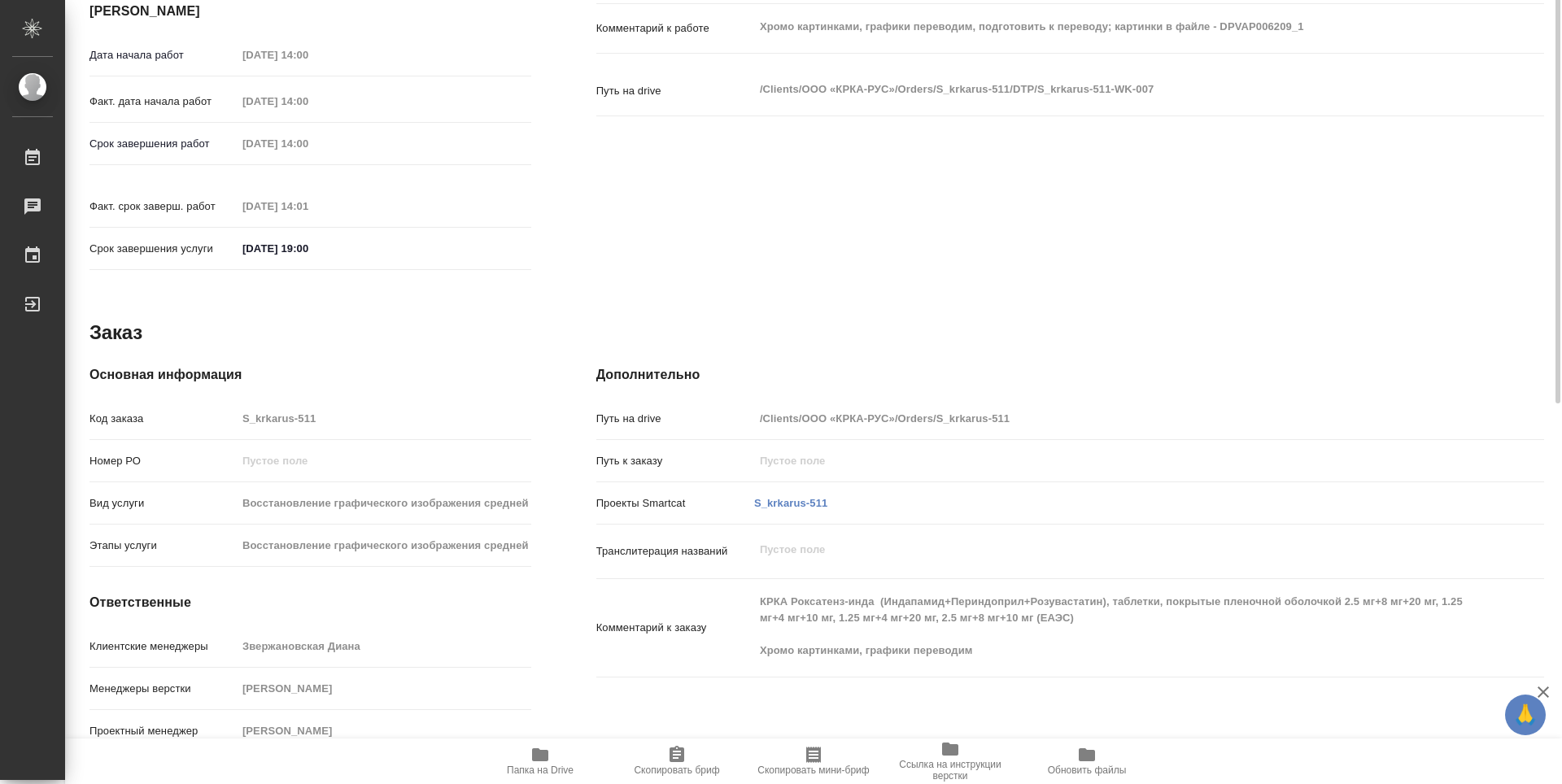
scroll to position [294, 0]
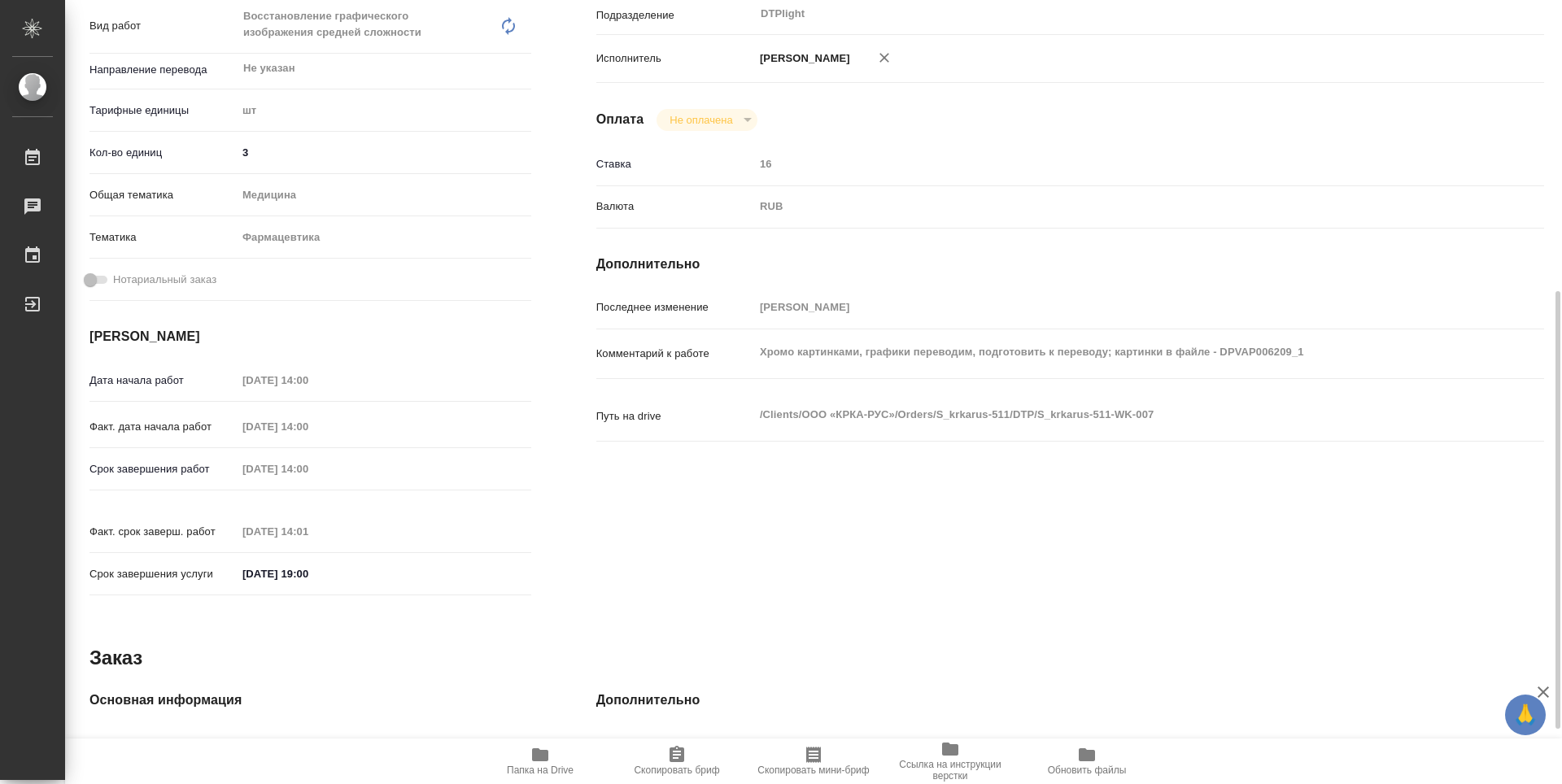
type textarea "x"
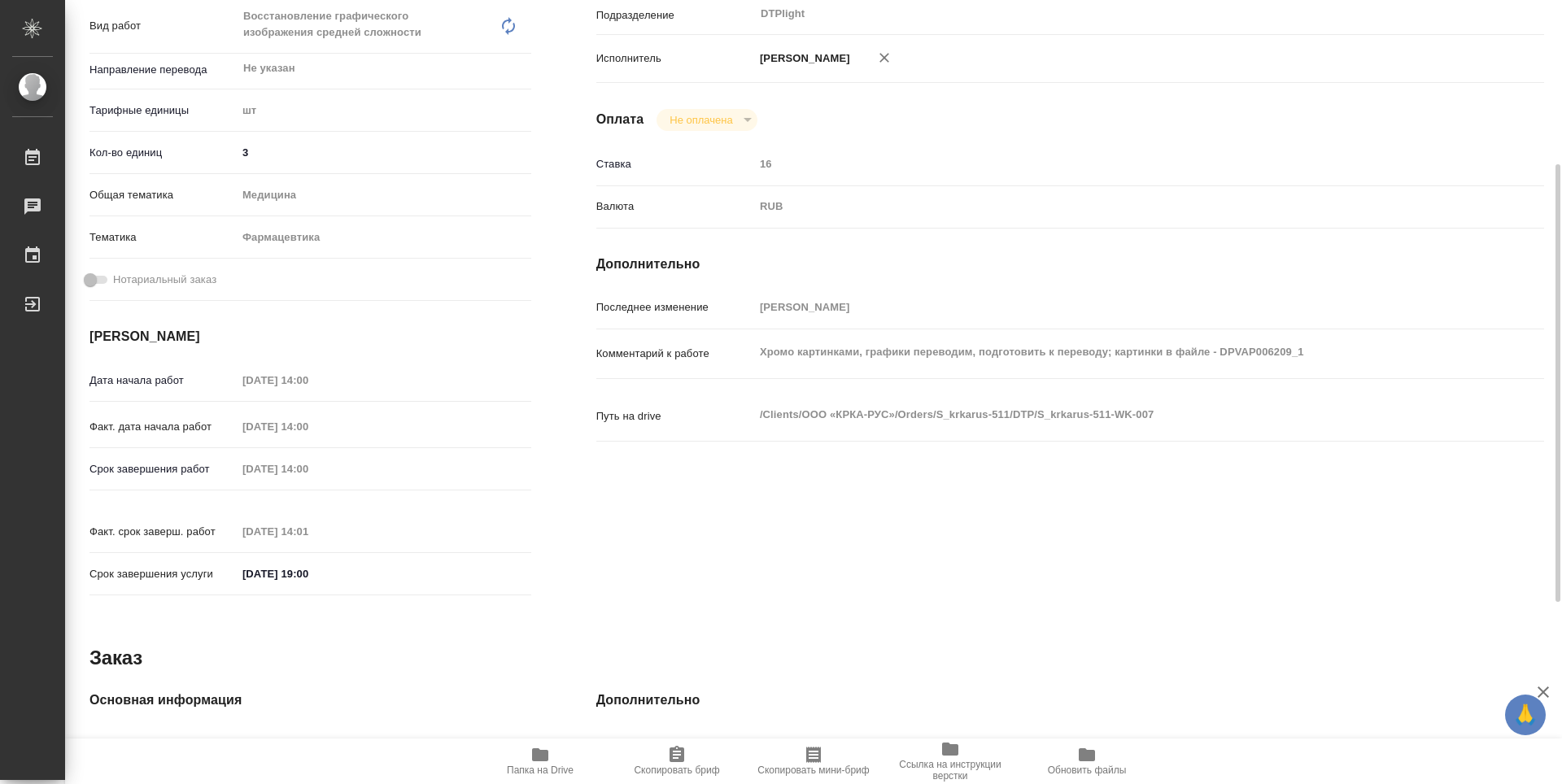
scroll to position [0, 0]
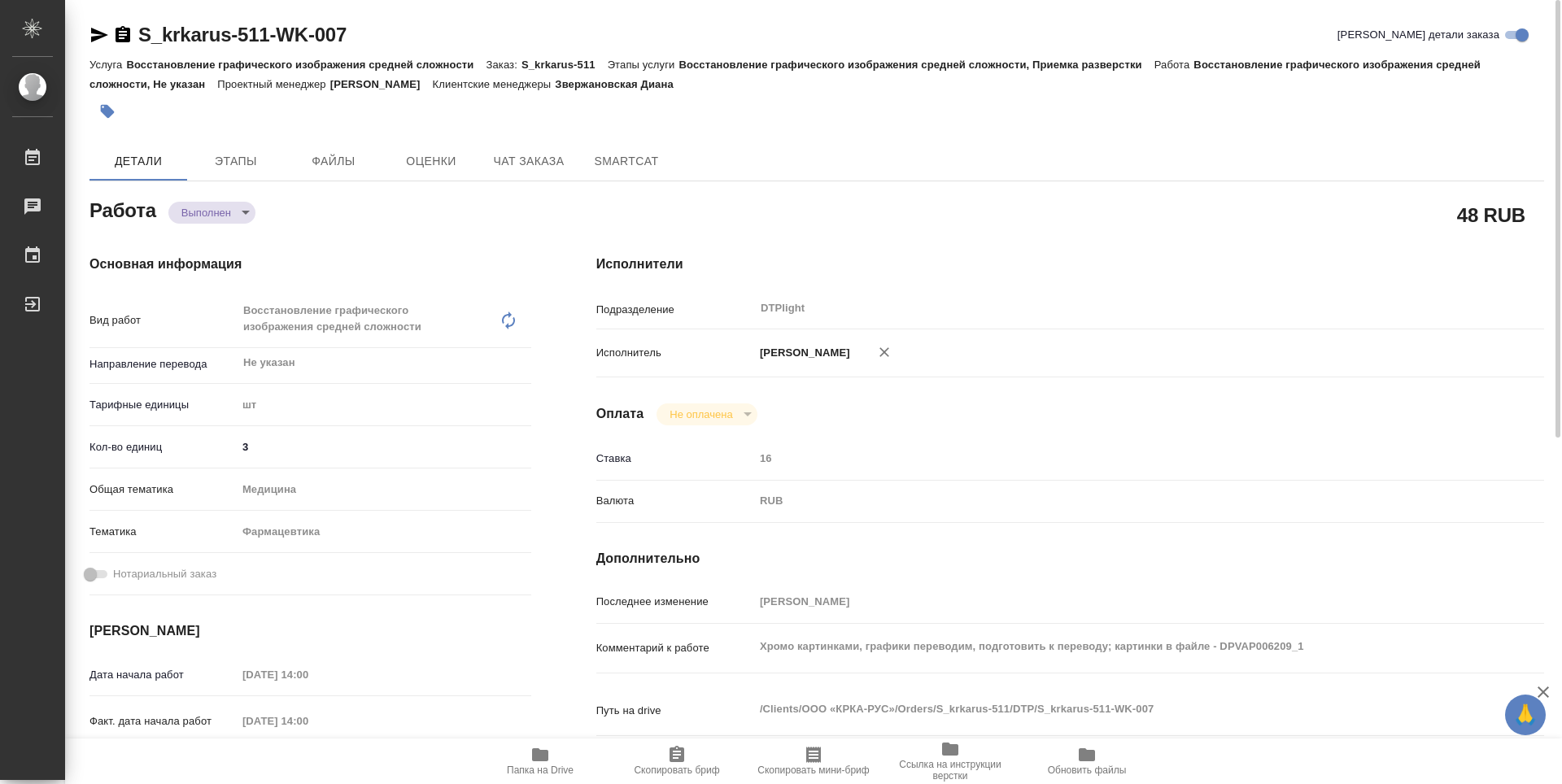
click at [117, 33] on icon "button" at bounding box center [123, 34] width 14 height 16
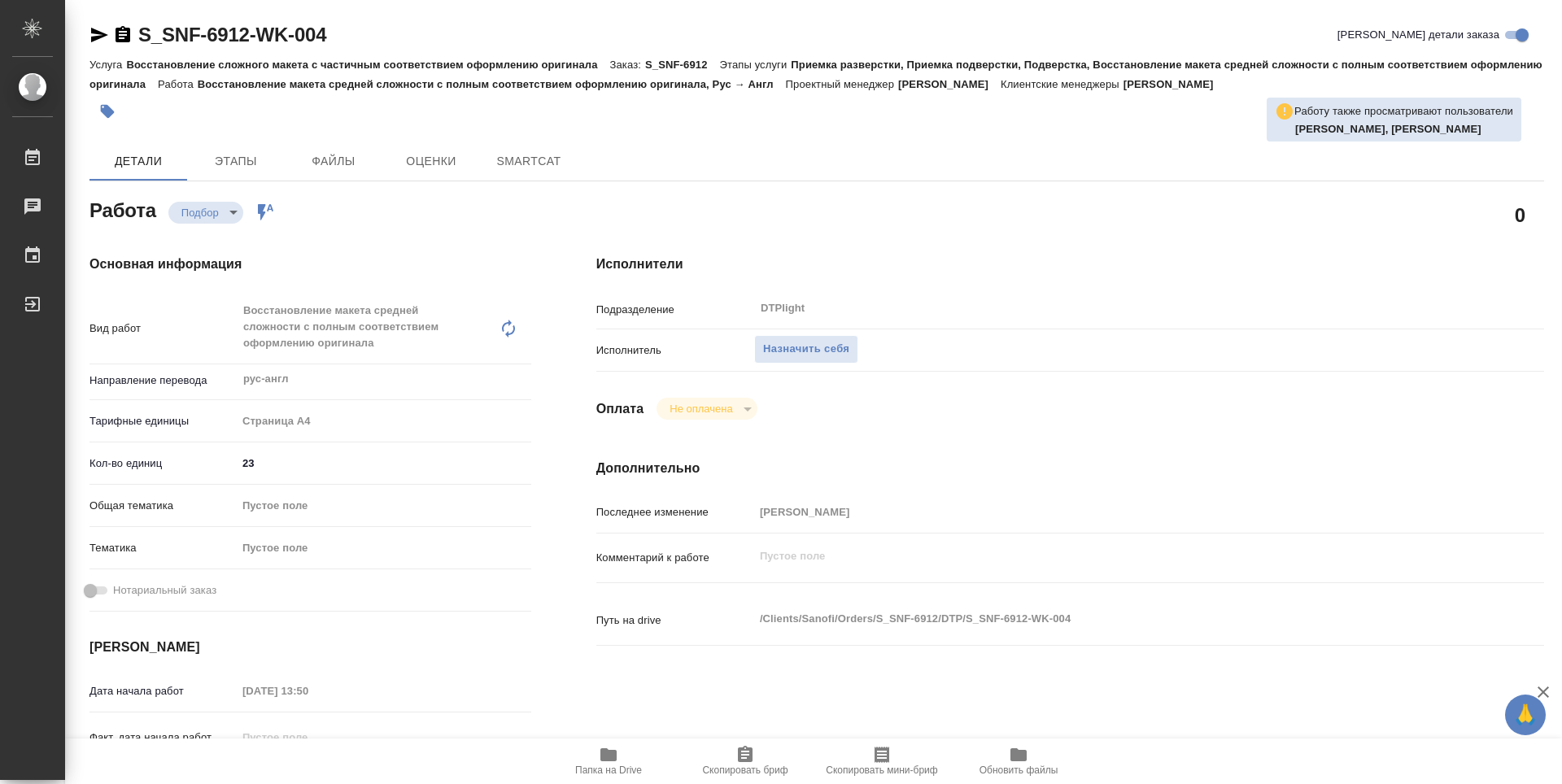
type textarea "x"
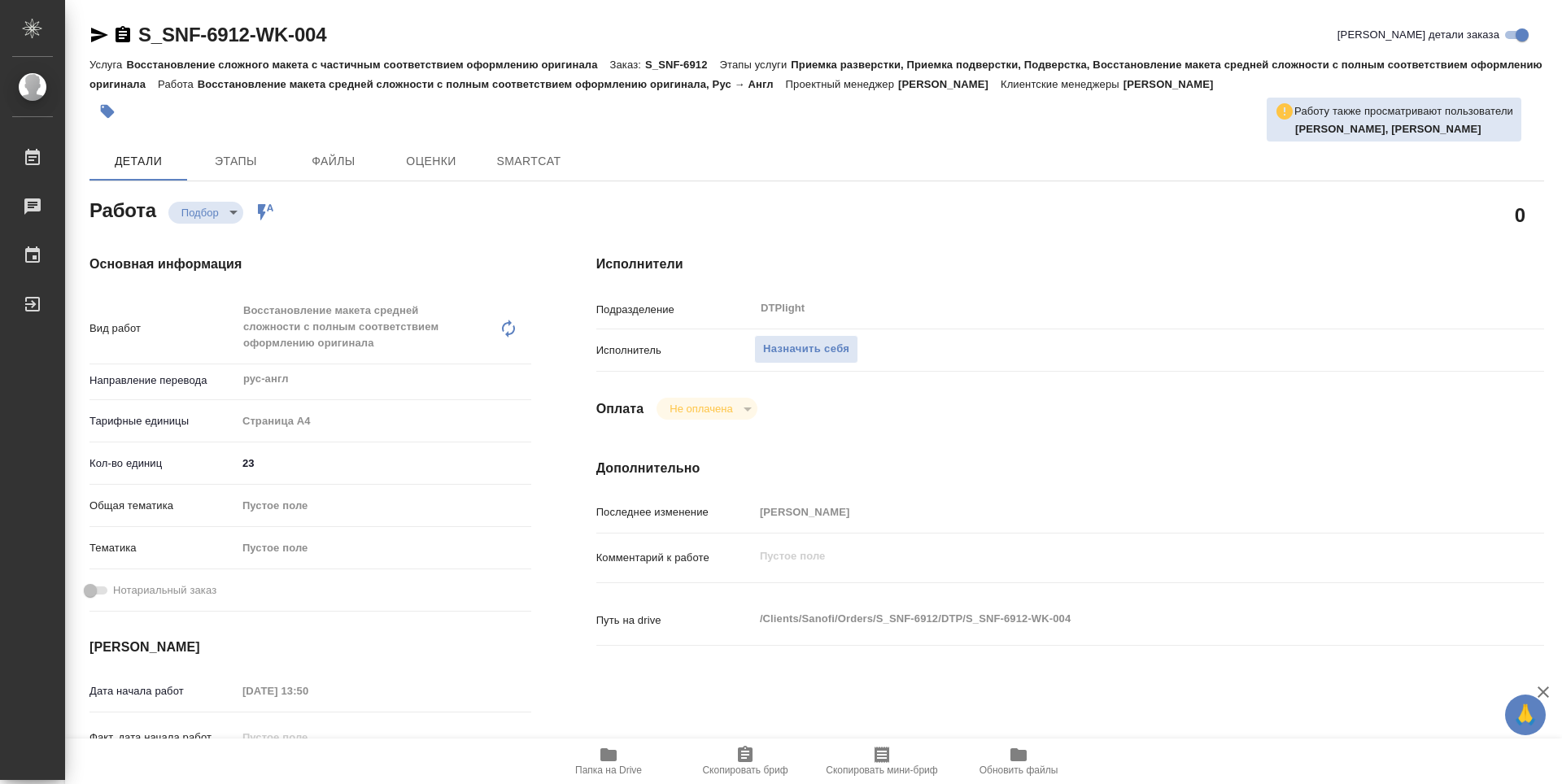
type textarea "x"
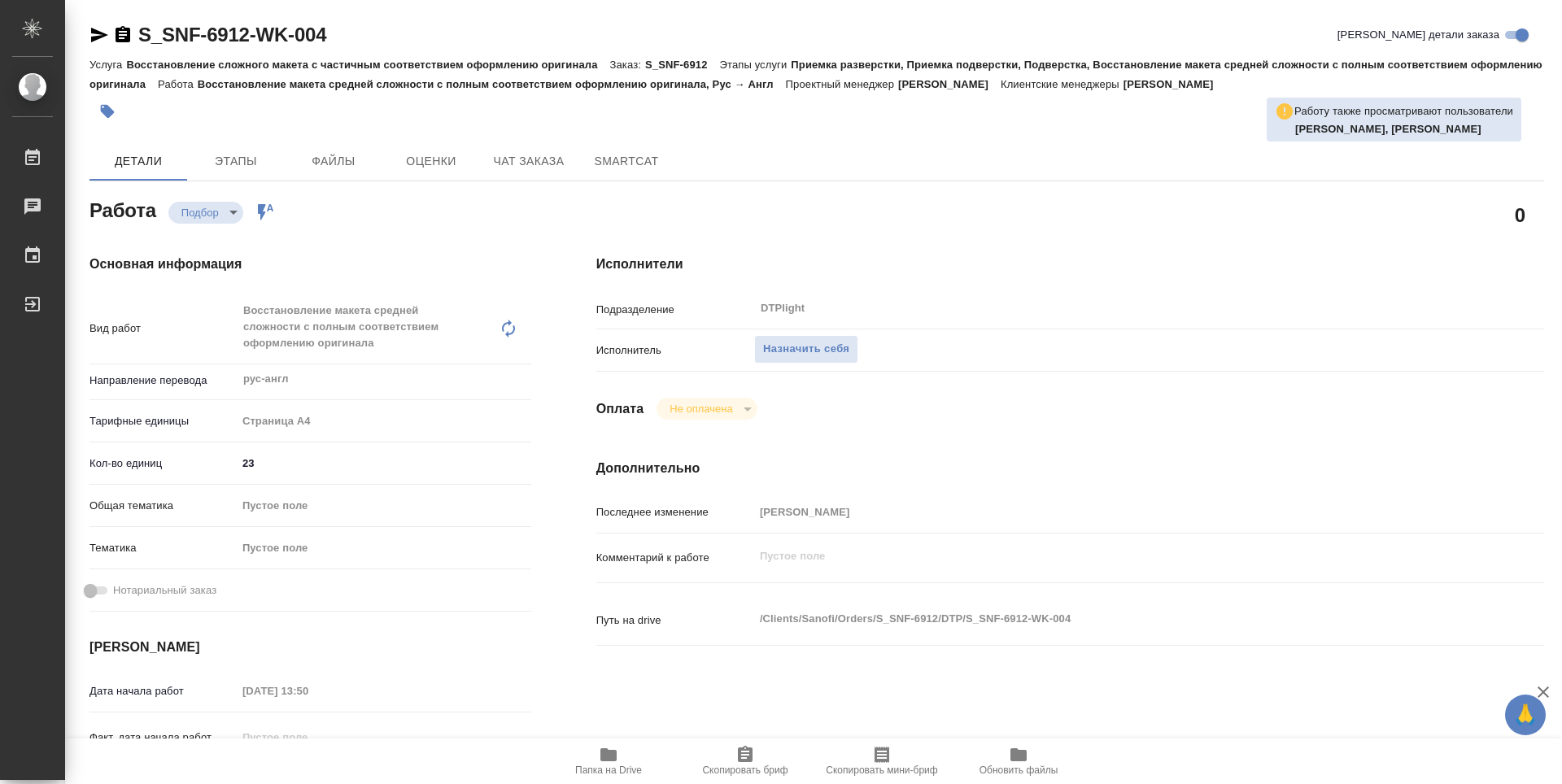
click at [602, 757] on icon "button" at bounding box center [609, 755] width 16 height 13
type textarea "x"
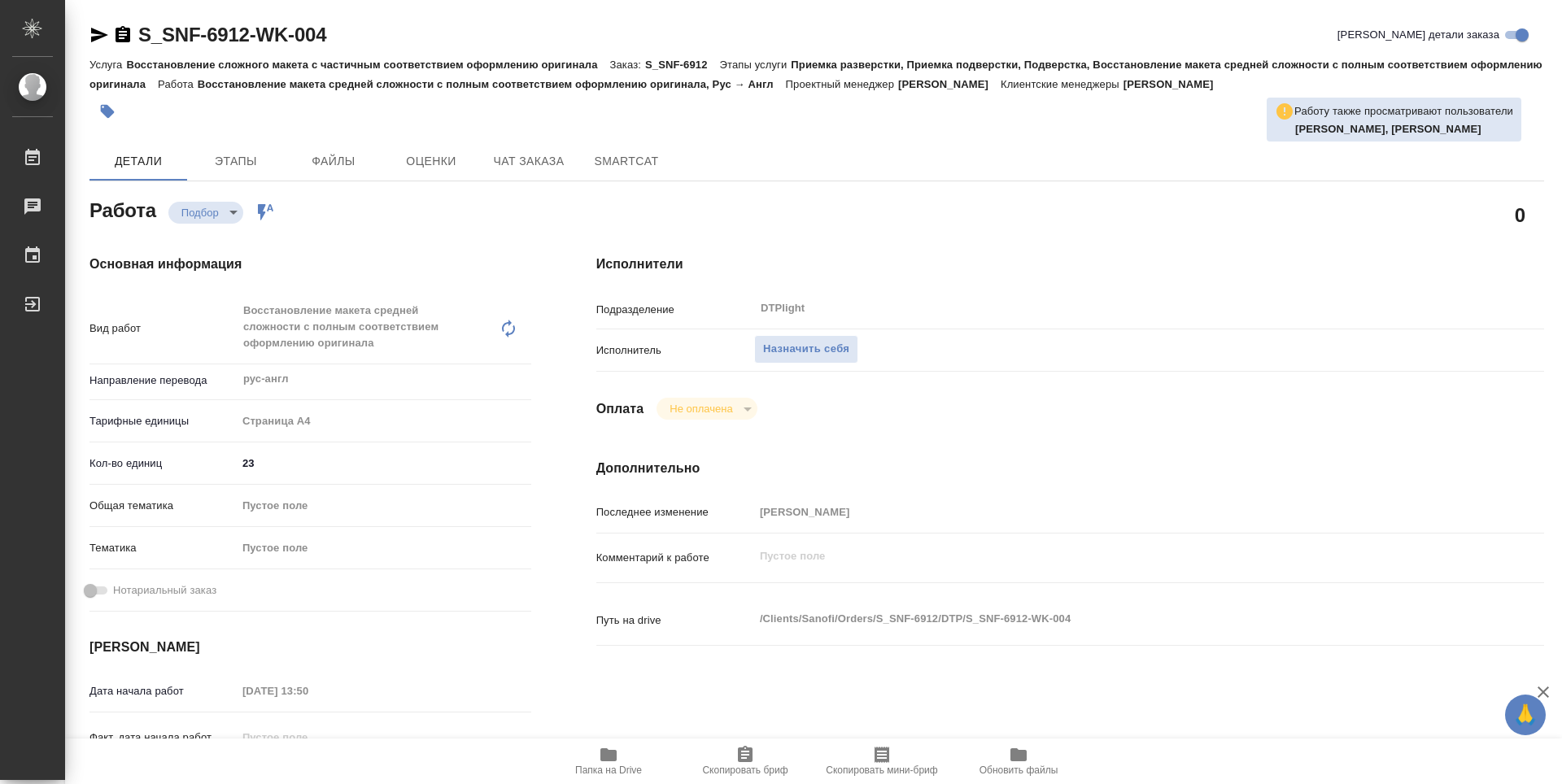
type textarea "x"
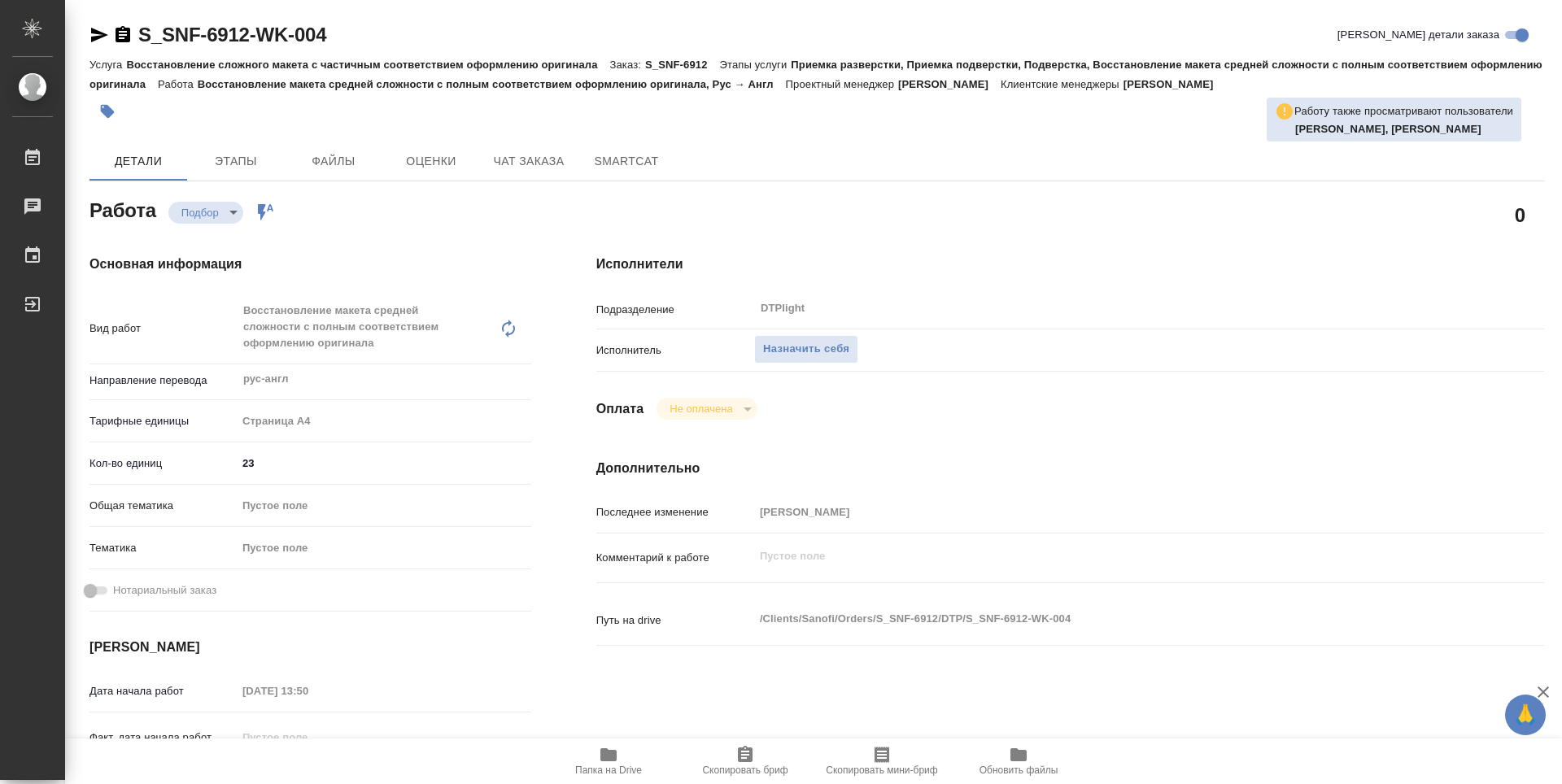
type textarea "x"
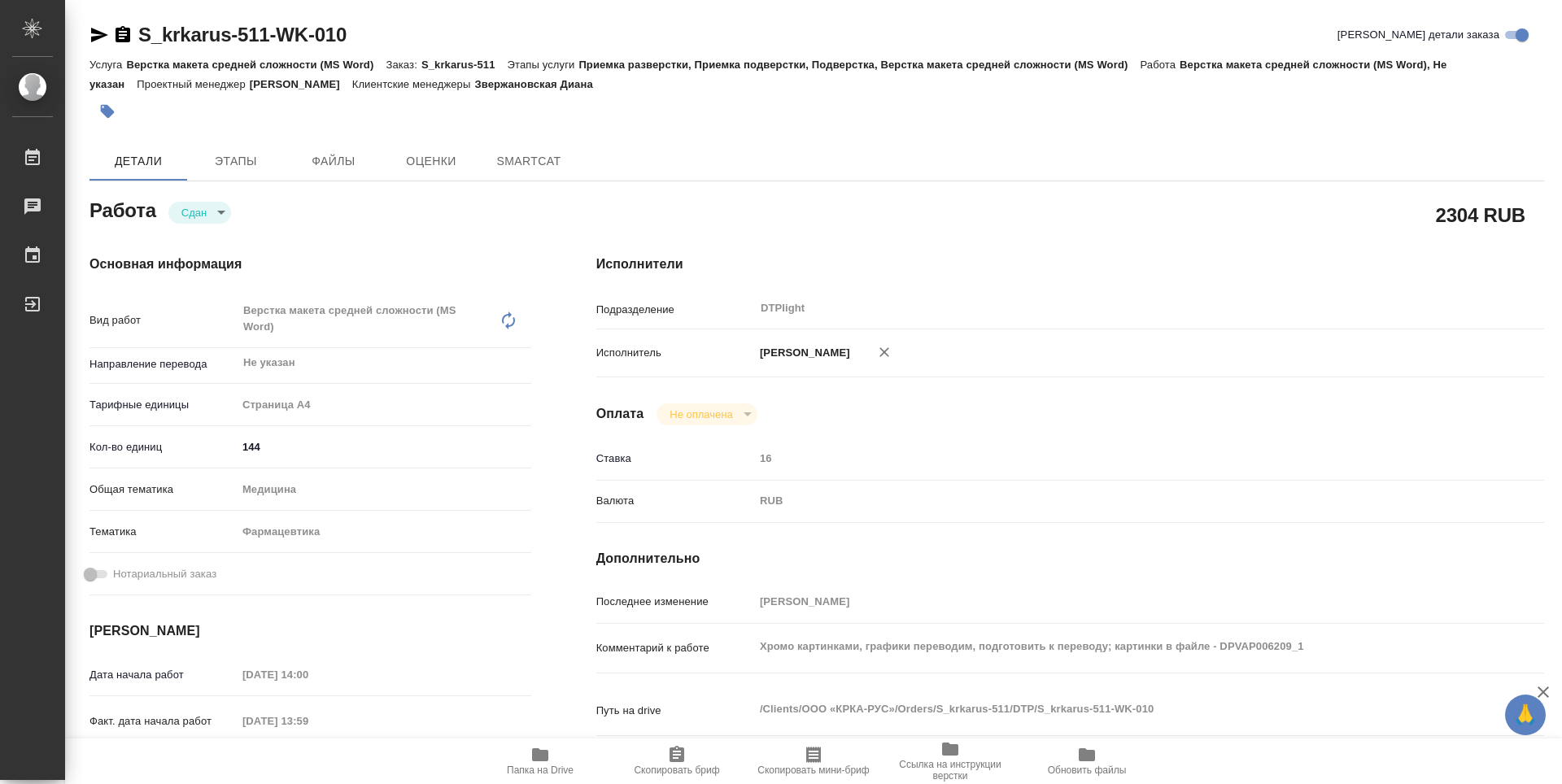
type textarea "x"
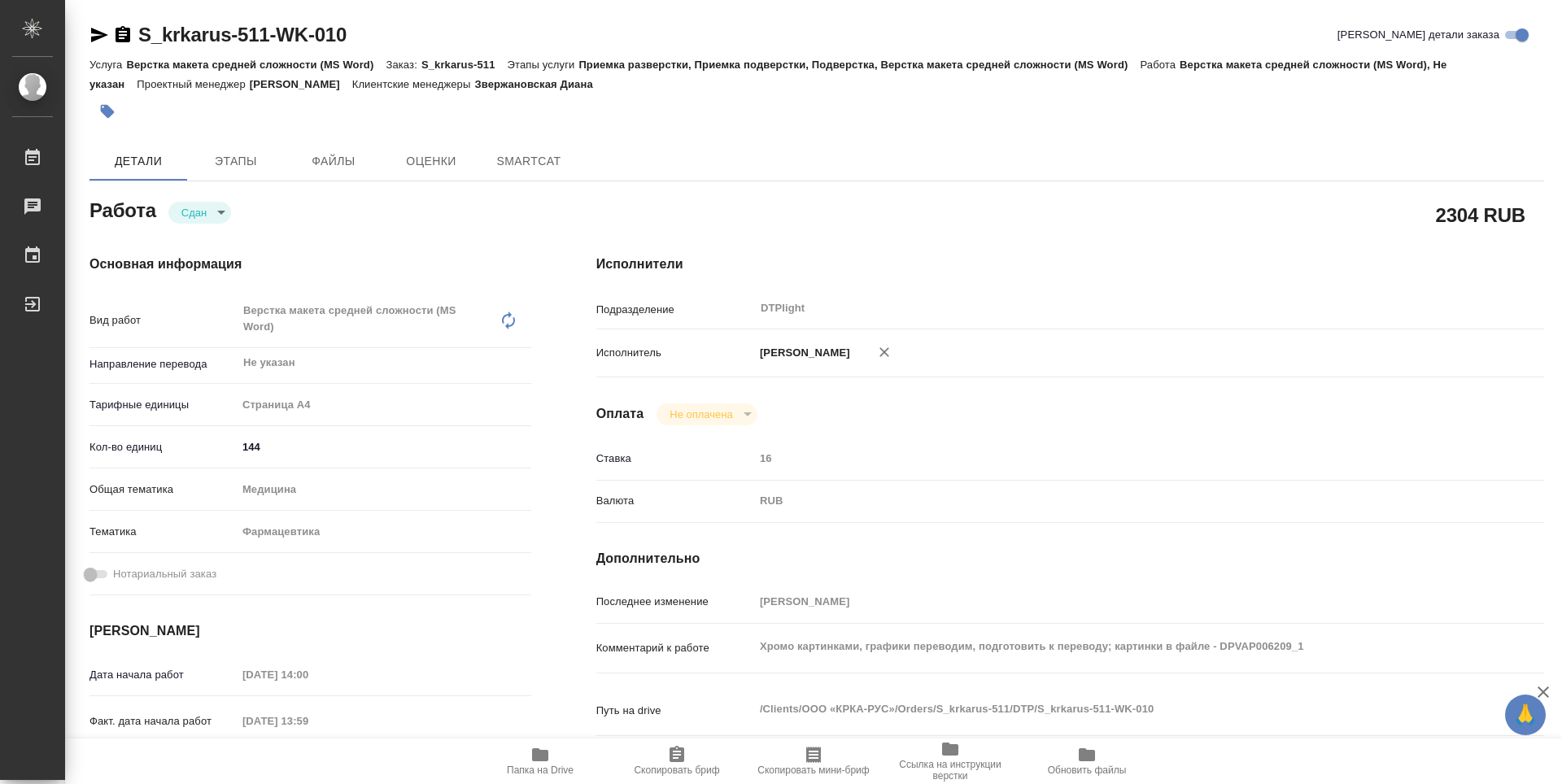
type textarea "x"
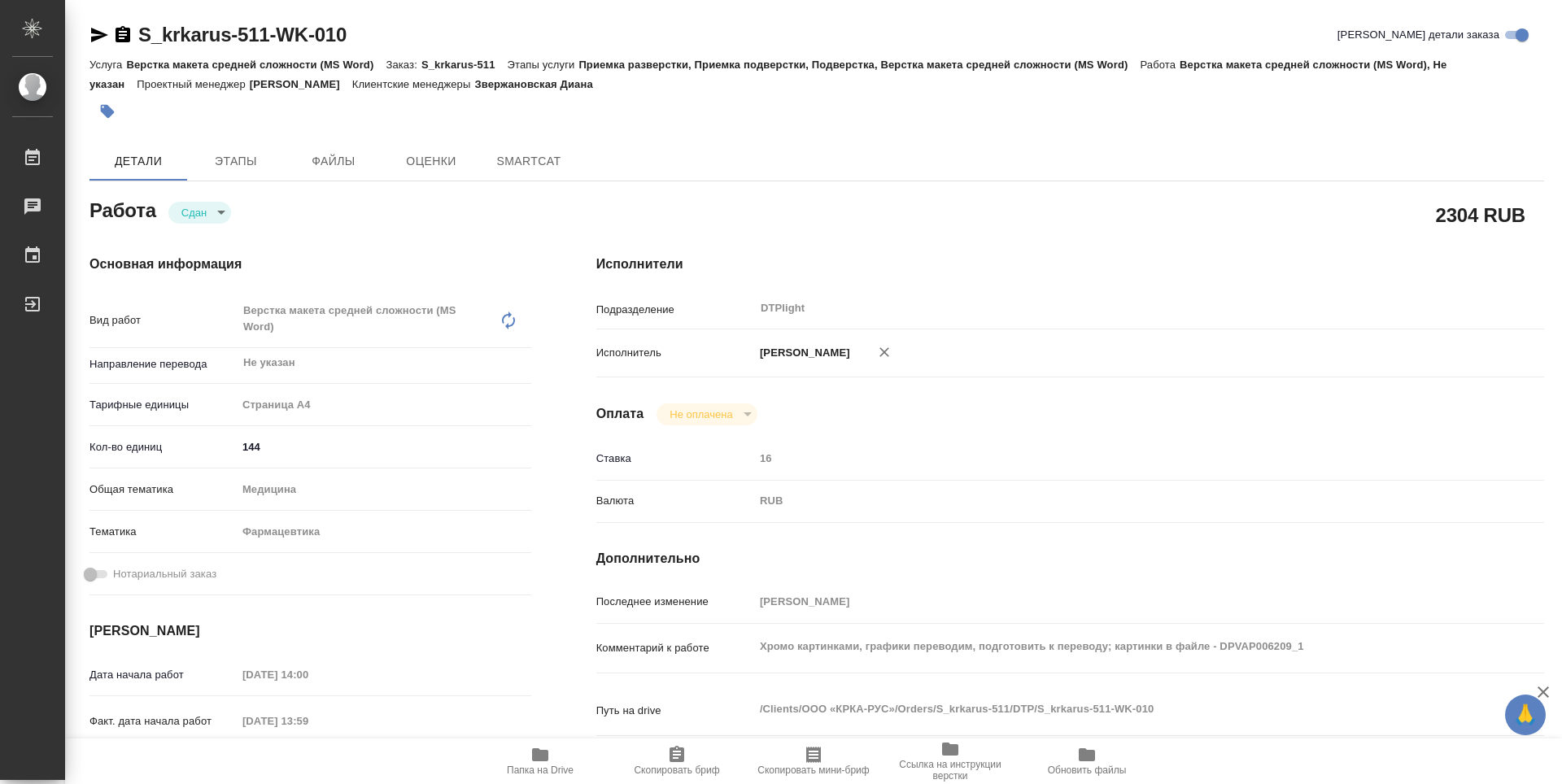
type textarea "x"
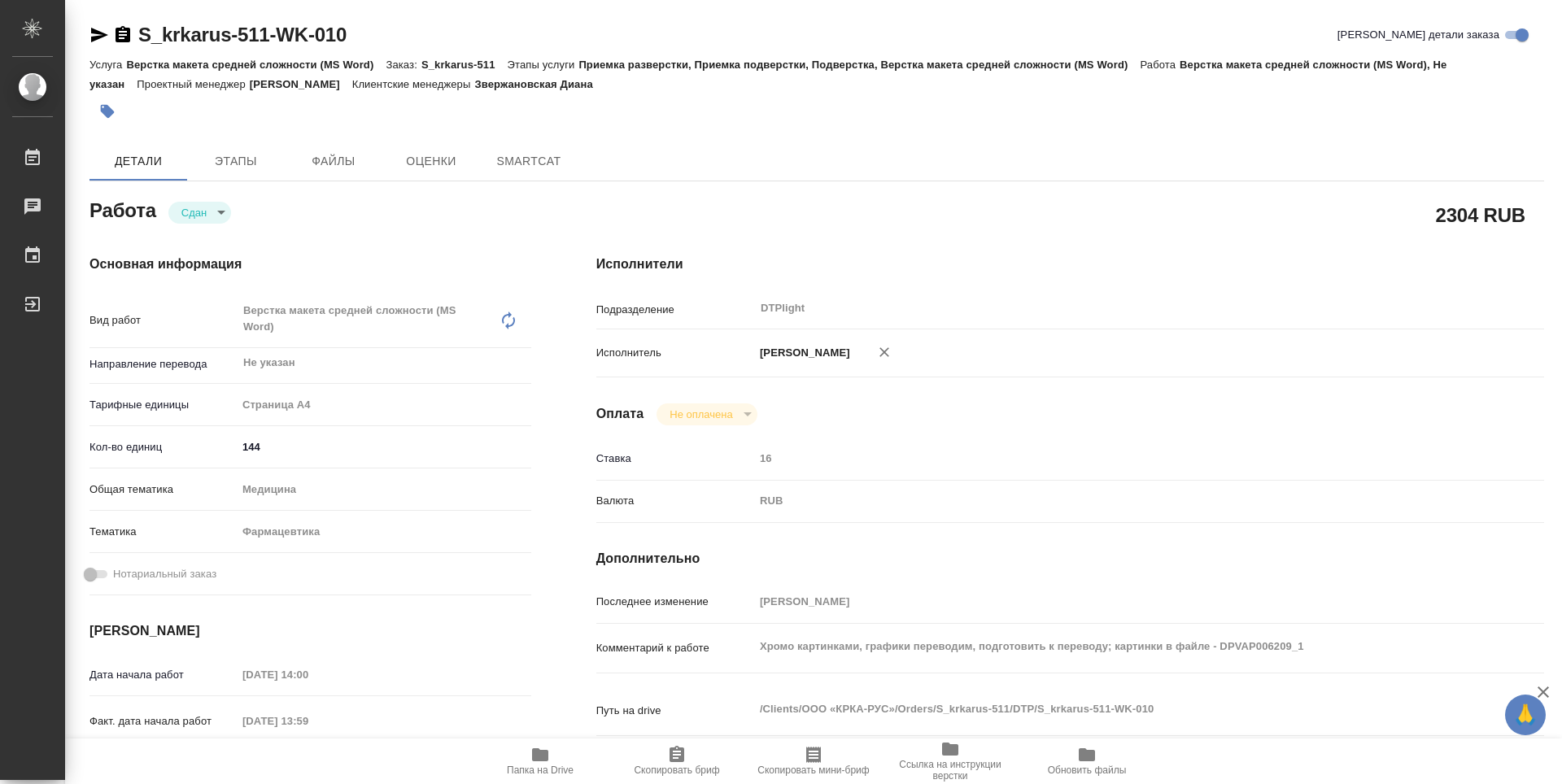
type textarea "x"
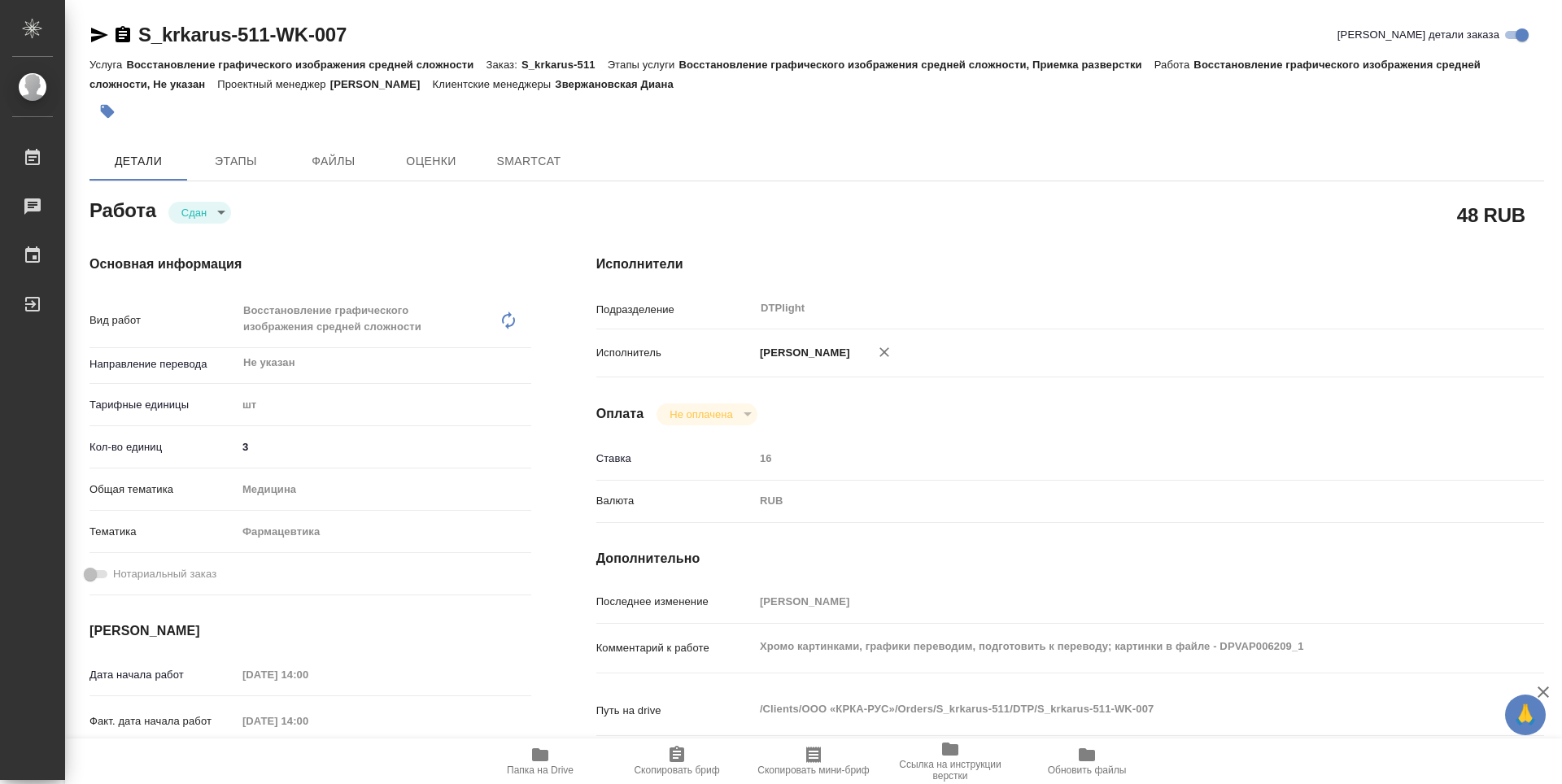
type textarea "x"
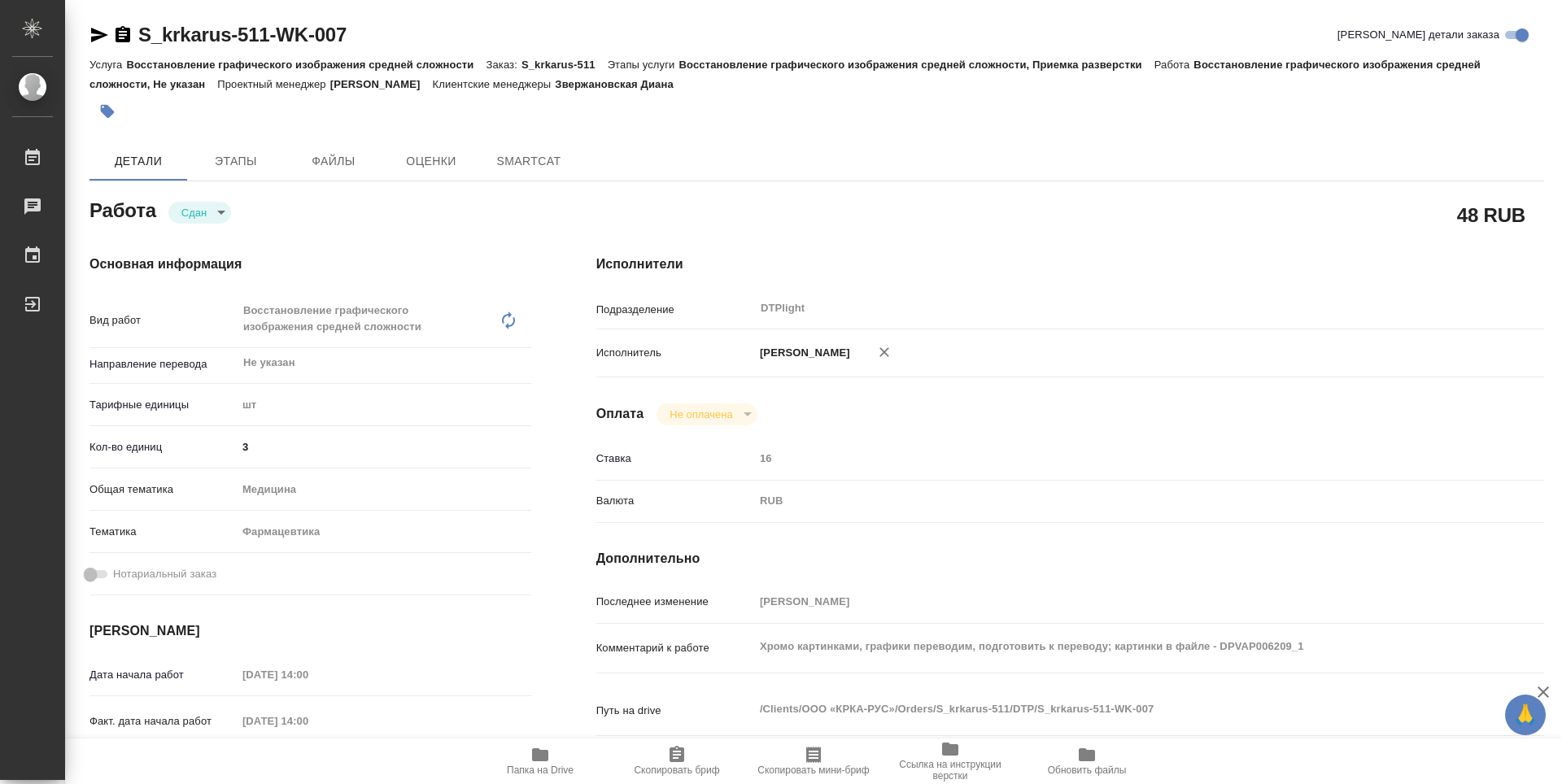
type textarea "x"
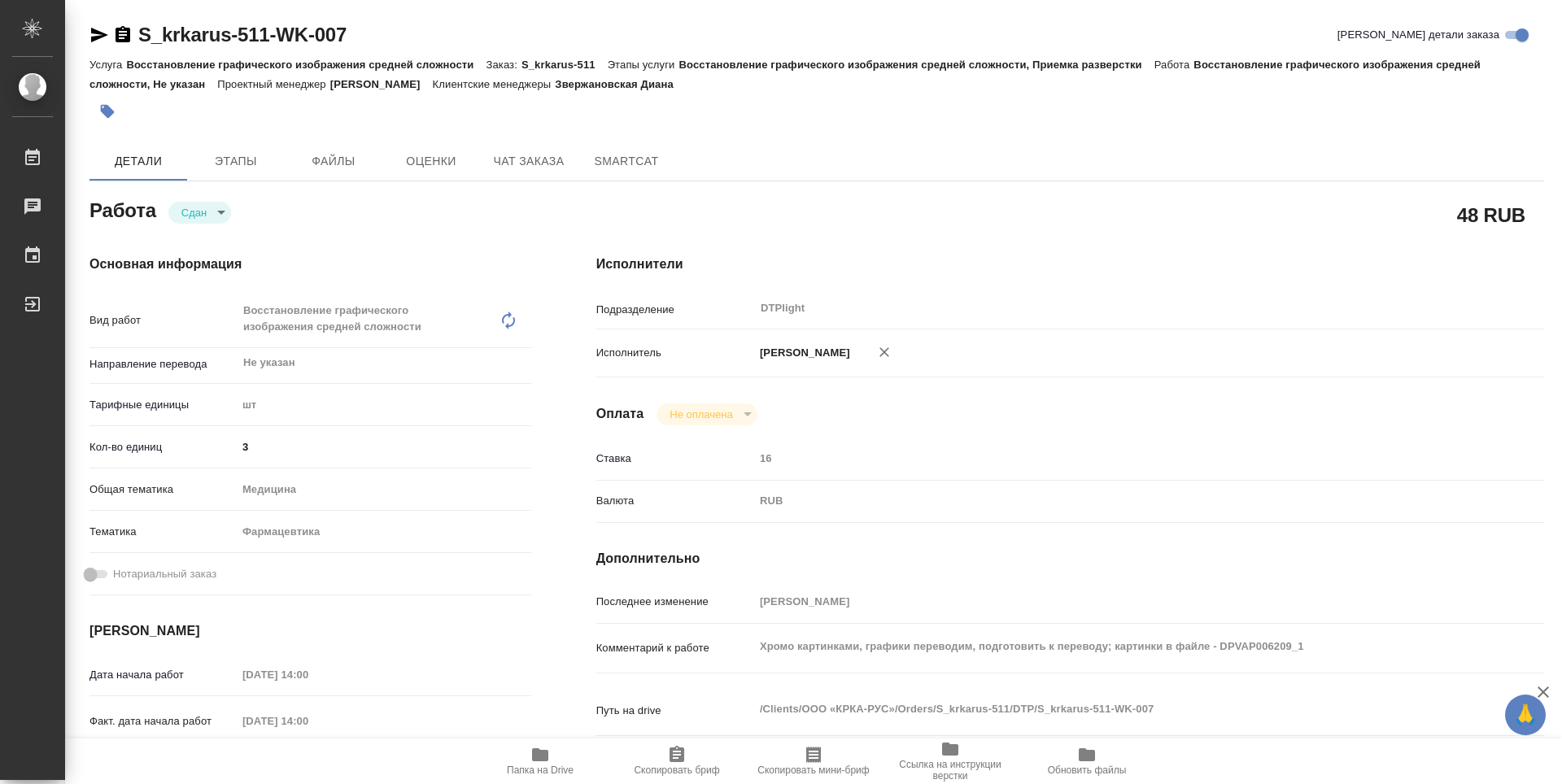
type textarea "x"
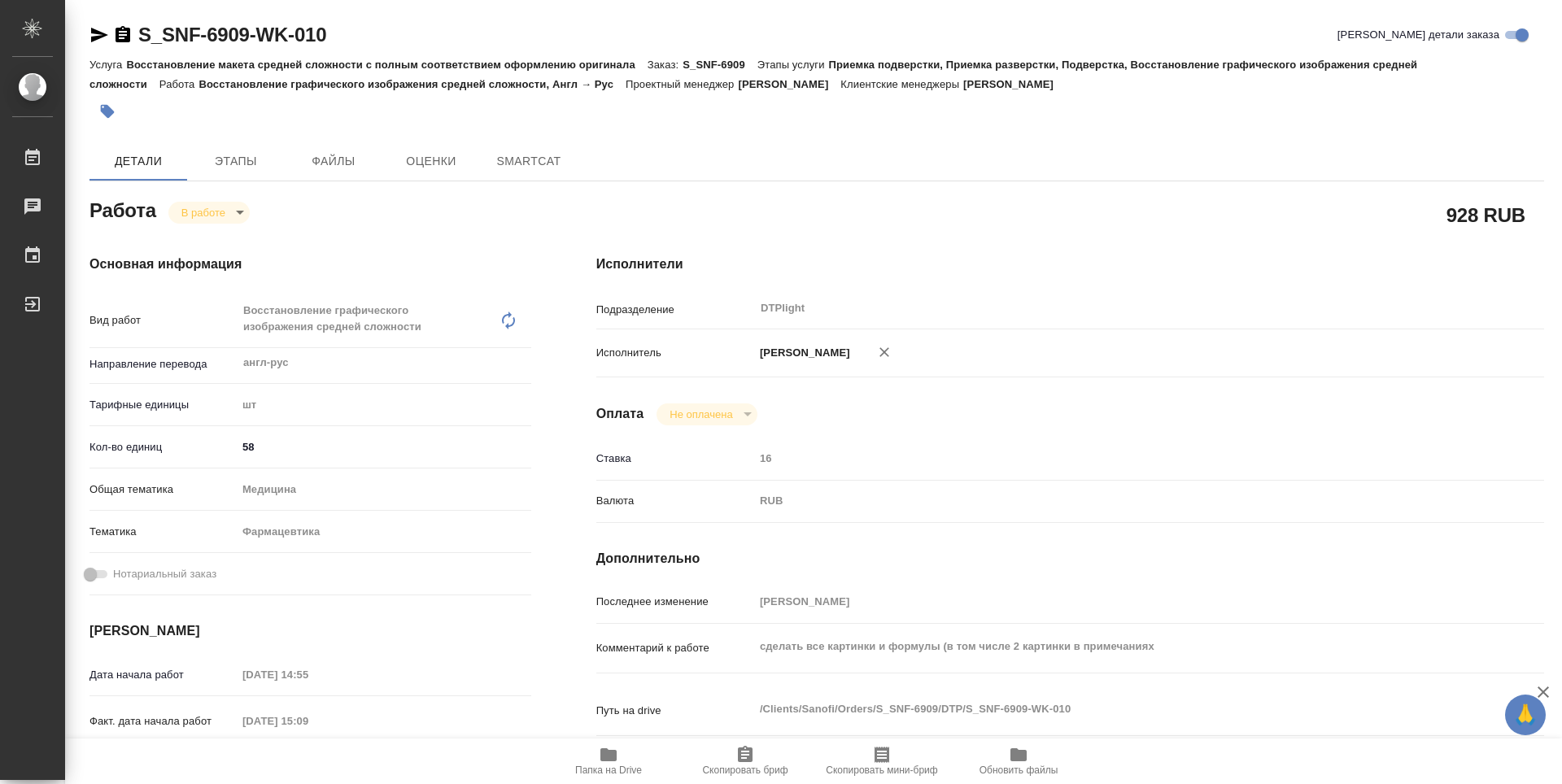
type textarea "x"
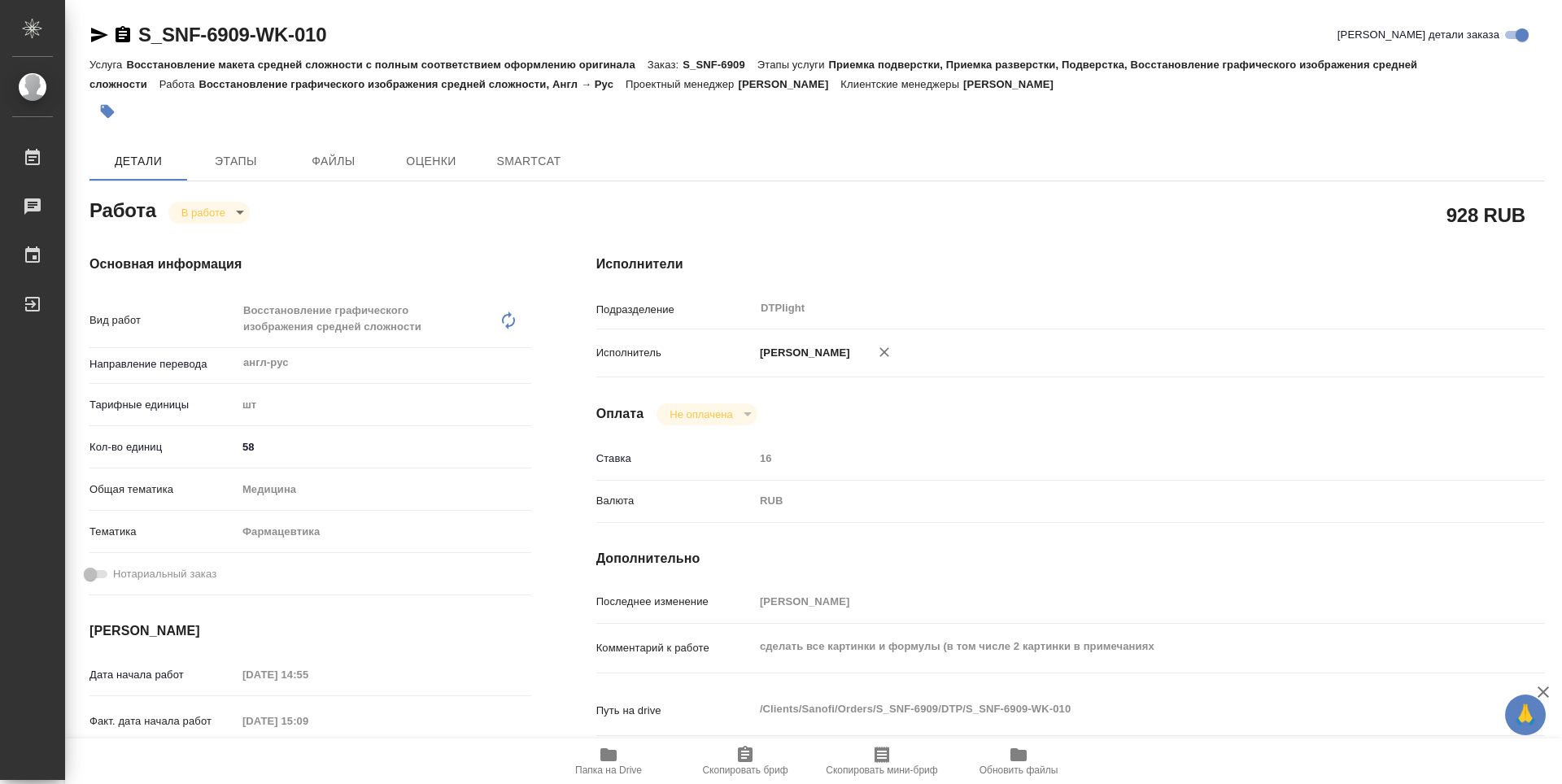
type textarea "x"
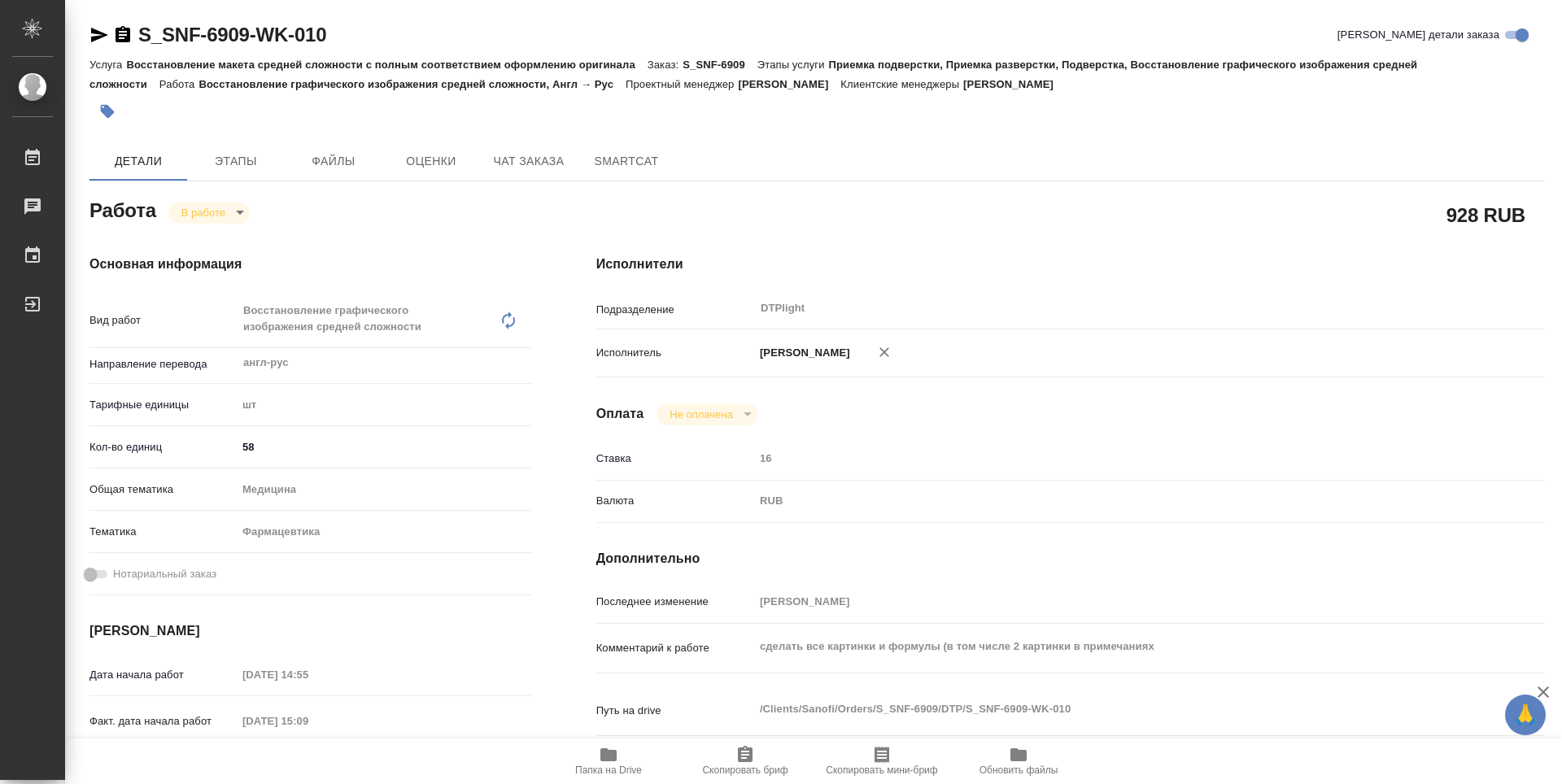
type textarea "x"
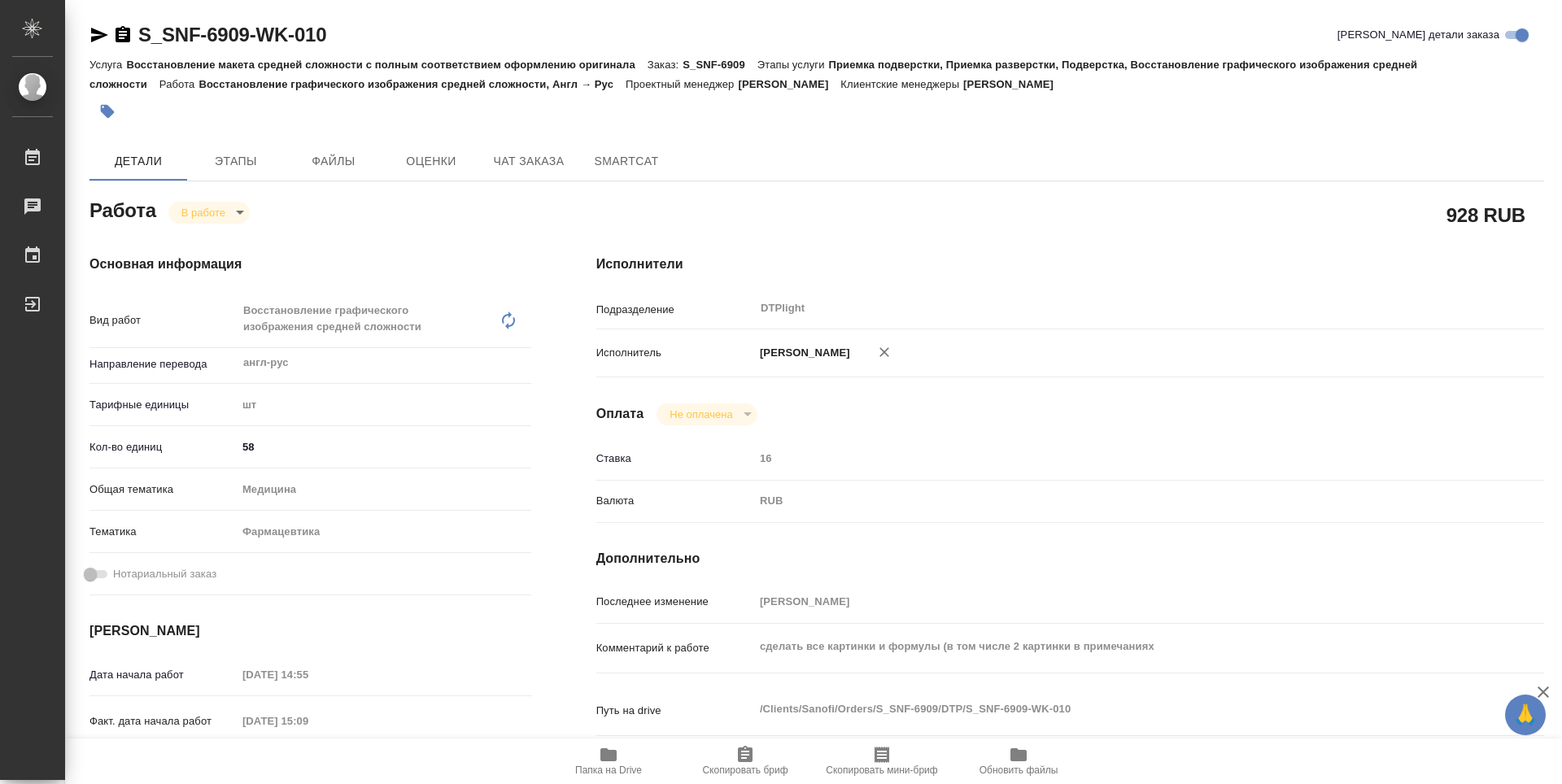
type textarea "x"
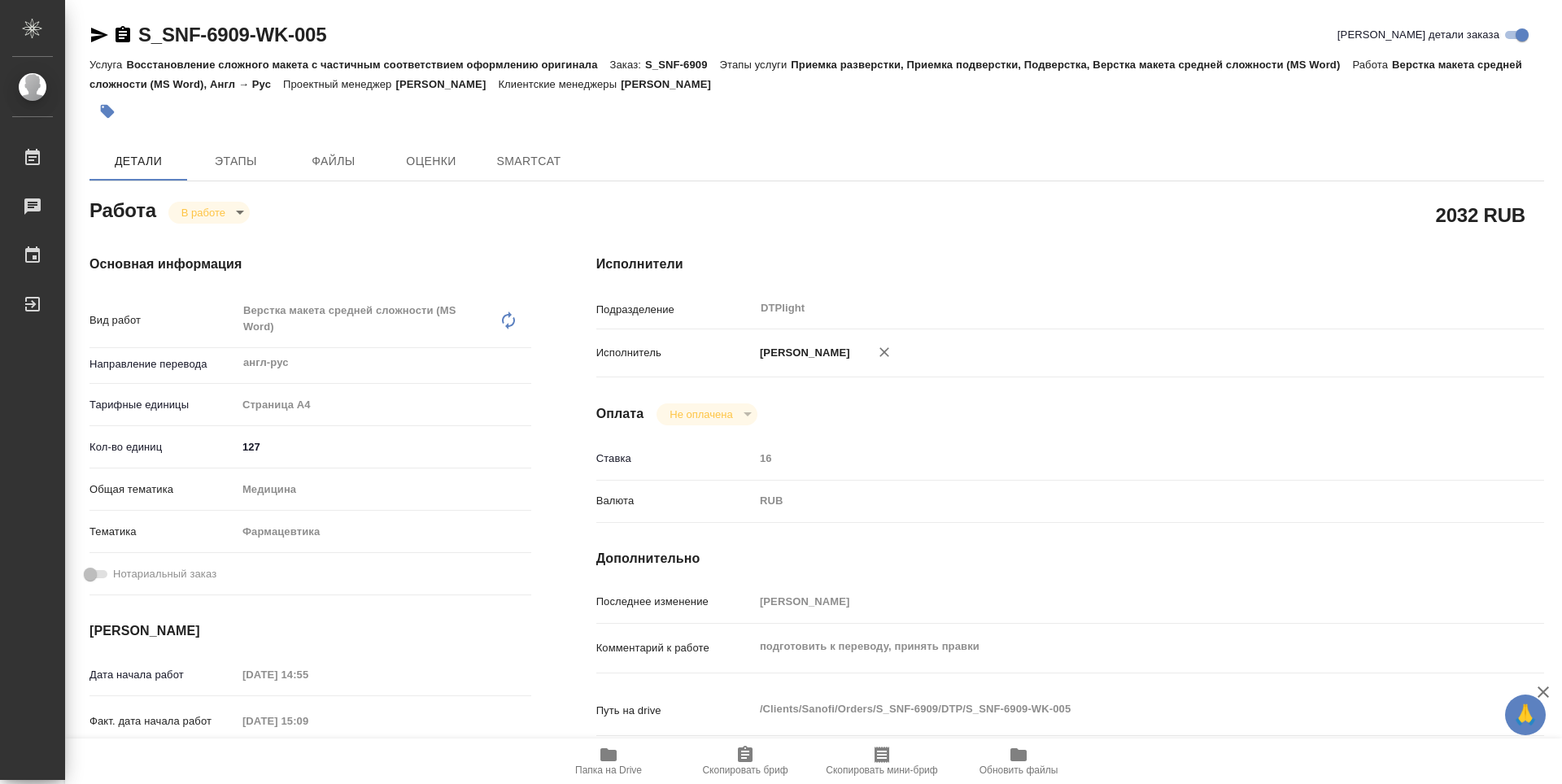
type textarea "x"
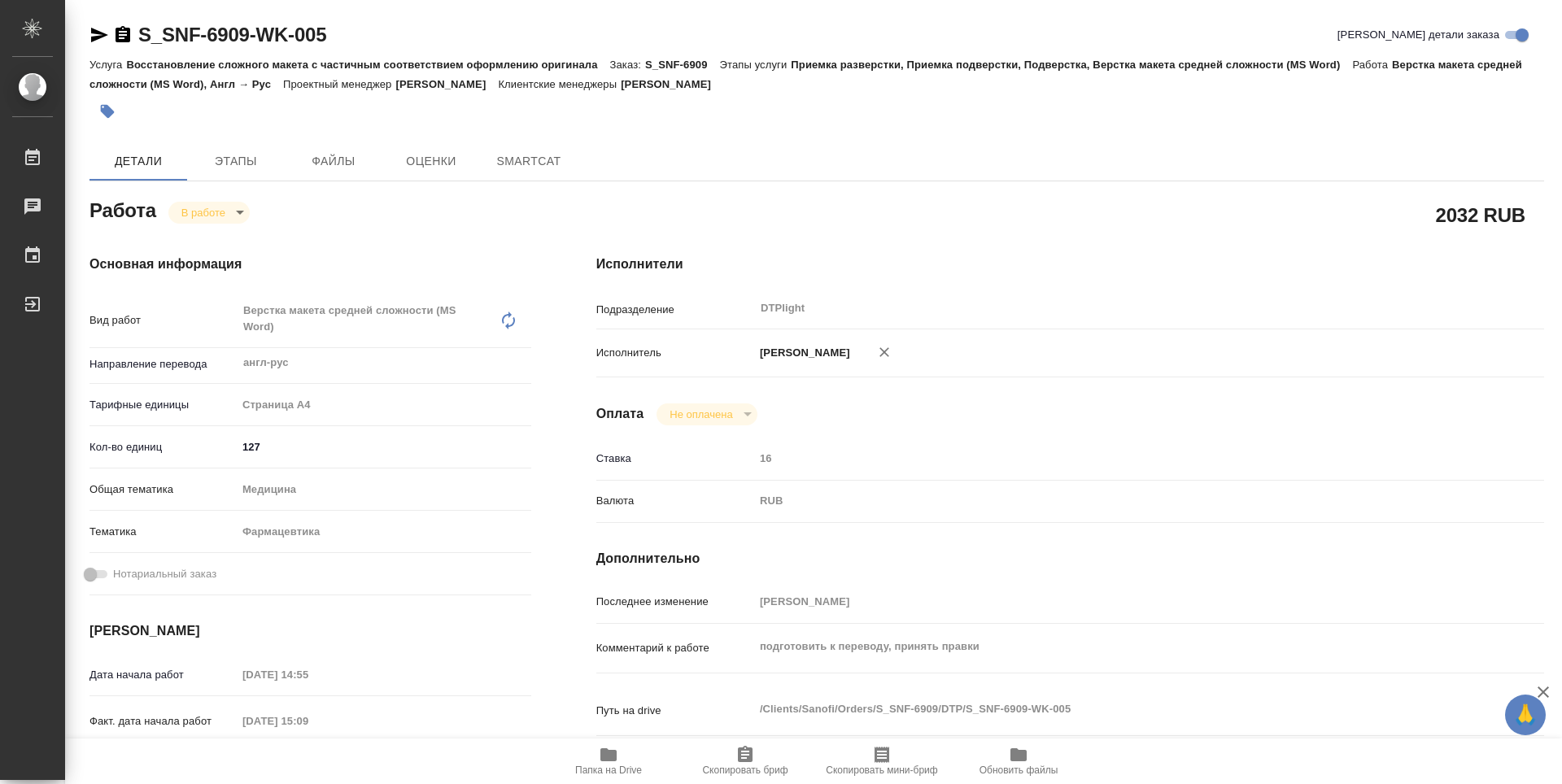
type textarea "x"
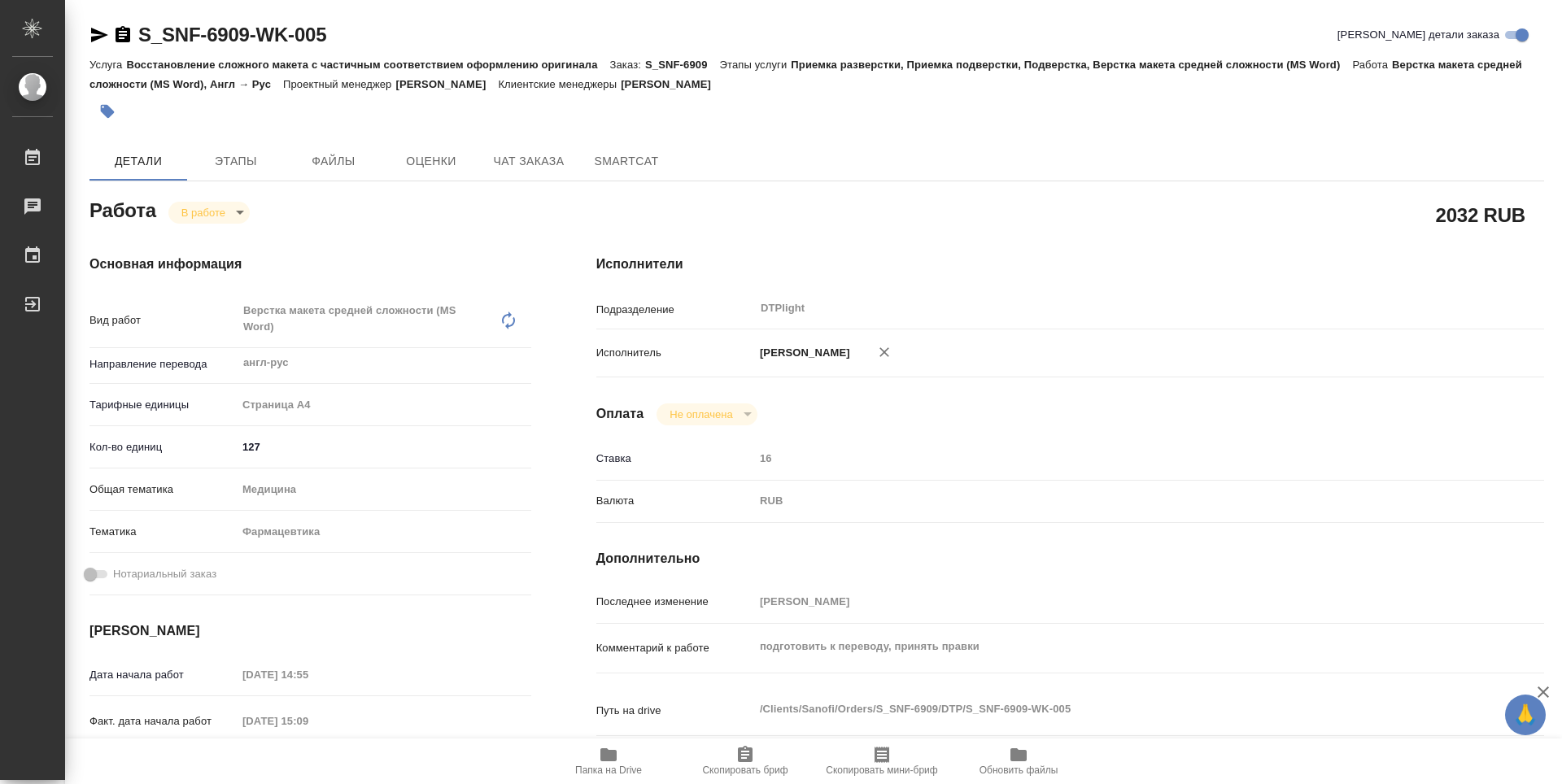
type textarea "x"
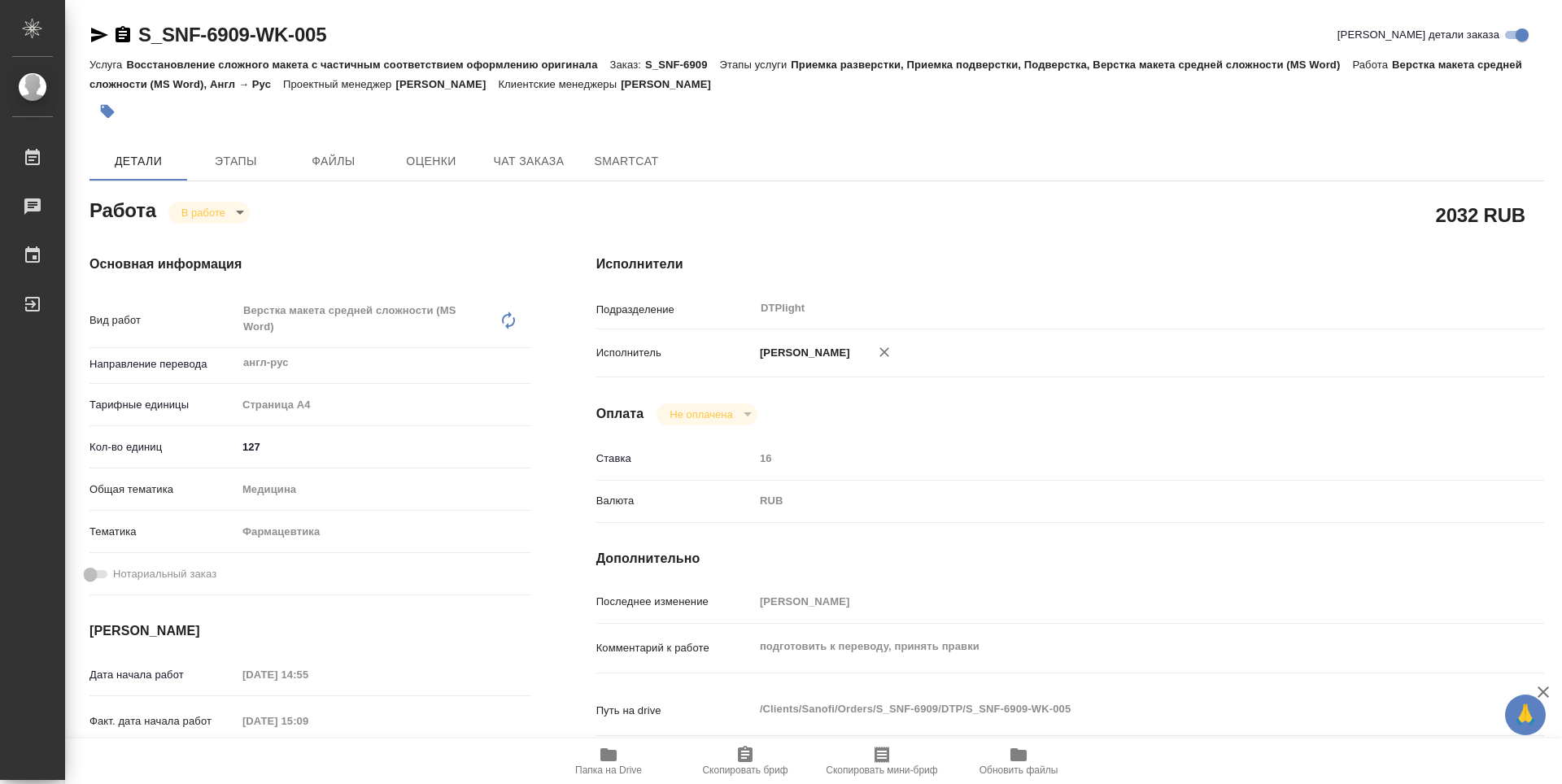
type textarea "x"
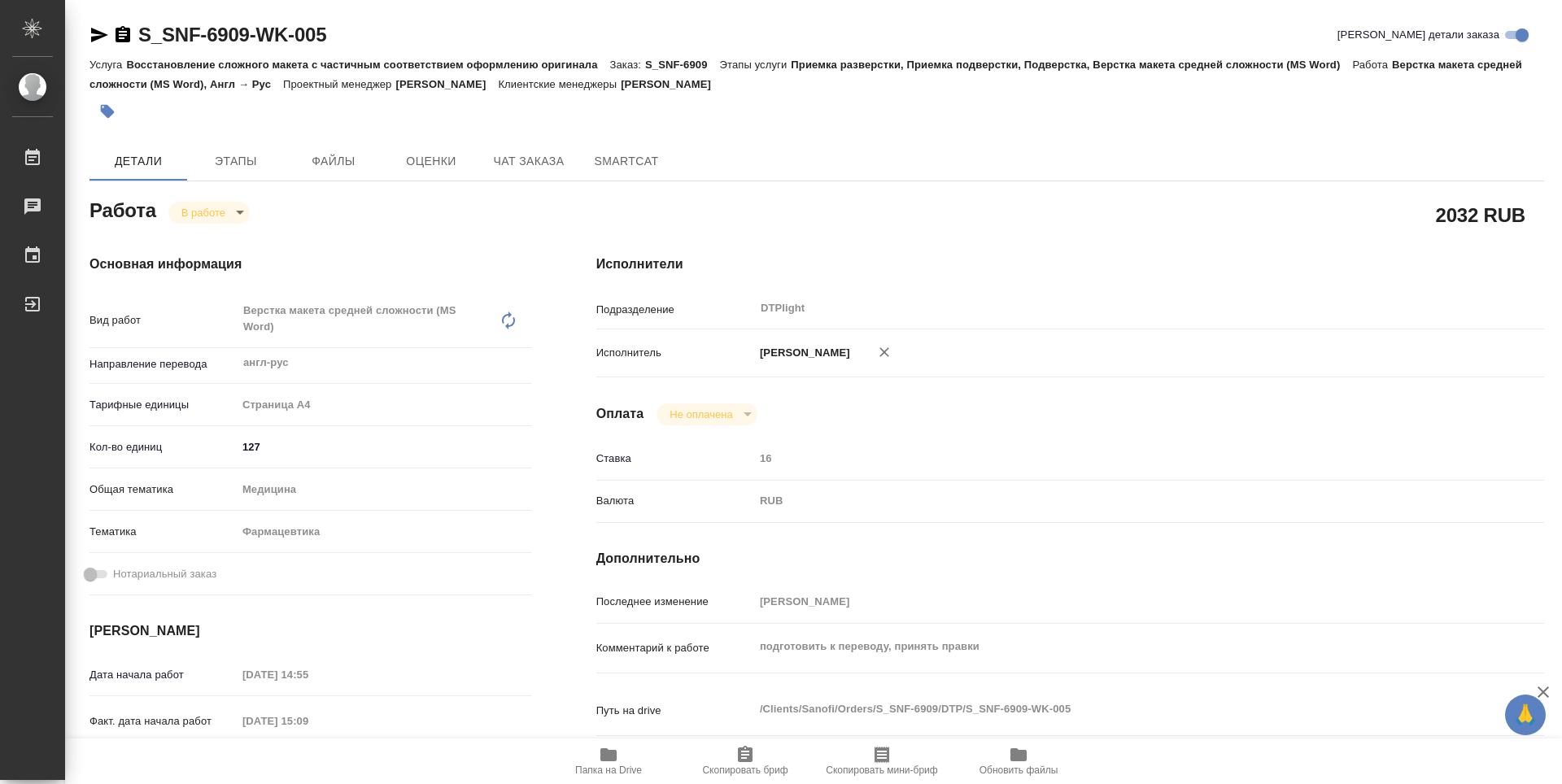
click at [618, 763] on icon "button" at bounding box center [609, 755] width 20 height 20
click at [237, 209] on body "🙏 .cls-1 fill:#fff; AWATERA Guselnikov Roman Работы 0 Чаты График Выйти S_SNF-6…" at bounding box center [781, 392] width 1562 height 784
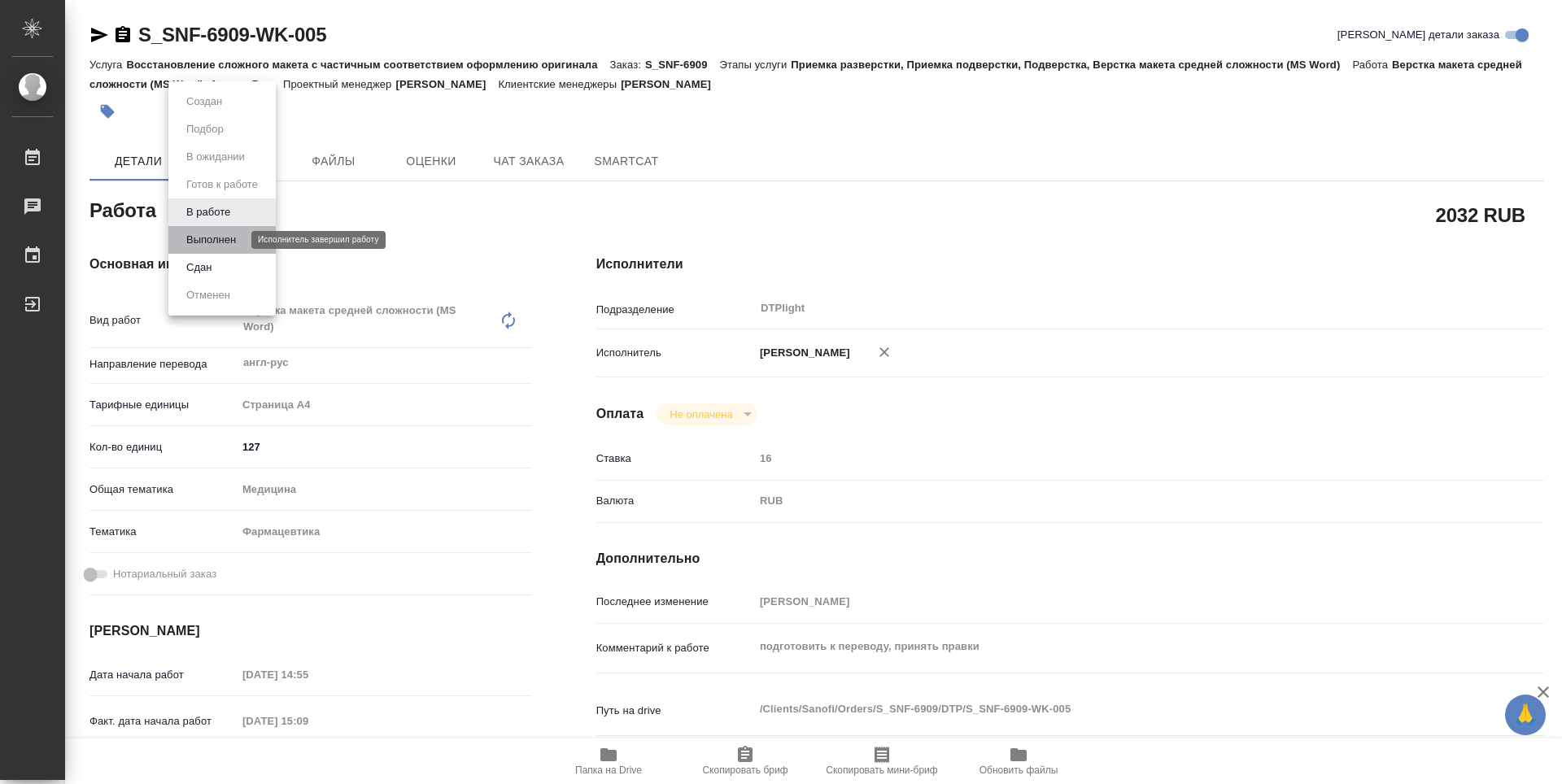
click at [210, 244] on button "Выполнен" at bounding box center [211, 240] width 60 height 18
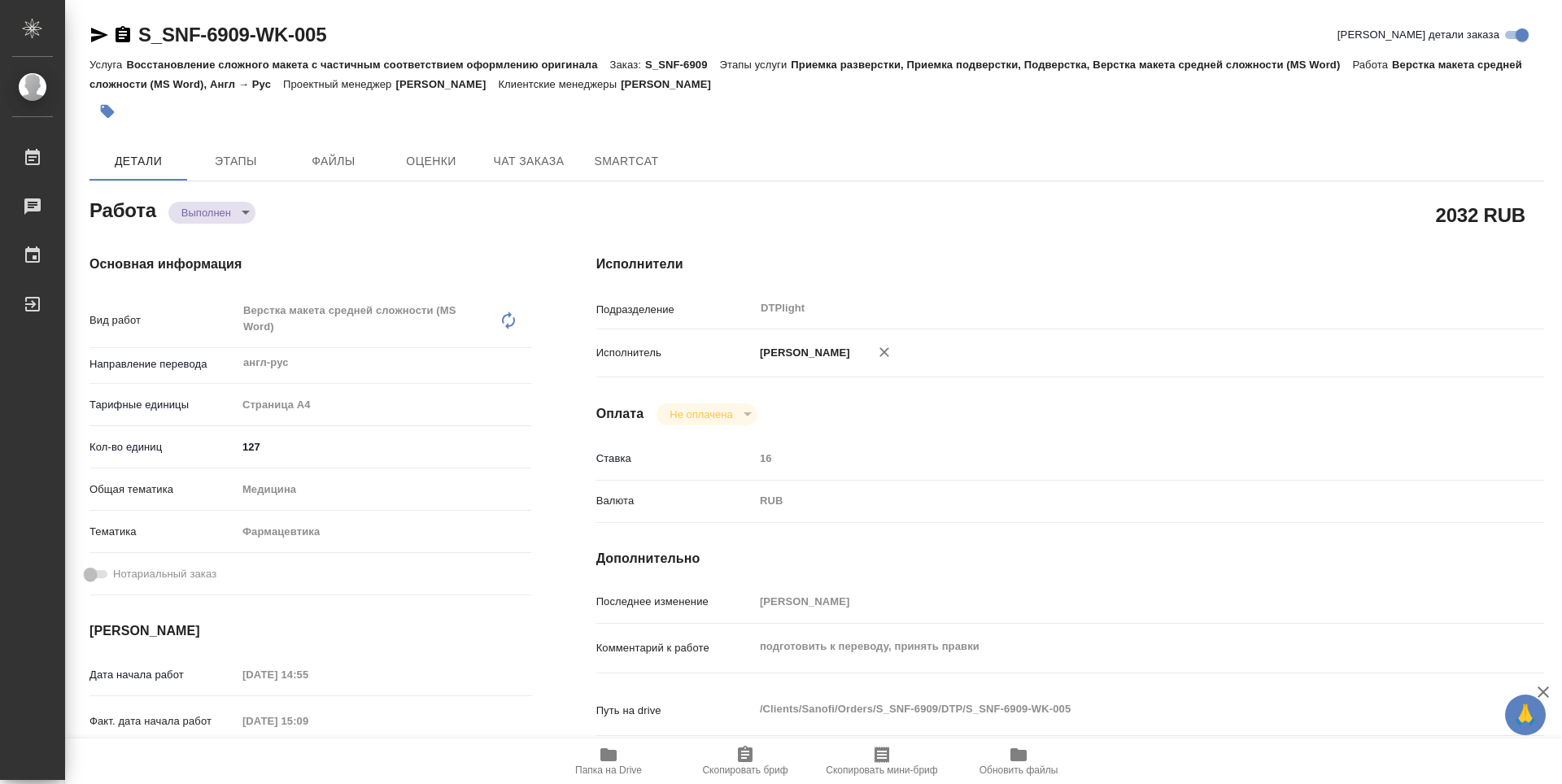
type textarea "x"
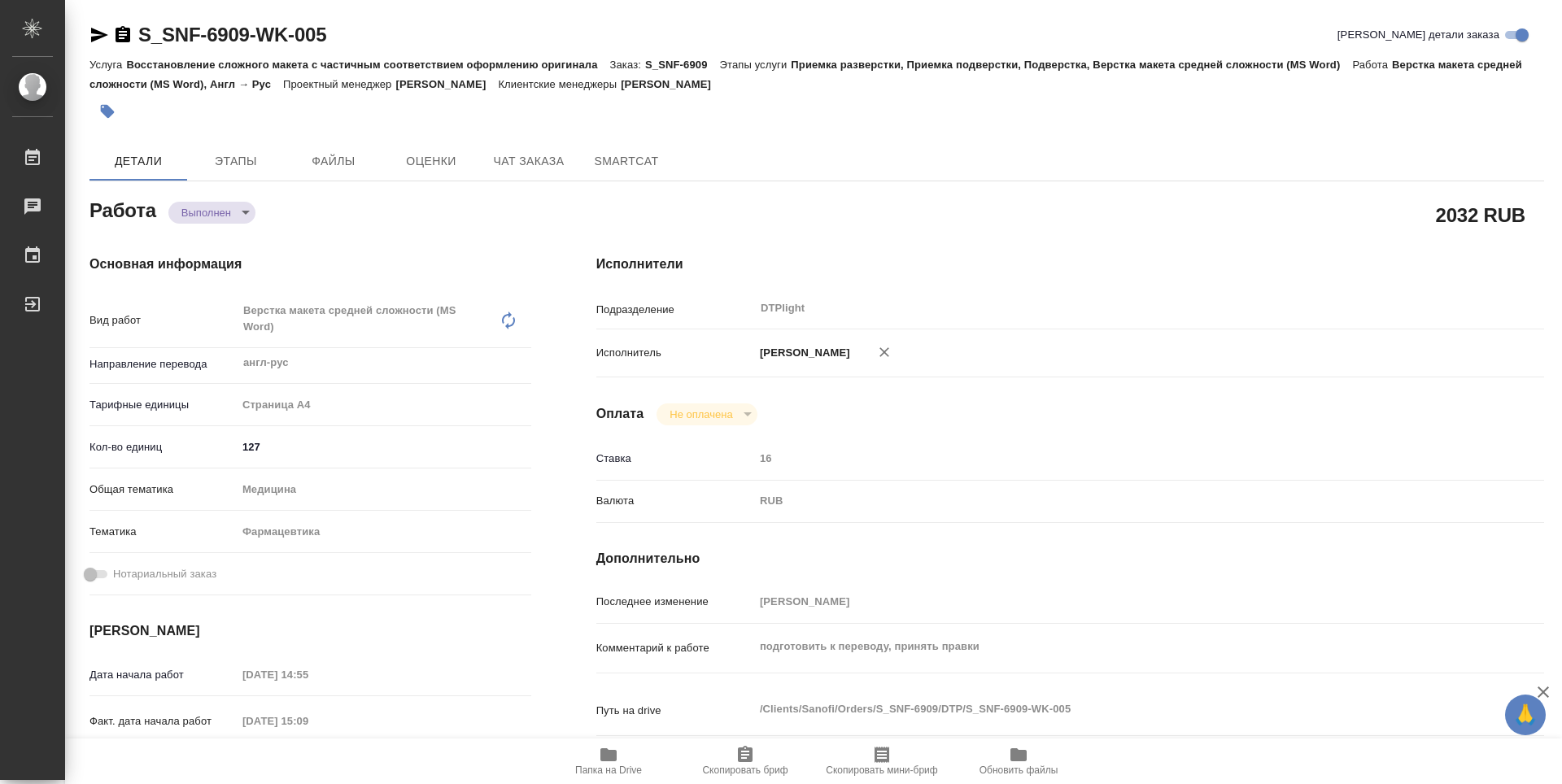
type textarea "x"
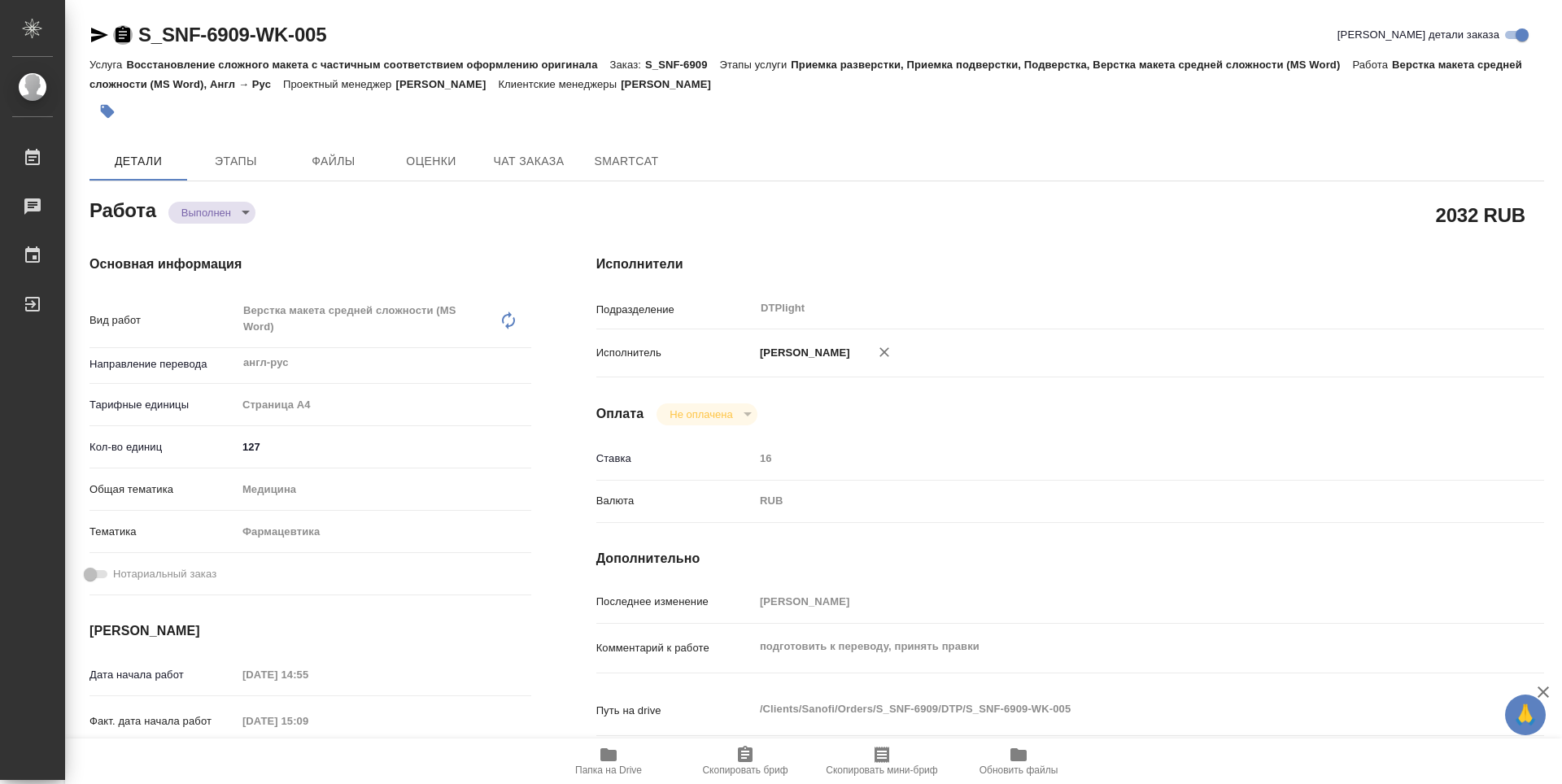
click at [123, 37] on icon "button" at bounding box center [123, 34] width 14 height 16
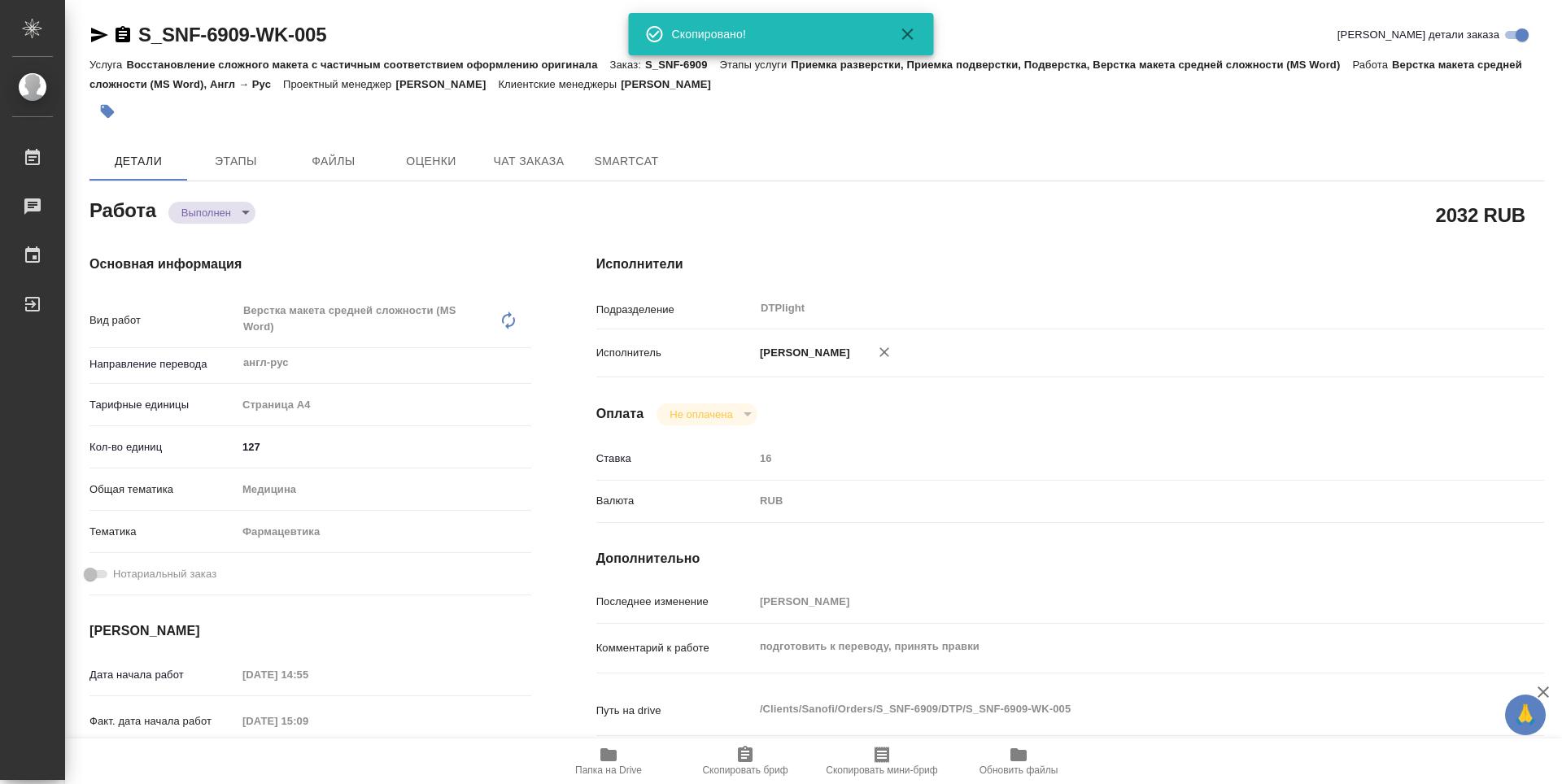
type textarea "x"
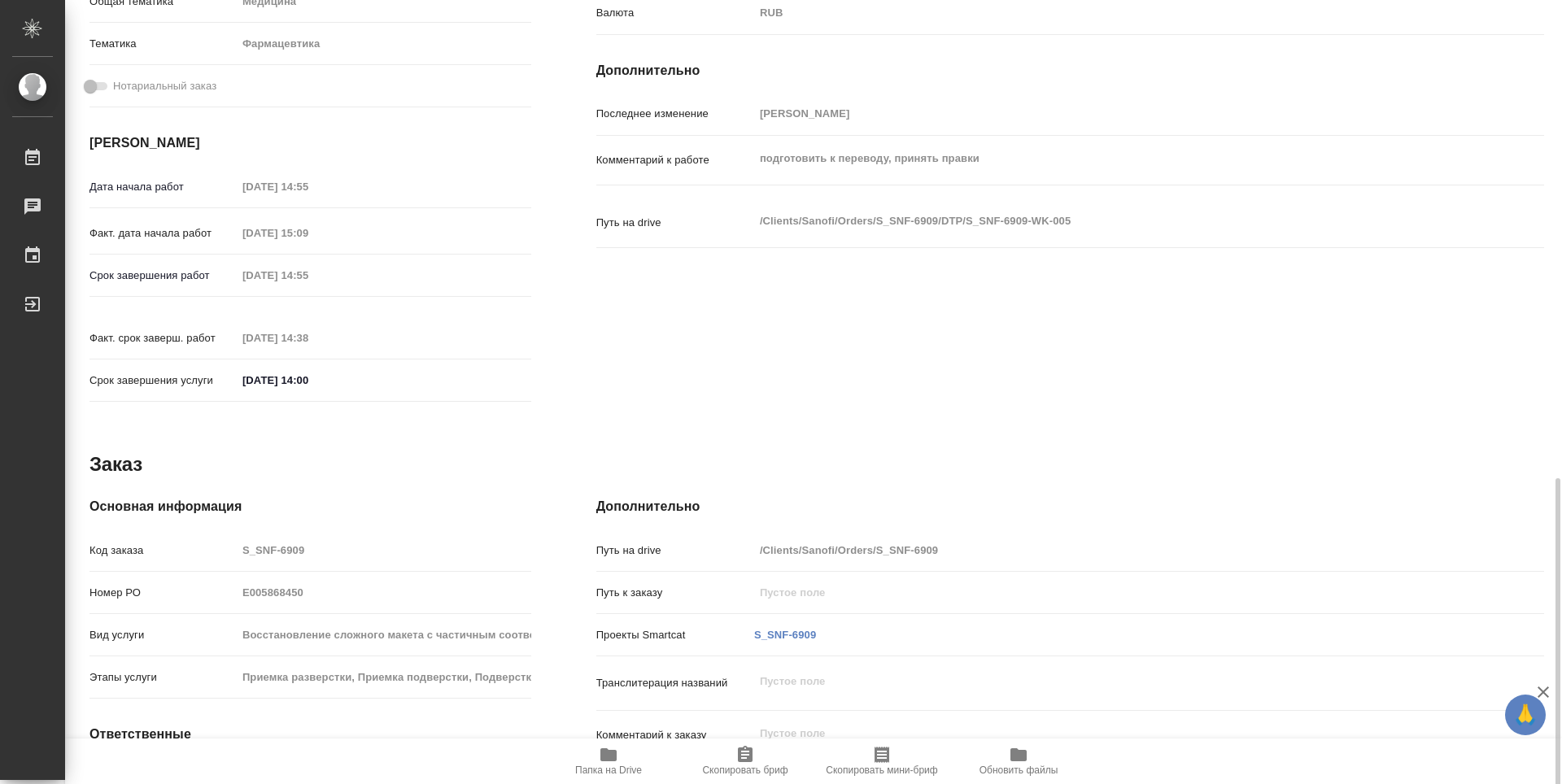
scroll to position [620, 0]
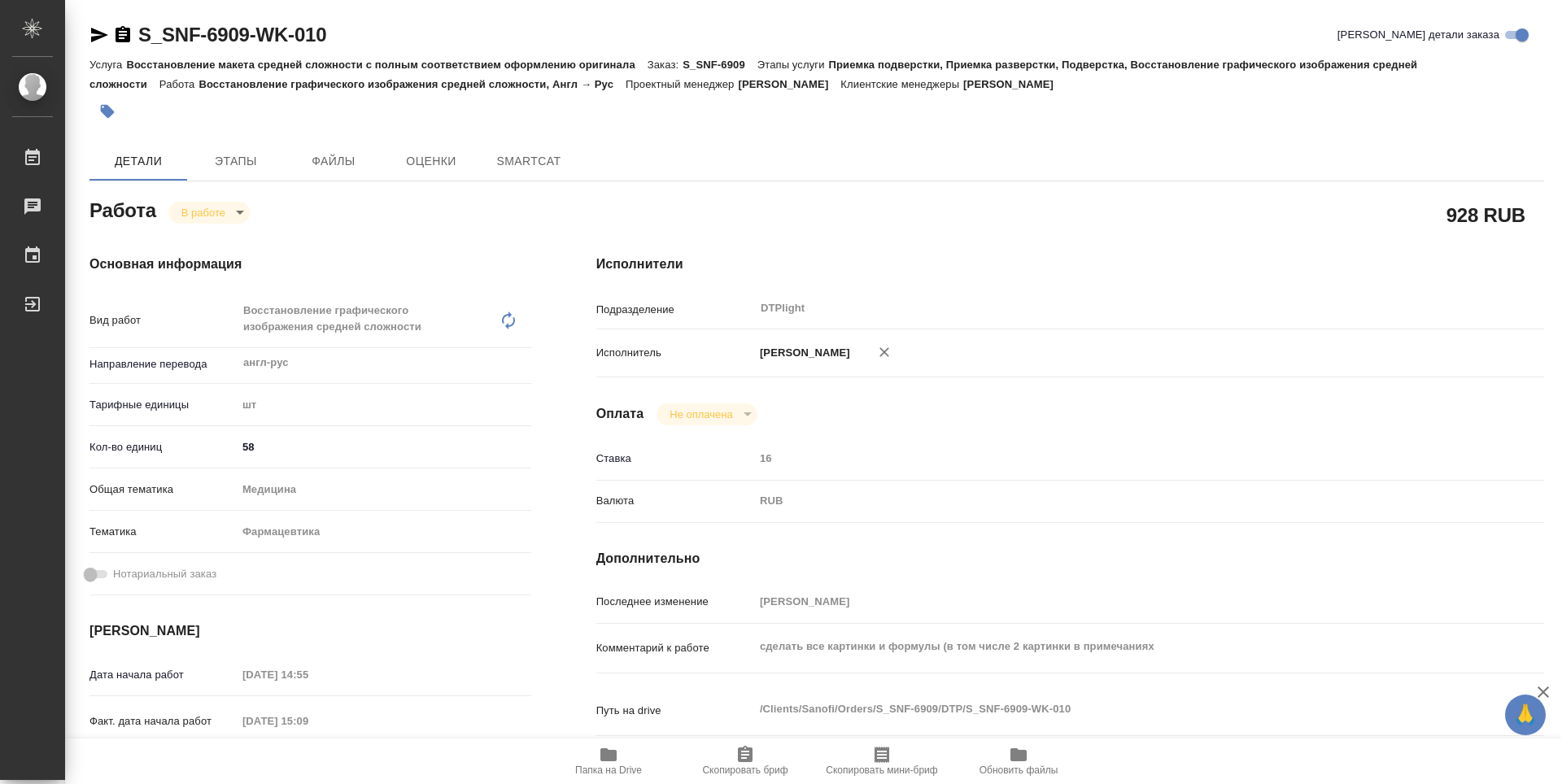
type textarea "x"
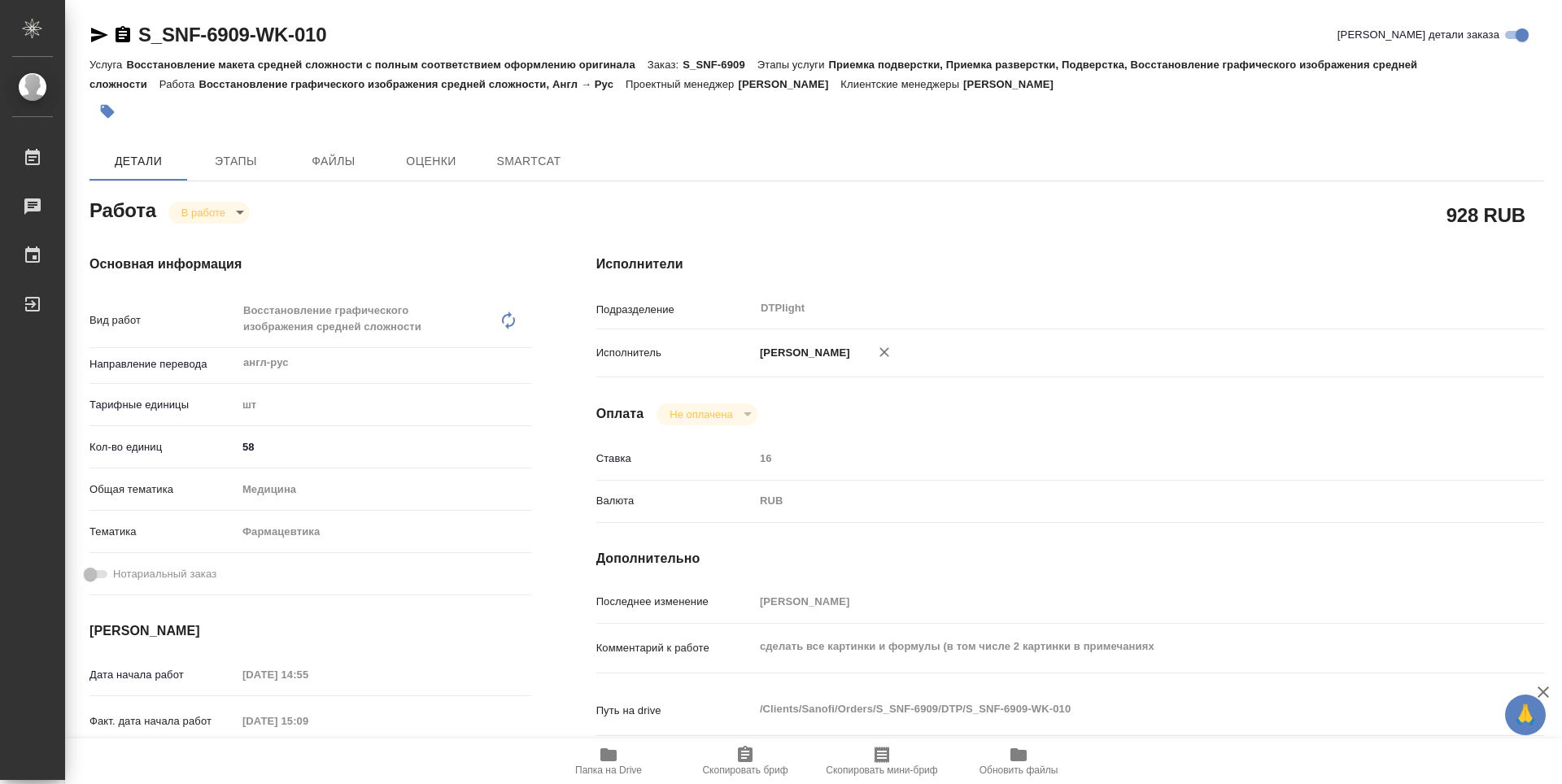
type textarea "x"
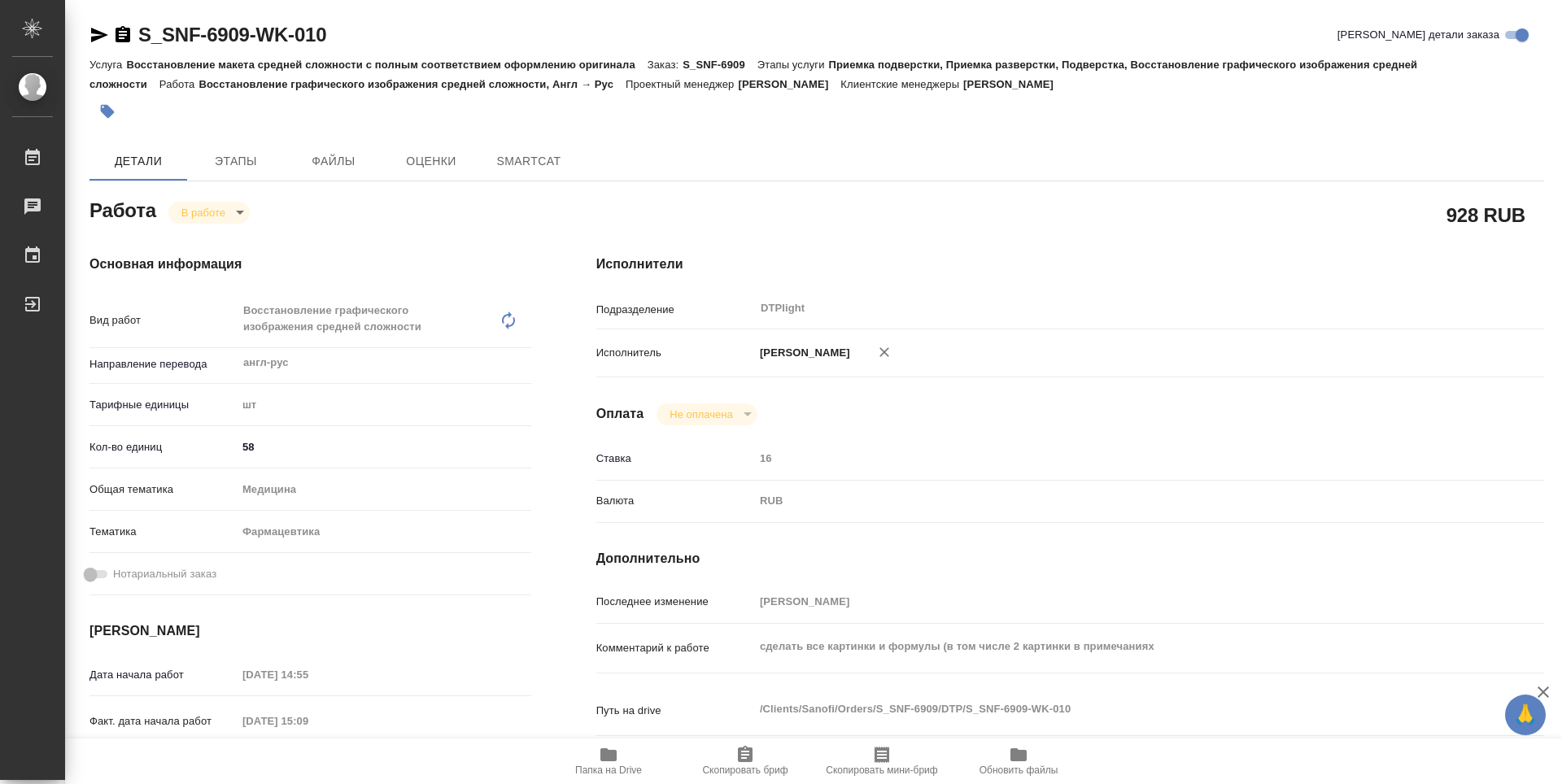
type textarea "x"
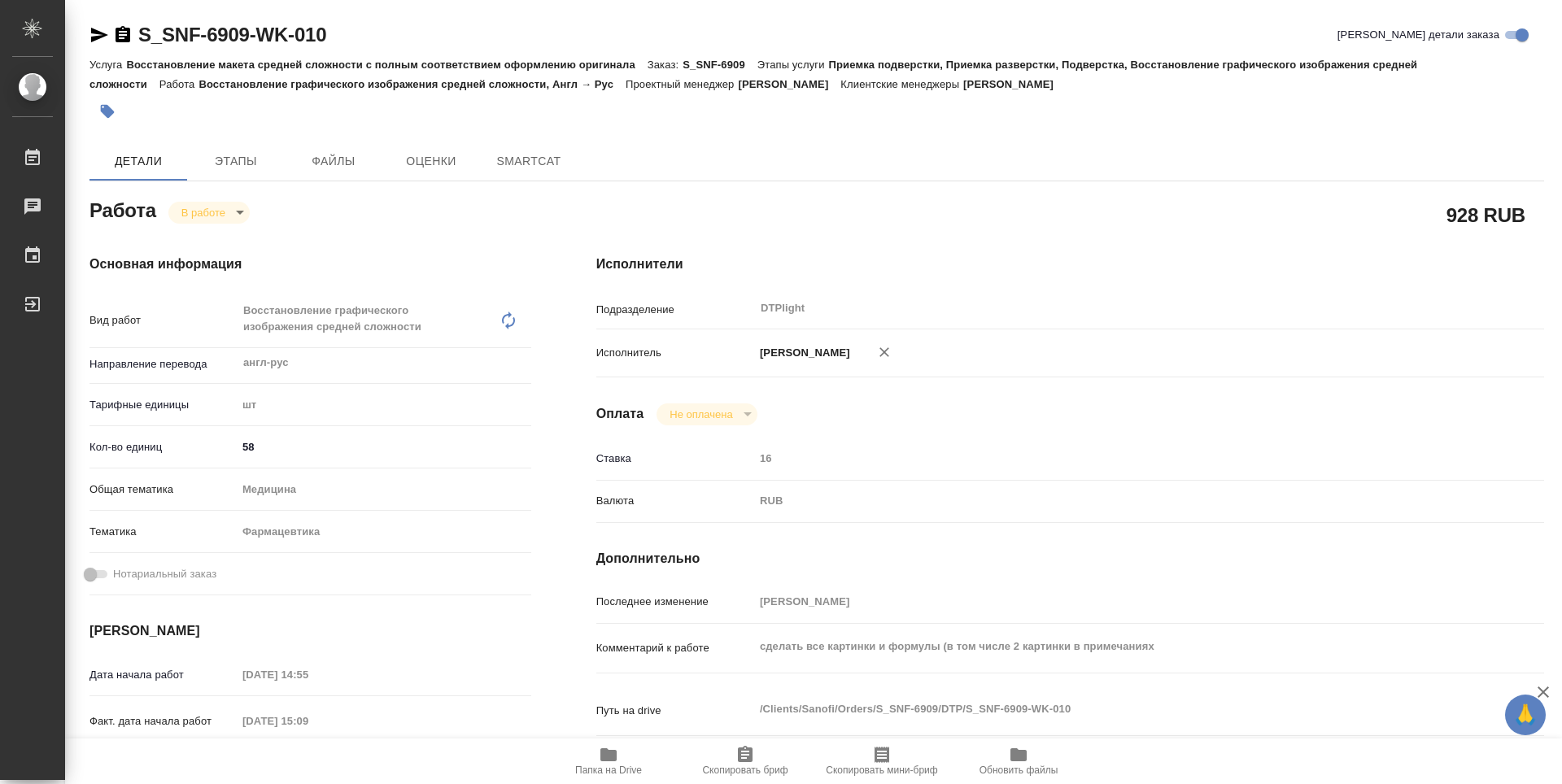
type textarea "x"
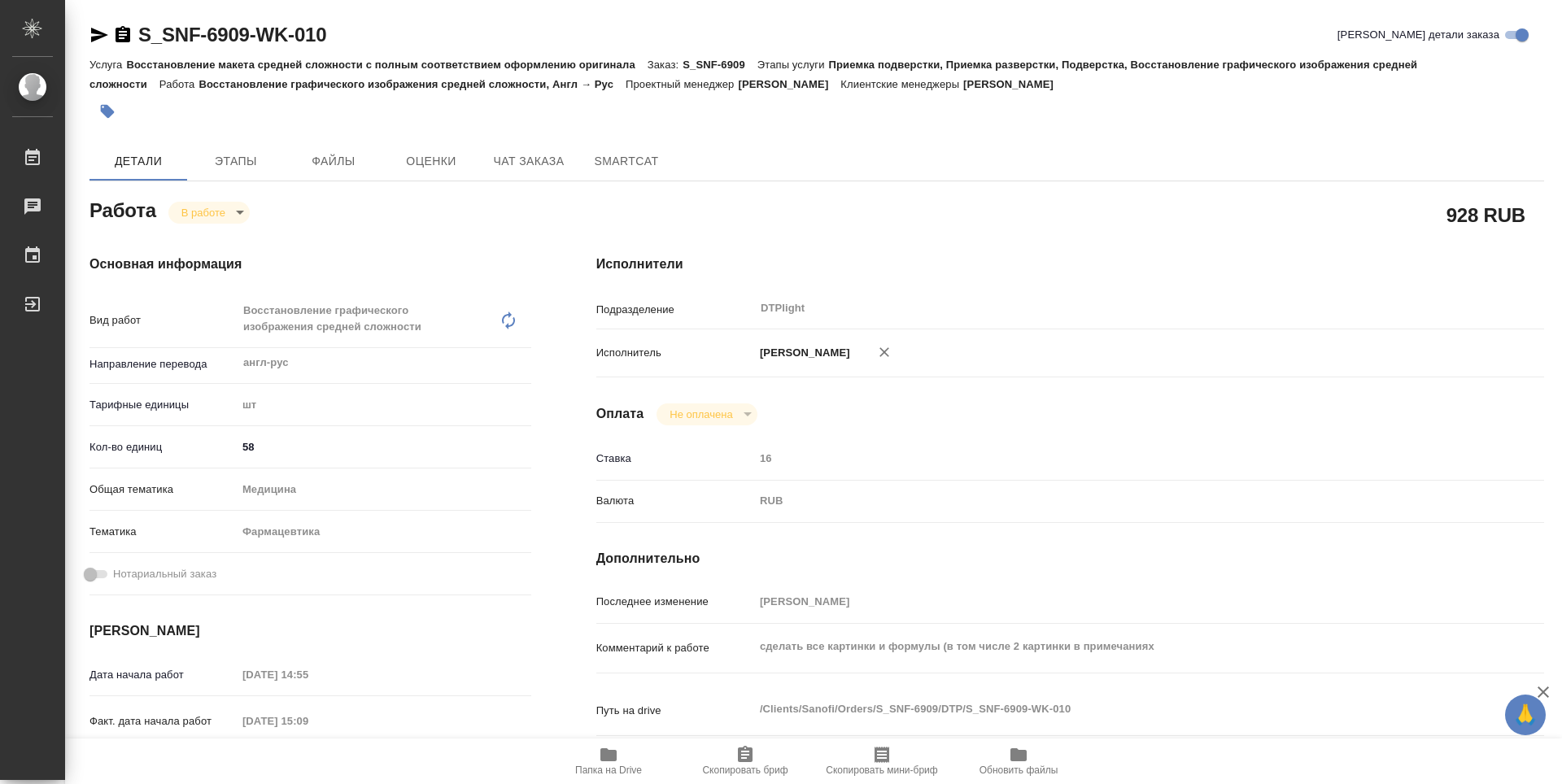
type textarea "x"
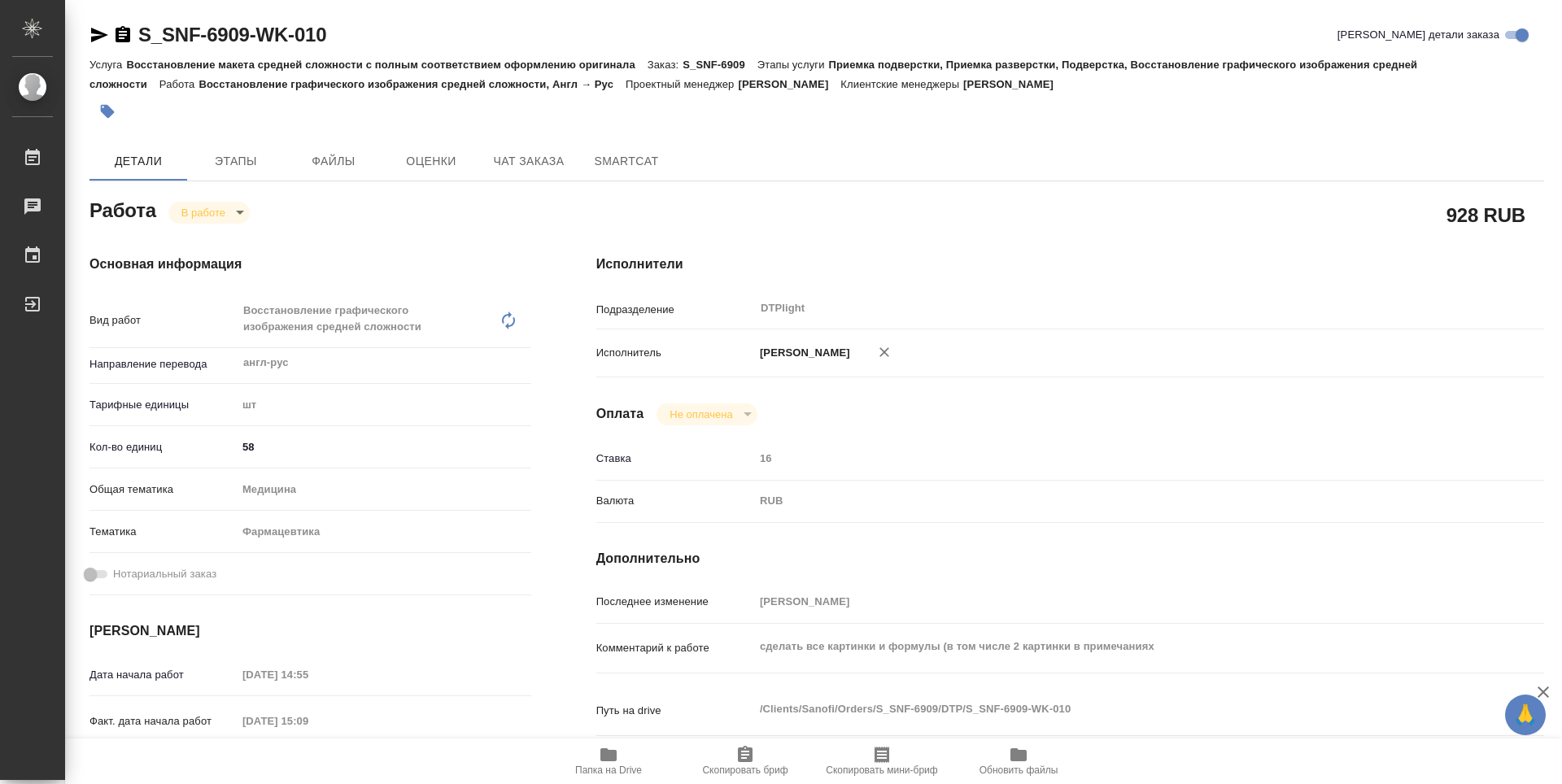
type textarea "x"
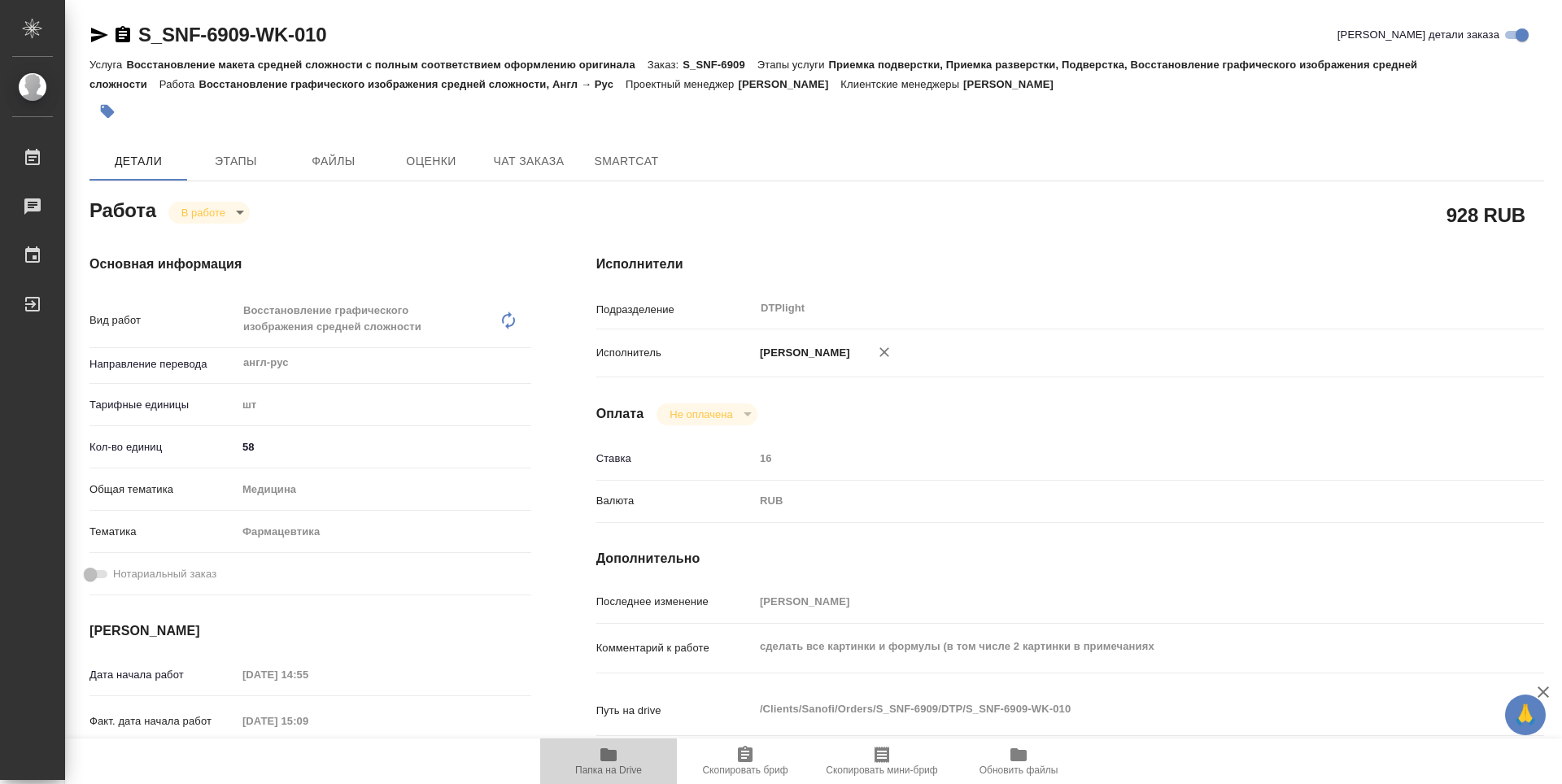
click at [618, 775] on span "Папка на Drive" at bounding box center [609, 770] width 67 height 12
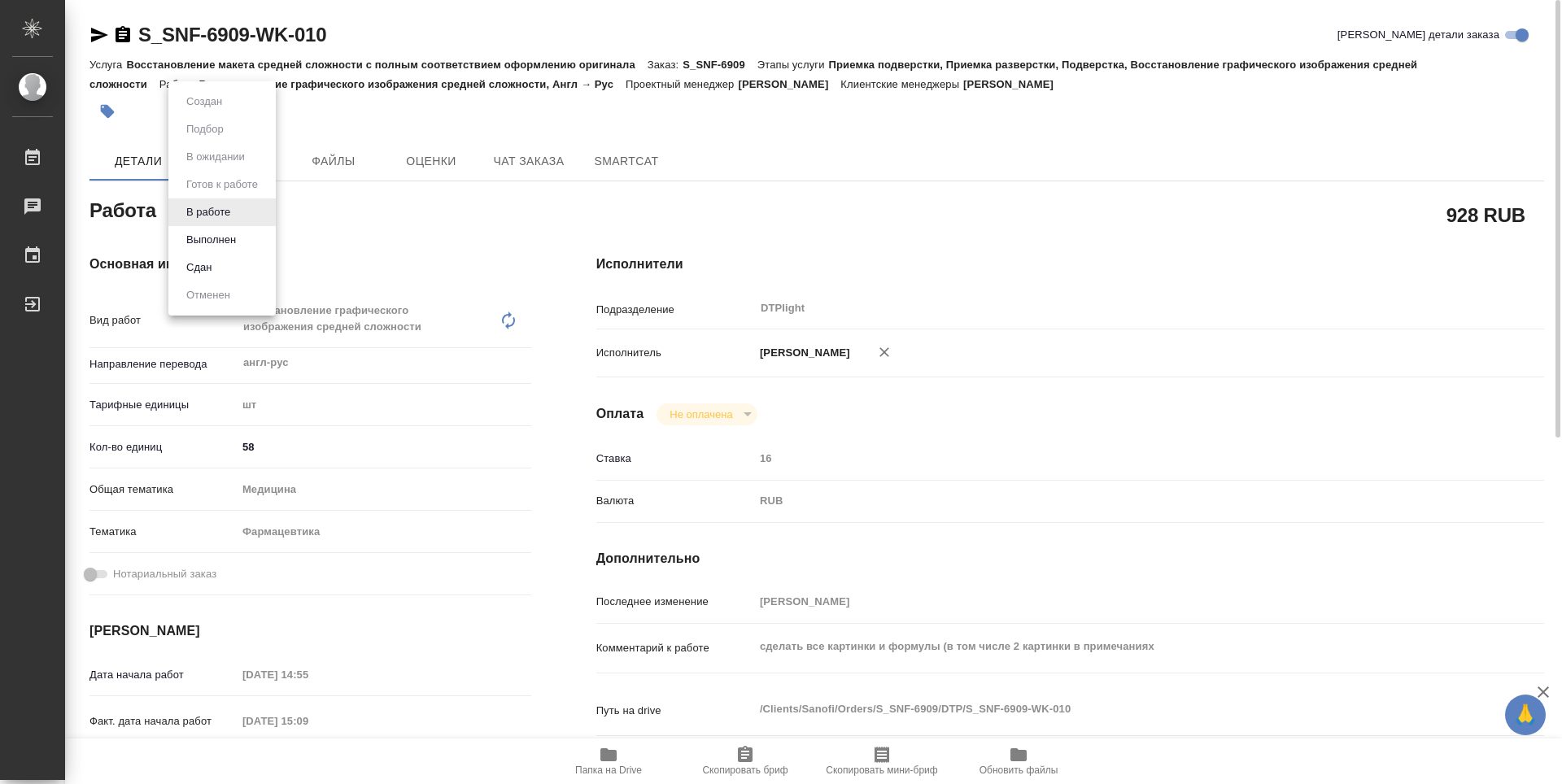
click at [236, 218] on body "🙏 .cls-1 fill:#fff; AWATERA Guselnikov Roman Работы 0 Чаты График Выйти S_SNF-6…" at bounding box center [781, 392] width 1562 height 784
click at [220, 243] on button "Выполнен" at bounding box center [211, 240] width 60 height 18
type textarea "x"
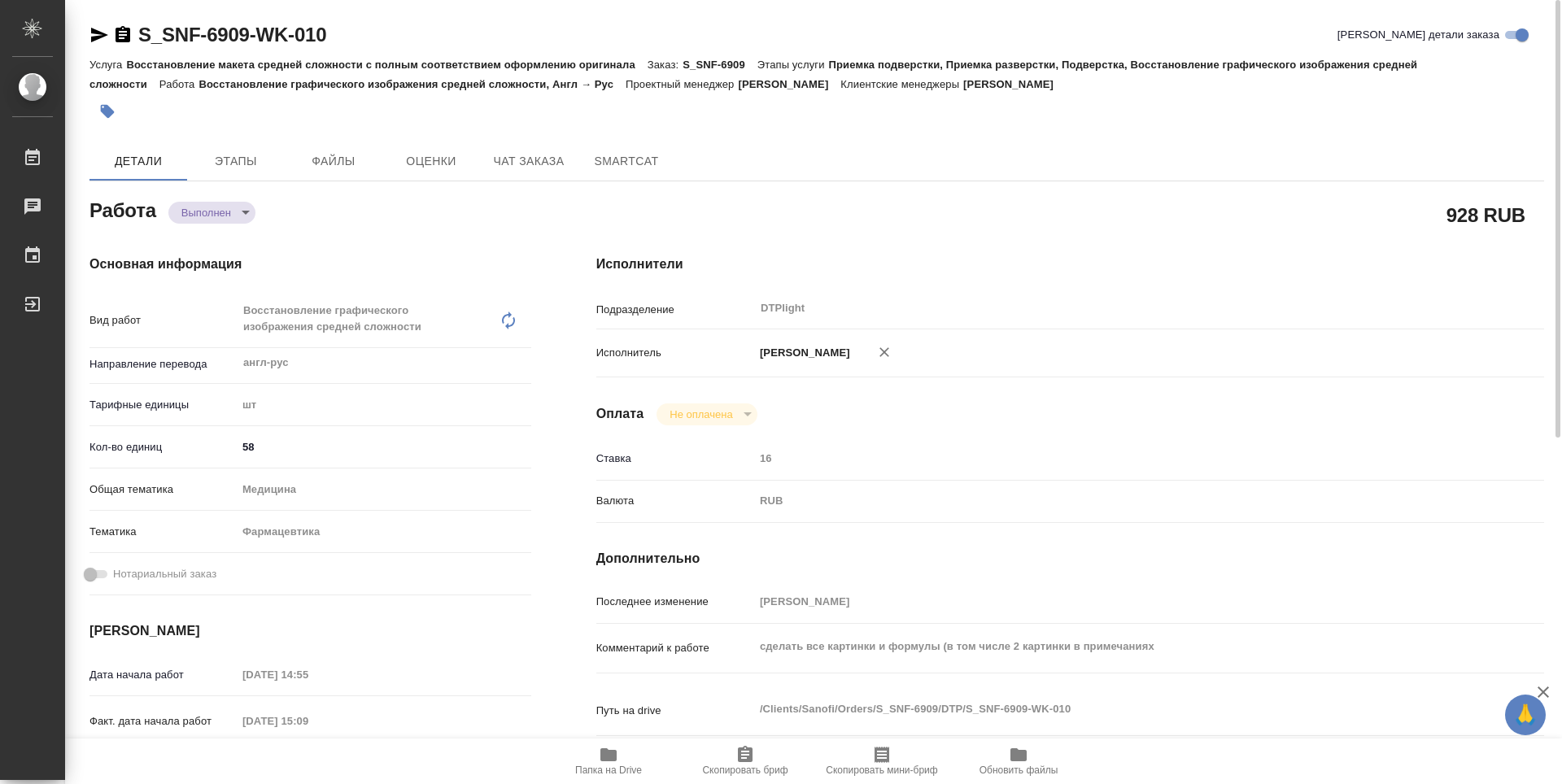
type textarea "x"
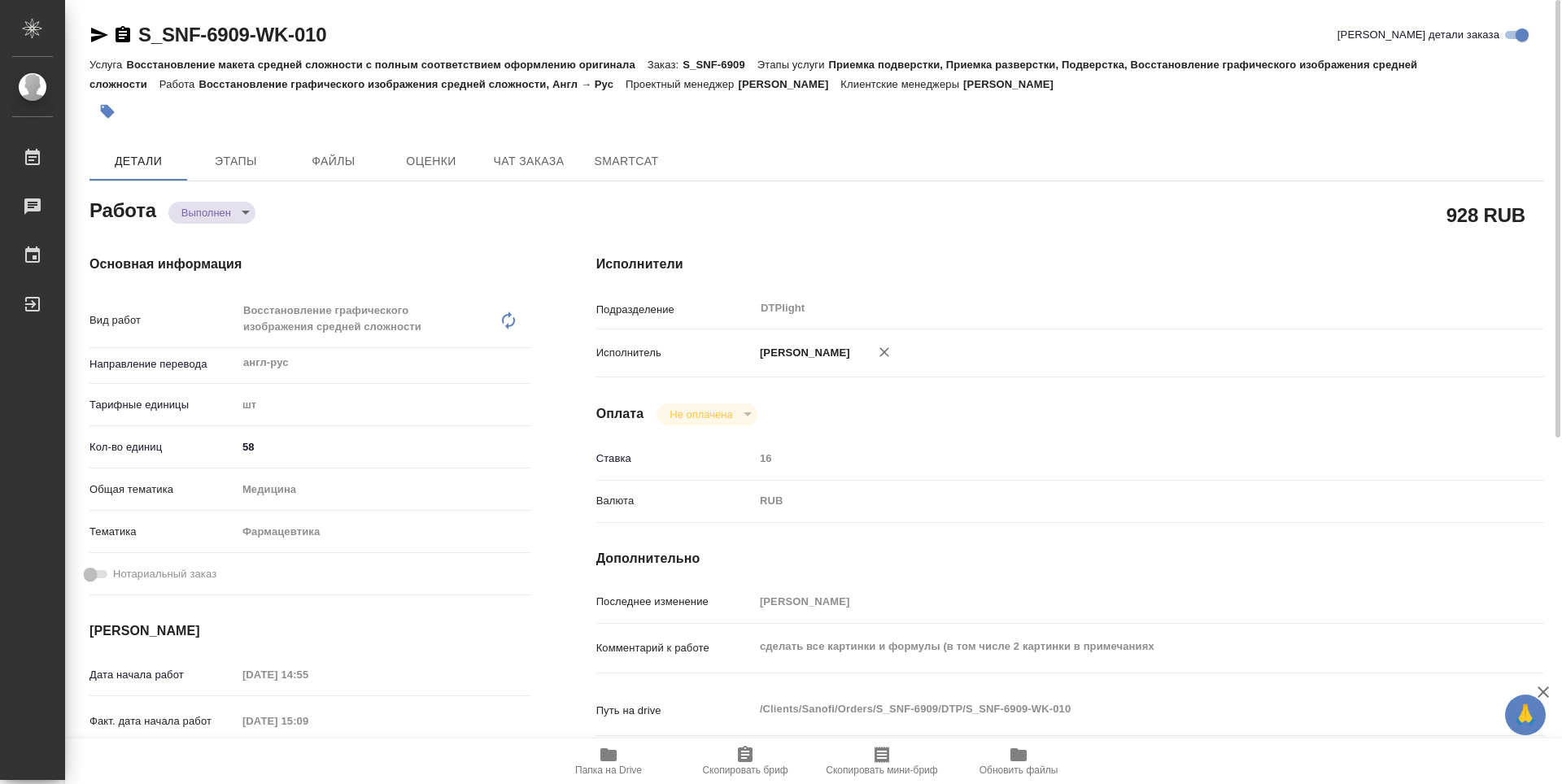
type textarea "x"
click at [118, 35] on icon "button" at bounding box center [123, 34] width 14 height 16
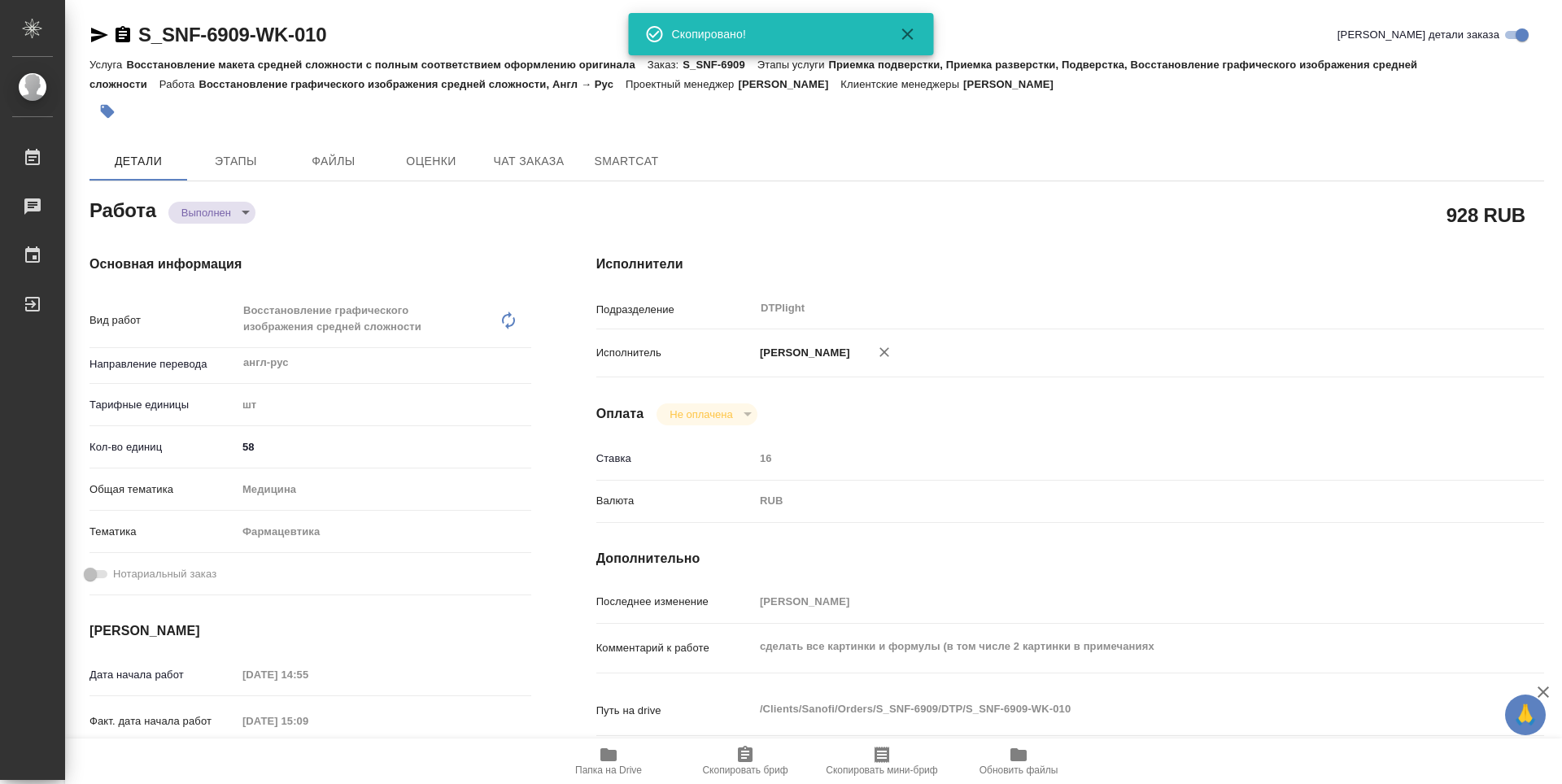
type textarea "x"
